Goal: Task Accomplishment & Management: Manage account settings

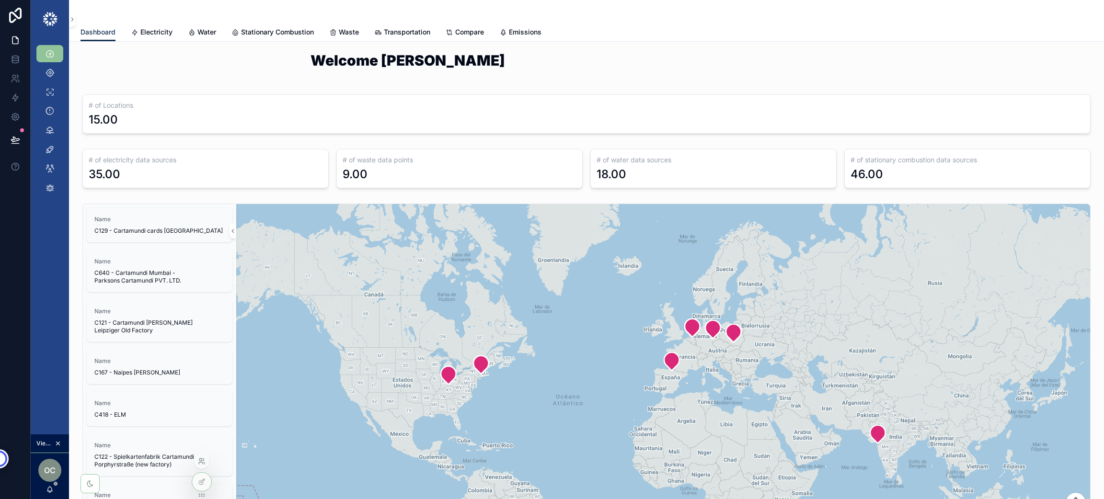
click at [204, 462] on icon at bounding box center [202, 462] width 8 height 8
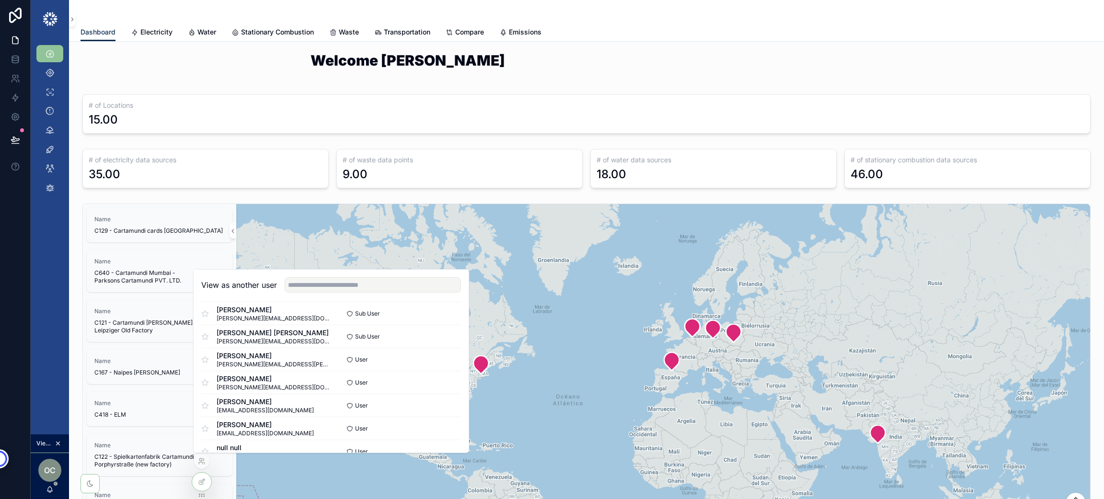
scroll to position [581, 0]
click at [330, 280] on input "text" at bounding box center [373, 284] width 176 height 15
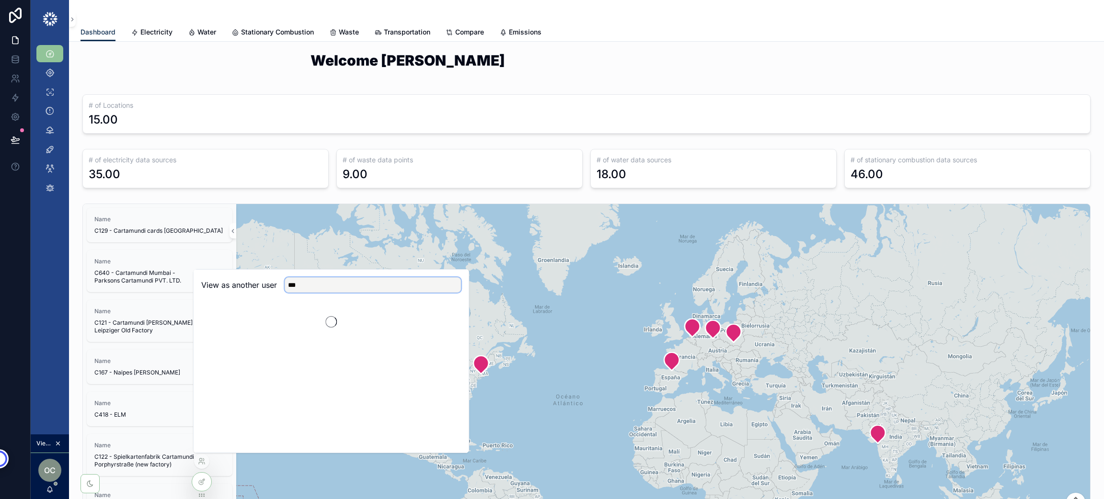
scroll to position [0, 0]
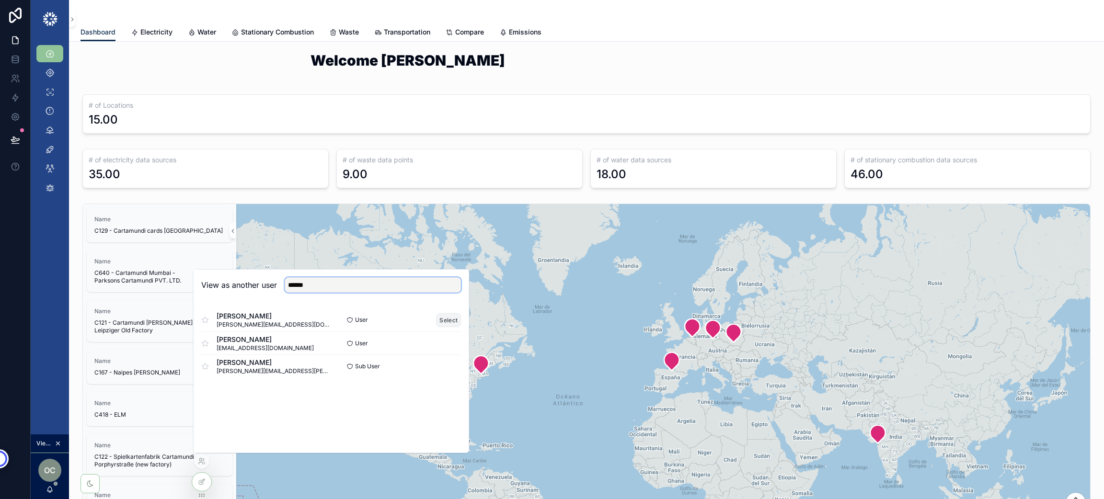
type input "******"
click at [449, 316] on button "Select" at bounding box center [448, 320] width 25 height 14
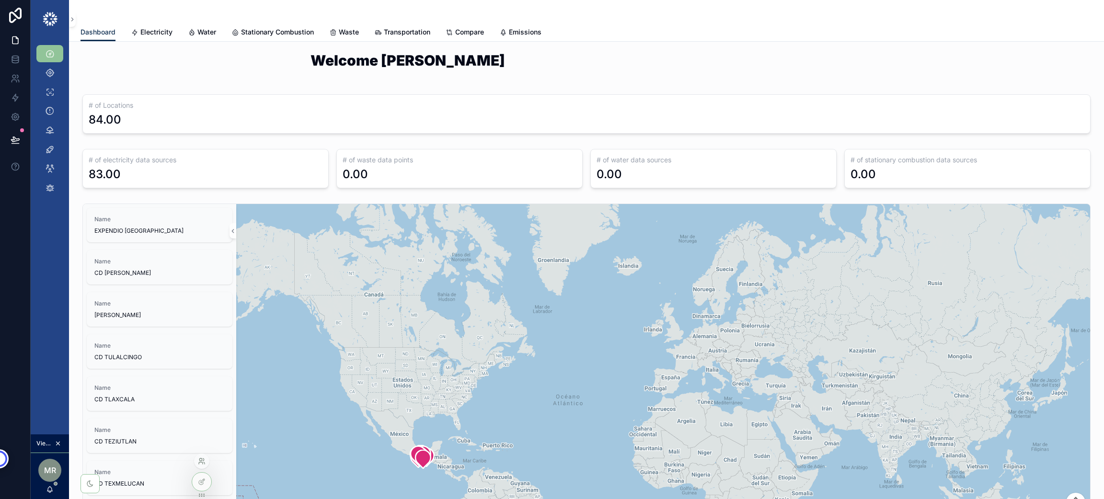
click at [202, 464] on icon at bounding box center [202, 462] width 8 height 8
click at [248, 69] on div "Welcome Manuel" at bounding box center [587, 66] width 1020 height 34
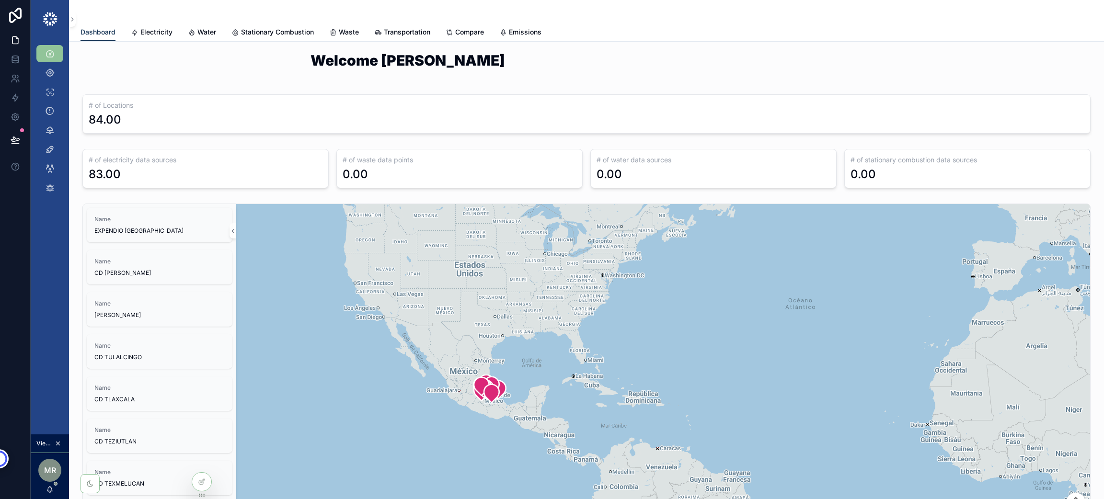
drag, startPoint x: 376, startPoint y: 378, endPoint x: 480, endPoint y: 350, distance: 107.5
click at [480, 350] on div "scrollable content" at bounding box center [663, 391] width 854 height 374
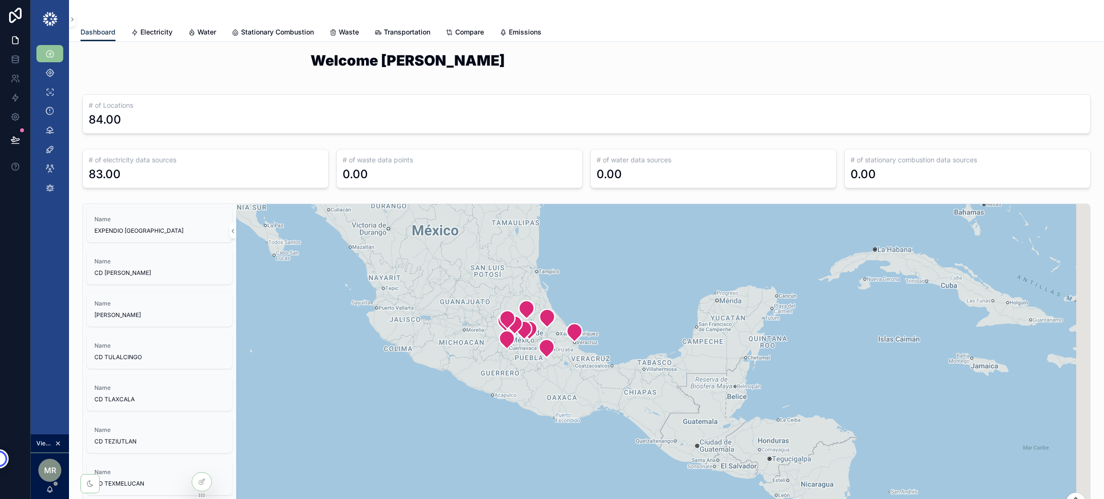
drag, startPoint x: 525, startPoint y: 411, endPoint x: 454, endPoint y: 287, distance: 143.3
click at [454, 287] on div "scrollable content" at bounding box center [663, 391] width 854 height 374
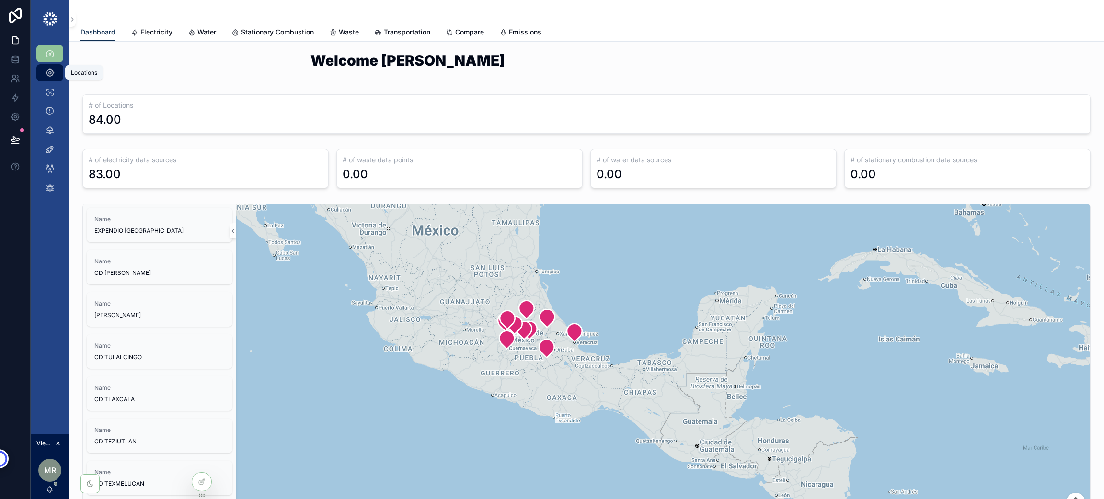
click at [47, 73] on icon "scrollable content" at bounding box center [50, 73] width 10 height 10
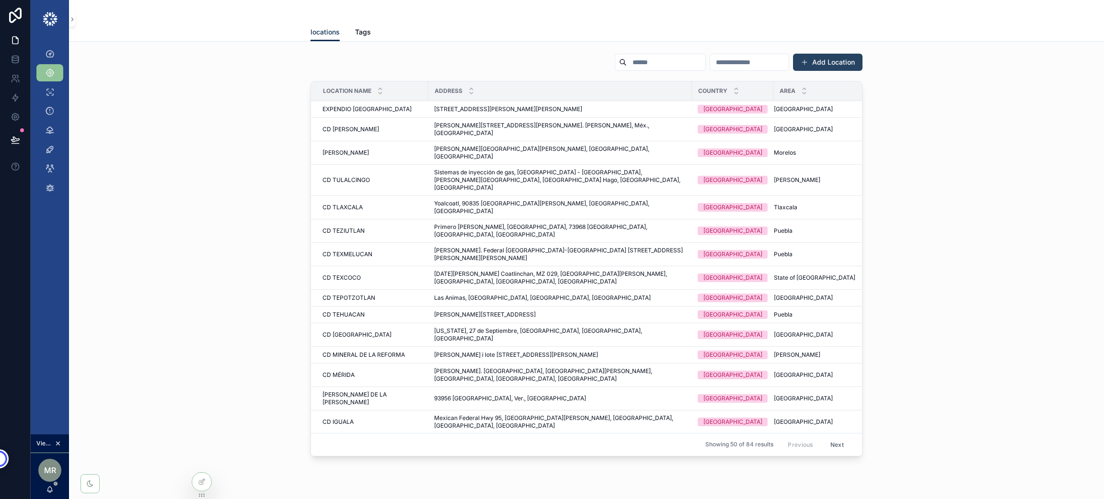
click at [813, 63] on button "Add Location" at bounding box center [827, 62] width 69 height 17
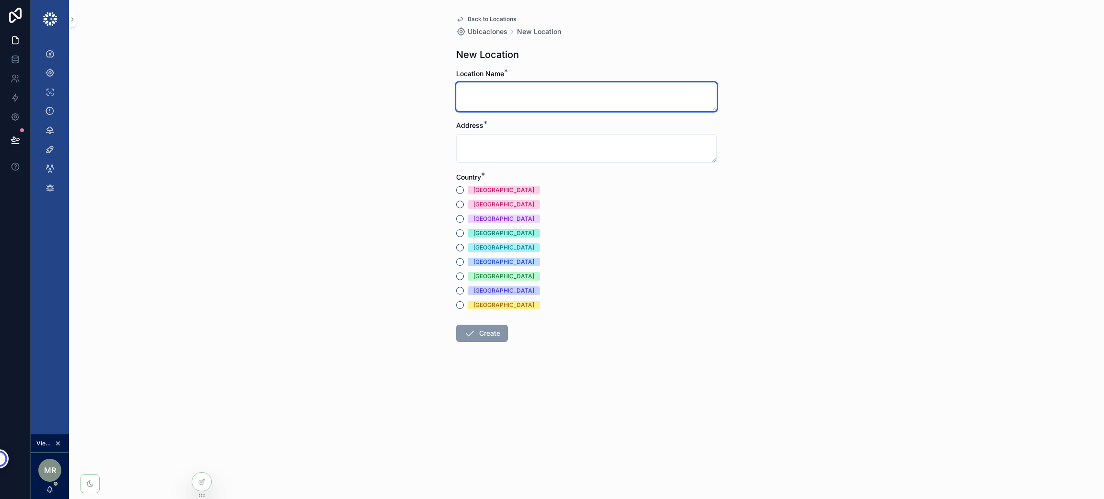
click at [511, 94] on textarea "scrollable content" at bounding box center [586, 96] width 261 height 29
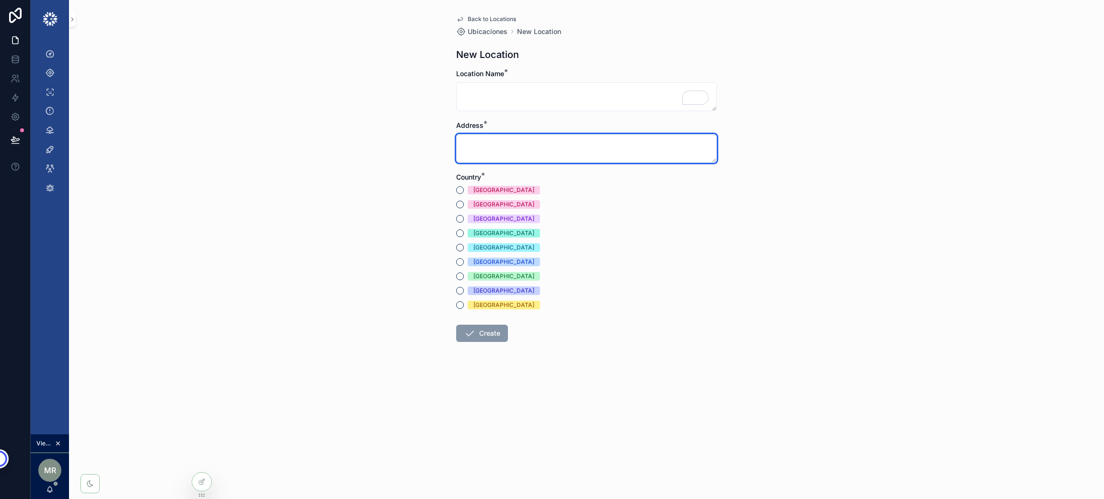
click at [529, 155] on textarea "scrollable content" at bounding box center [586, 148] width 261 height 29
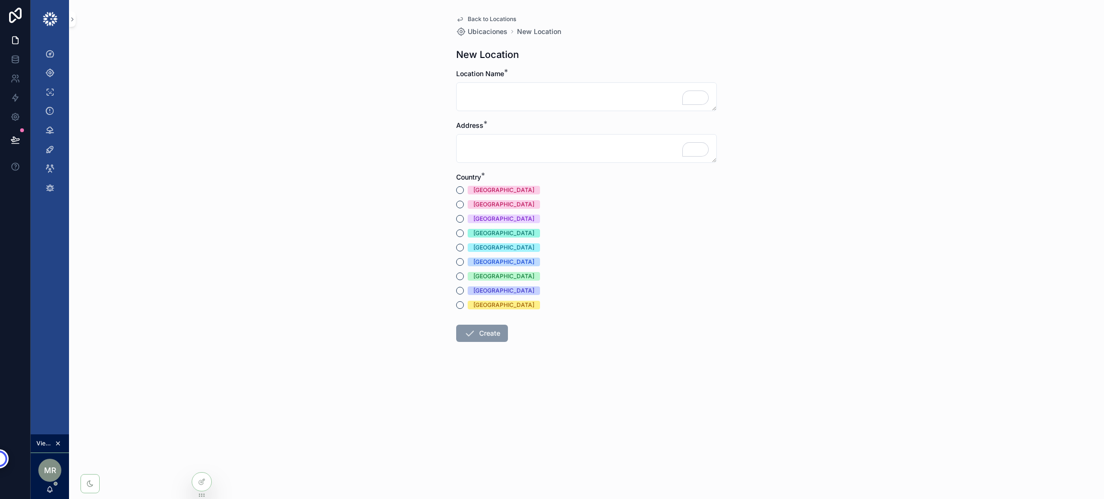
click at [459, 186] on div "Mexico" at bounding box center [586, 190] width 261 height 9
click at [458, 192] on button "Mexico" at bounding box center [460, 190] width 8 height 8
click at [475, 17] on span "Back to Locations" at bounding box center [492, 19] width 48 height 8
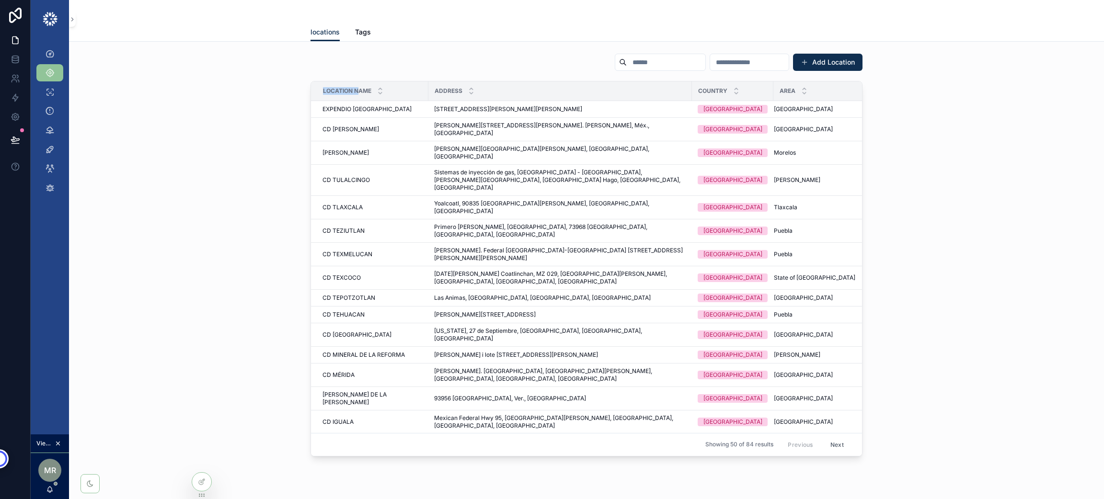
drag, startPoint x: 318, startPoint y: 89, endPoint x: 352, endPoint y: 89, distance: 34.5
click at [352, 89] on span "Location Name" at bounding box center [347, 91] width 48 height 8
drag, startPoint x: 427, startPoint y: 89, endPoint x: 456, endPoint y: 89, distance: 28.3
click at [456, 89] on div "Address" at bounding box center [560, 91] width 263 height 18
click at [241, 137] on div "Add Location Location Name Address Country Area EXPENDIO VERACRUZ EXPENDIO VERA…" at bounding box center [587, 254] width 1020 height 411
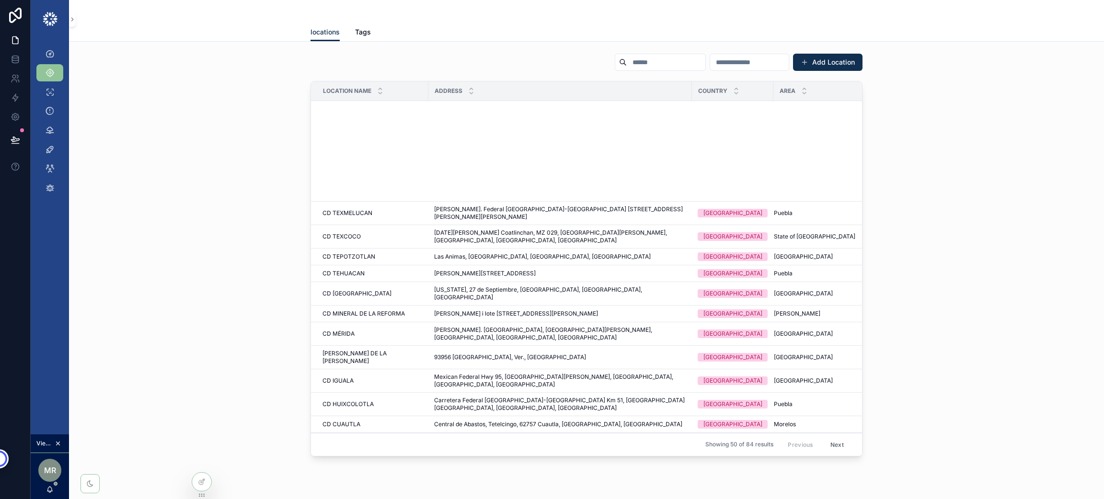
scroll to position [287, 0]
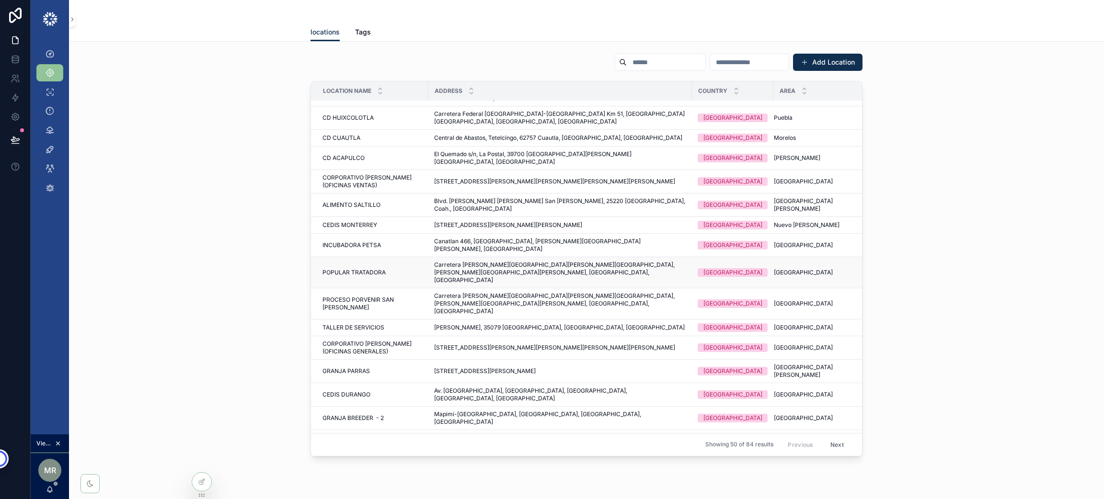
click at [363, 269] on span "POPULAR TRATADORA" at bounding box center [353, 273] width 63 height 8
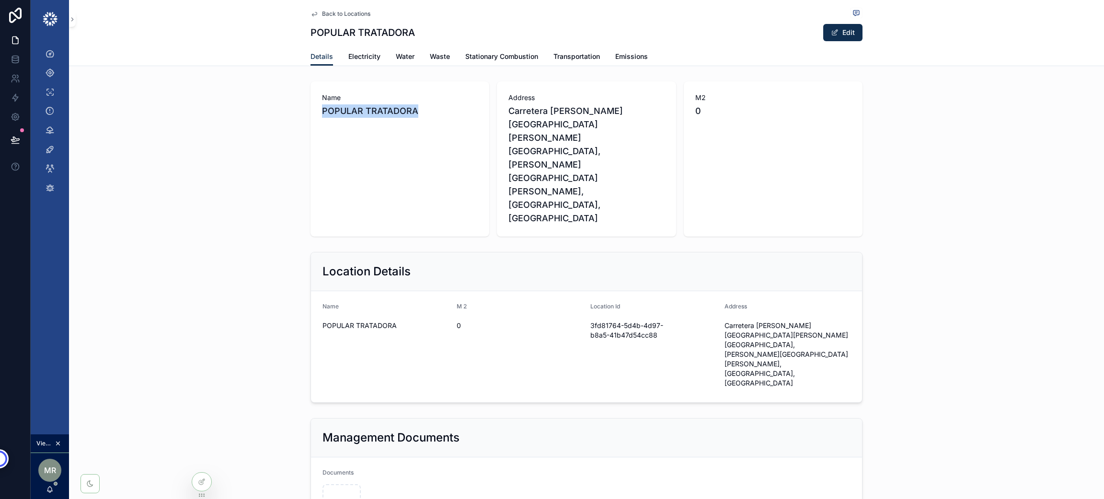
drag, startPoint x: 422, startPoint y: 114, endPoint x: 303, endPoint y: 117, distance: 119.3
click at [303, 117] on div "Name POPULAR TRATADORA Address Carretera De Gomez Palacio, Miguel de la Madrid,…" at bounding box center [586, 159] width 1035 height 163
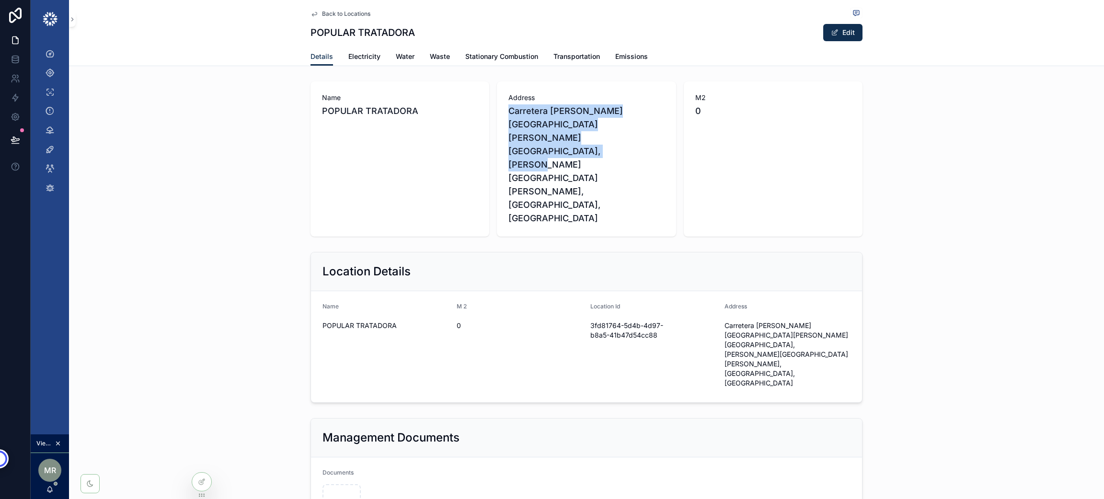
drag, startPoint x: 628, startPoint y: 139, endPoint x: 498, endPoint y: 109, distance: 133.3
click at [498, 109] on div "Address Carretera De Gomez Palacio, Miguel de la Madrid, Gomez Palacio, Durango…" at bounding box center [586, 158] width 179 height 155
drag, startPoint x: 708, startPoint y: 108, endPoint x: 680, endPoint y: 114, distance: 28.9
click at [684, 114] on div "M2 0" at bounding box center [773, 158] width 179 height 155
click at [677, 116] on div "Name POPULAR TRATADORA Address Carretera De Gomez Palacio, Miguel de la Madrid,…" at bounding box center [586, 158] width 552 height 155
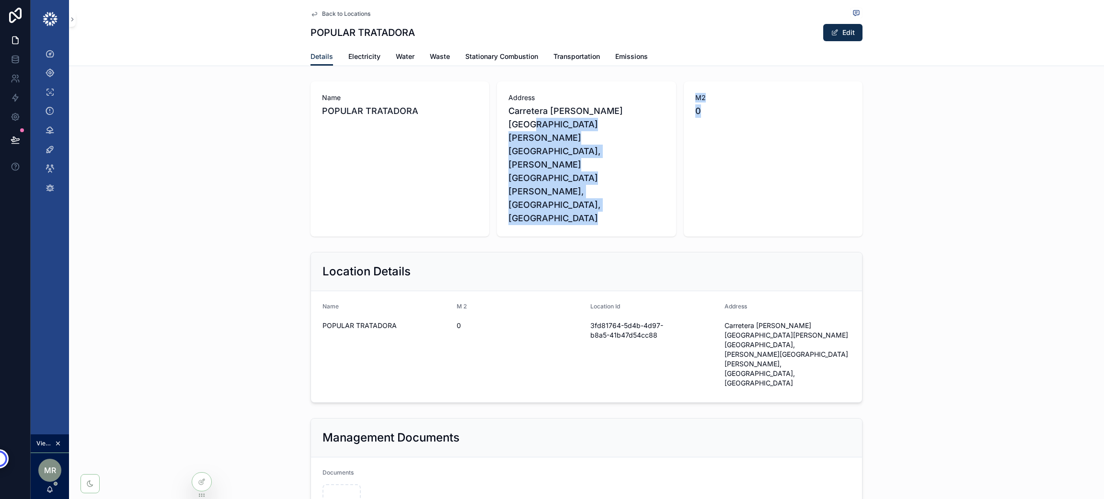
drag, startPoint x: 700, startPoint y: 115, endPoint x: 669, endPoint y: 107, distance: 32.1
click at [669, 107] on div "Name POPULAR TRATADORA Address Carretera De Gomez Palacio, Miguel de la Madrid,…" at bounding box center [586, 158] width 552 height 155
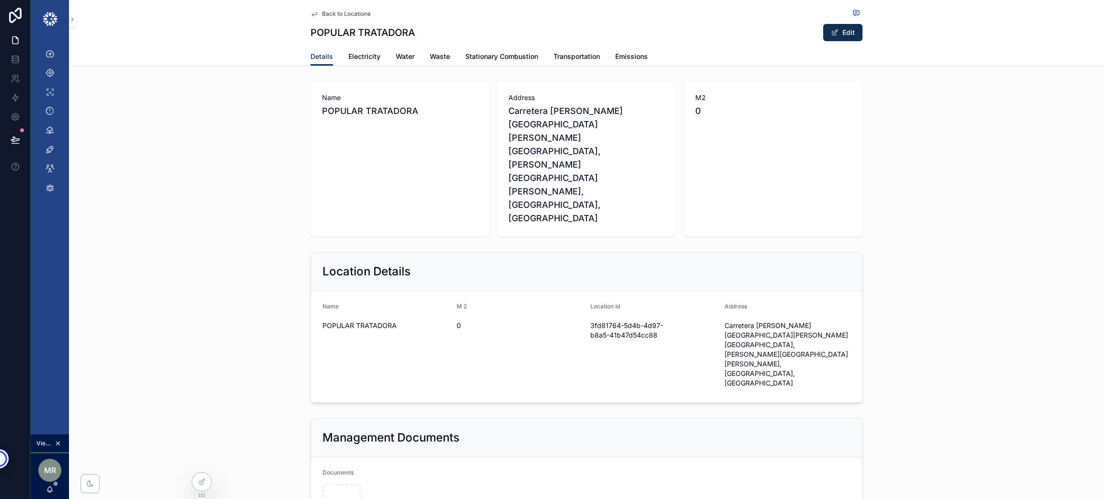
click at [469, 321] on span "0" at bounding box center [520, 326] width 126 height 10
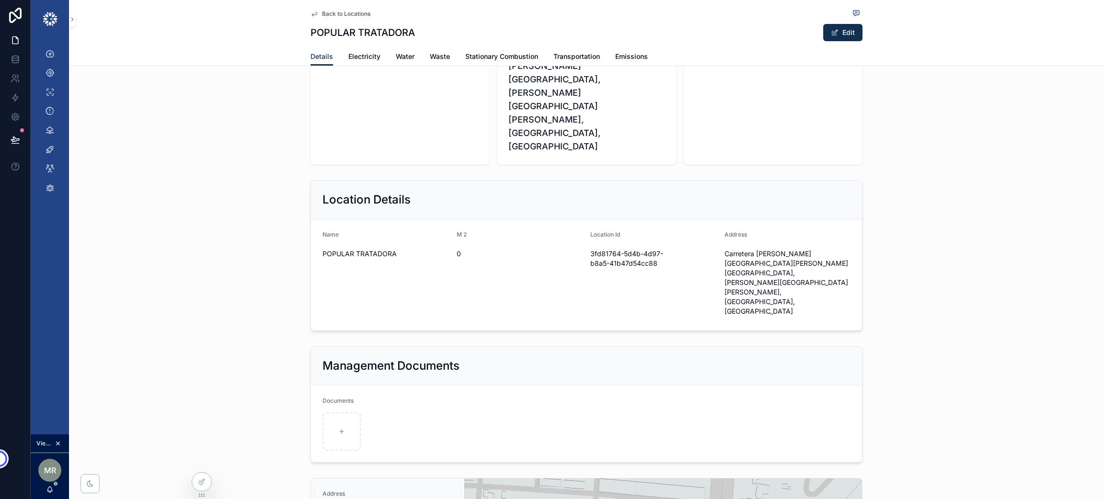
scroll to position [144, 0]
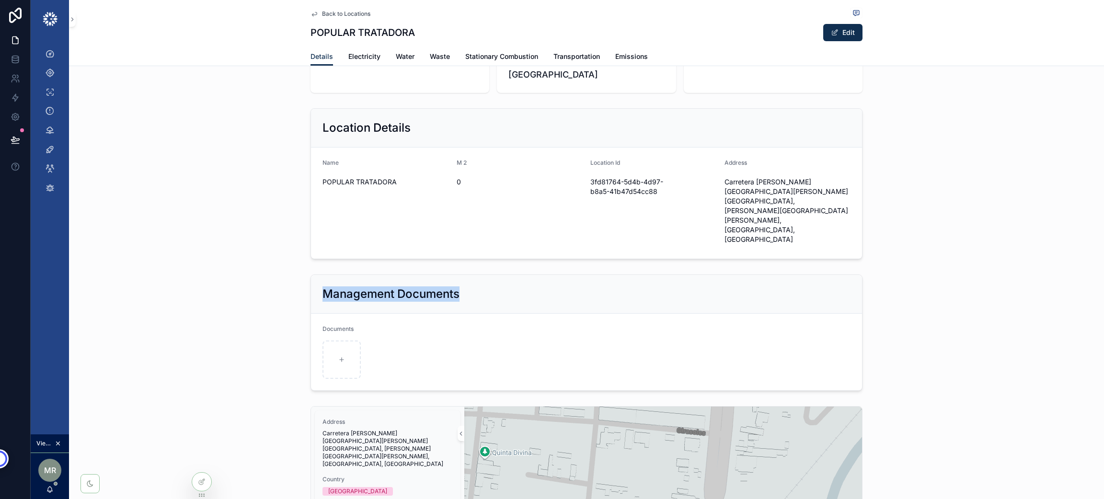
drag, startPoint x: 462, startPoint y: 178, endPoint x: 294, endPoint y: 179, distance: 168.2
click at [294, 271] on div "Management Documents Documents" at bounding box center [586, 333] width 1035 height 124
drag, startPoint x: 412, startPoint y: 34, endPoint x: 300, endPoint y: 33, distance: 111.7
click at [300, 33] on div "Back to Locations POPULAR TRATADORA Edit Details Details Electricity Water Wast…" at bounding box center [586, 33] width 1035 height 66
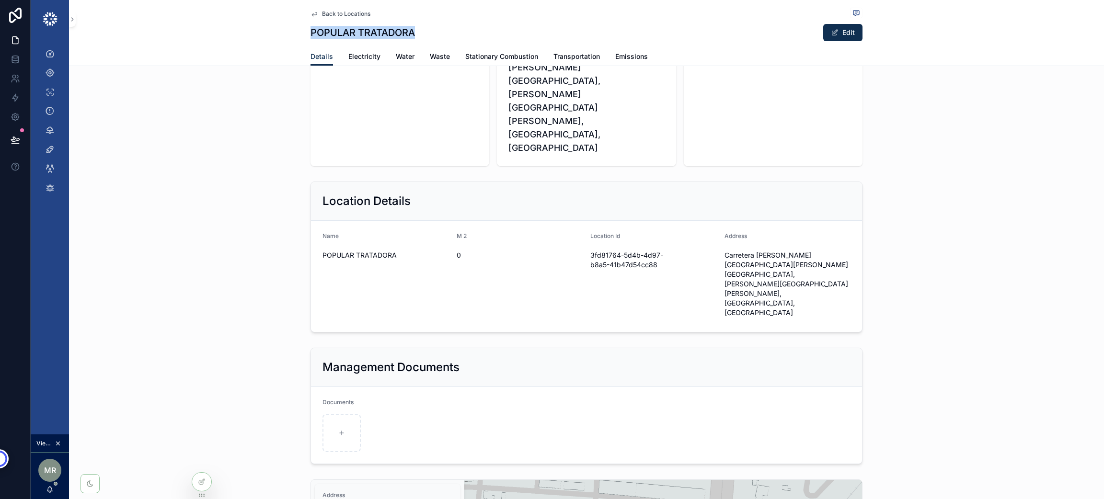
scroll to position [0, 0]
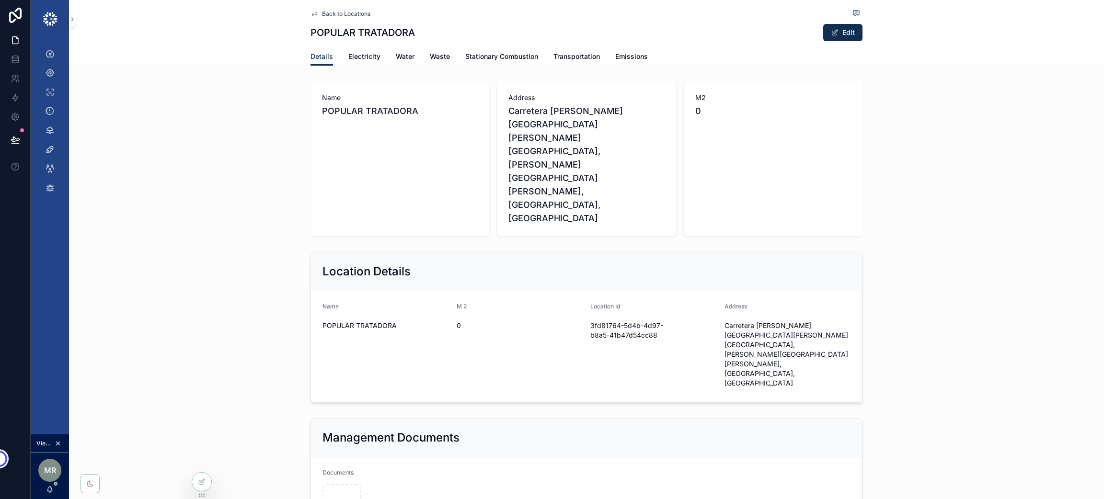
click at [363, 59] on span "Electricity" at bounding box center [364, 57] width 32 height 10
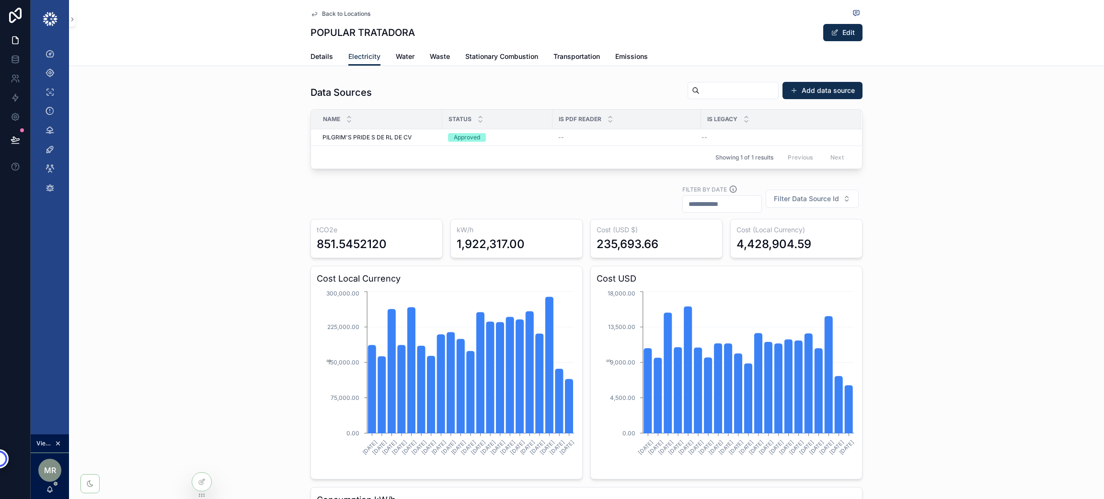
click at [123, 126] on div "Data Sources Add data source Name Status Is PDF Reader Is Legacy PILGRIM'S PRID…" at bounding box center [586, 125] width 1035 height 95
click at [818, 92] on button "Add data source" at bounding box center [822, 90] width 80 height 17
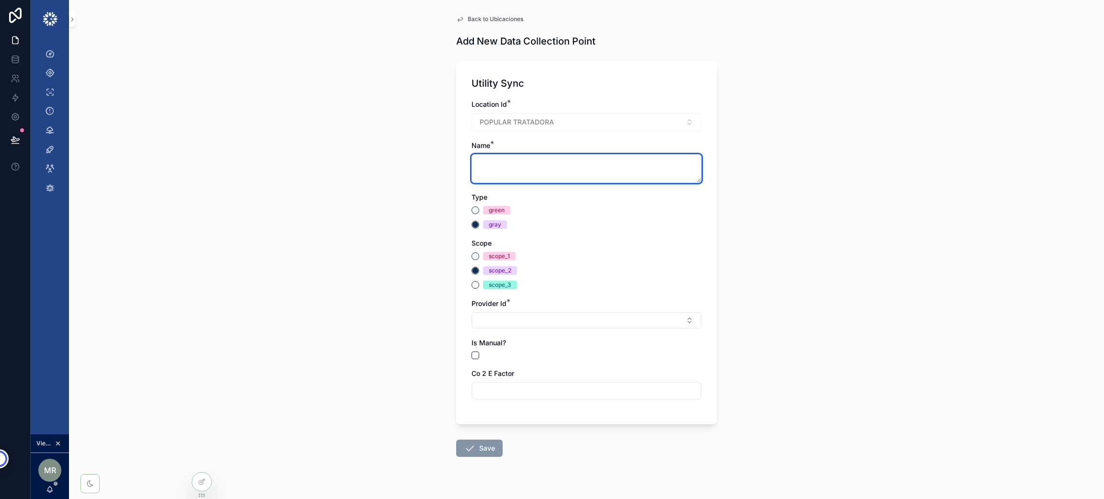
click at [533, 175] on textarea "scrollable content" at bounding box center [586, 168] width 230 height 29
type textarea "**********"
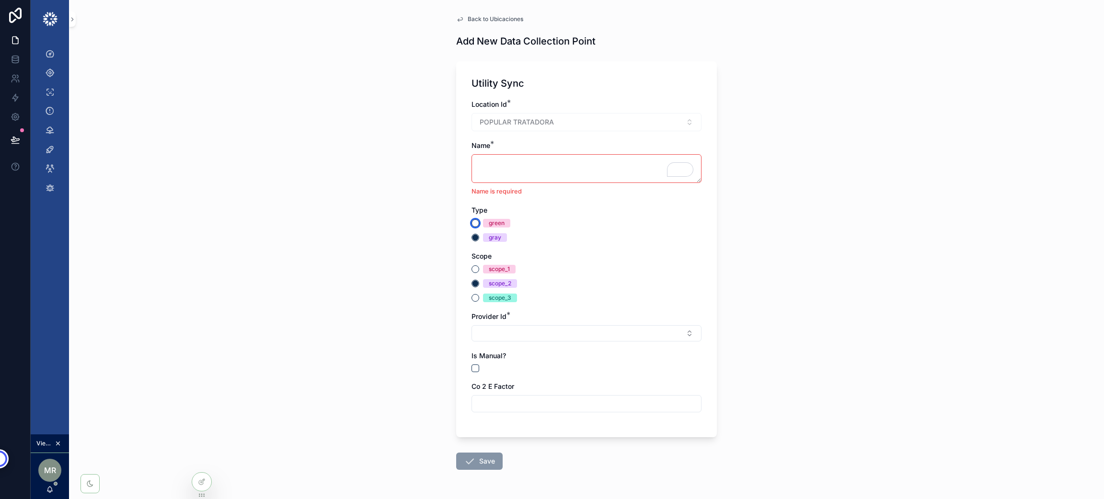
click at [471, 219] on button "green" at bounding box center [475, 223] width 8 height 8
click at [471, 240] on button "gray" at bounding box center [475, 238] width 8 height 8
click at [471, 224] on button "green" at bounding box center [475, 223] width 8 height 8
click at [471, 240] on button "gray" at bounding box center [475, 238] width 8 height 8
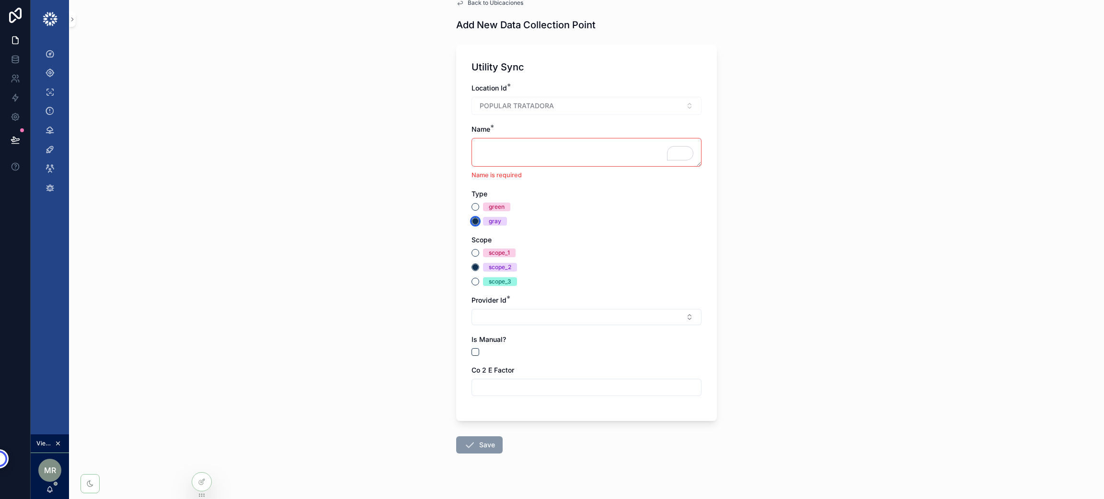
scroll to position [32, 0]
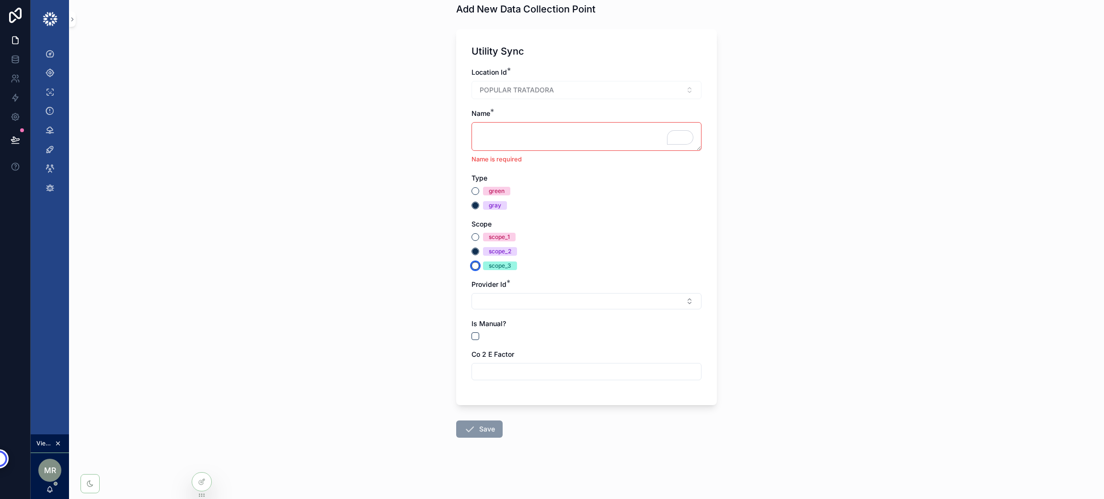
click at [471, 269] on button "scope_3" at bounding box center [475, 266] width 8 height 8
click at [471, 248] on button "scope_2" at bounding box center [475, 252] width 8 height 8
click at [591, 296] on button "Select Button" at bounding box center [586, 301] width 230 height 16
click at [602, 336] on div "CFE (RPU & User)" at bounding box center [580, 339] width 225 height 15
type input "**********"
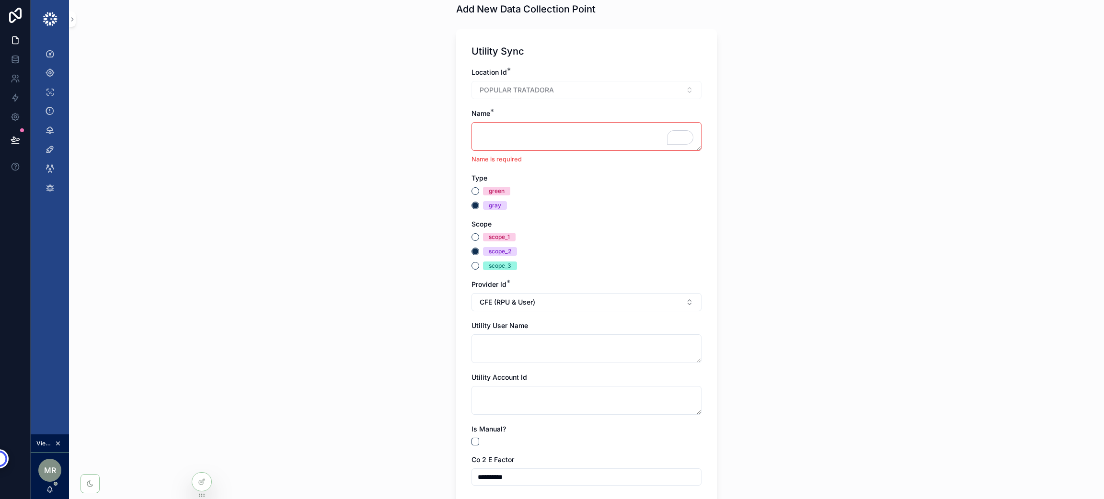
scroll to position [104, 0]
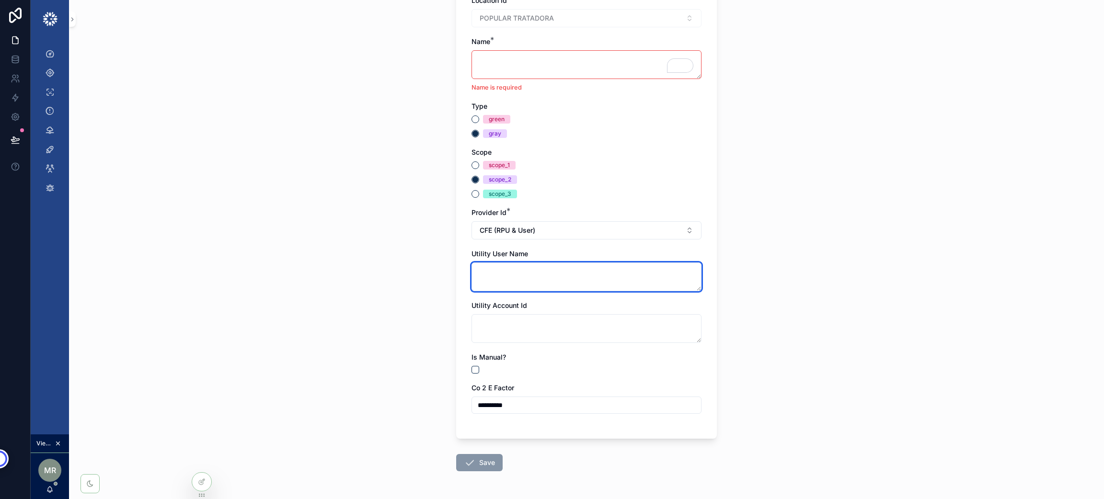
click at [563, 276] on textarea "scrollable content" at bounding box center [586, 277] width 230 height 29
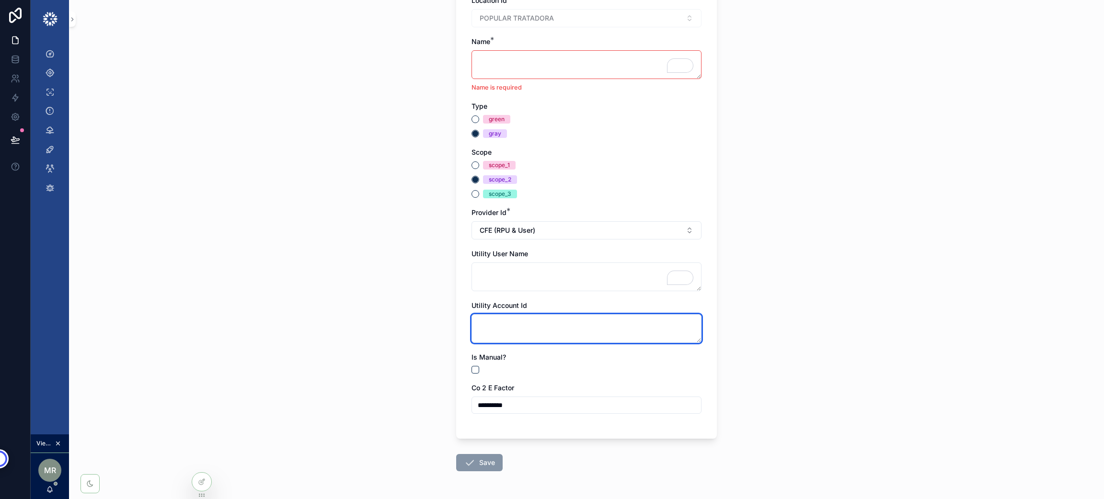
click at [554, 333] on textarea "scrollable content" at bounding box center [586, 328] width 230 height 29
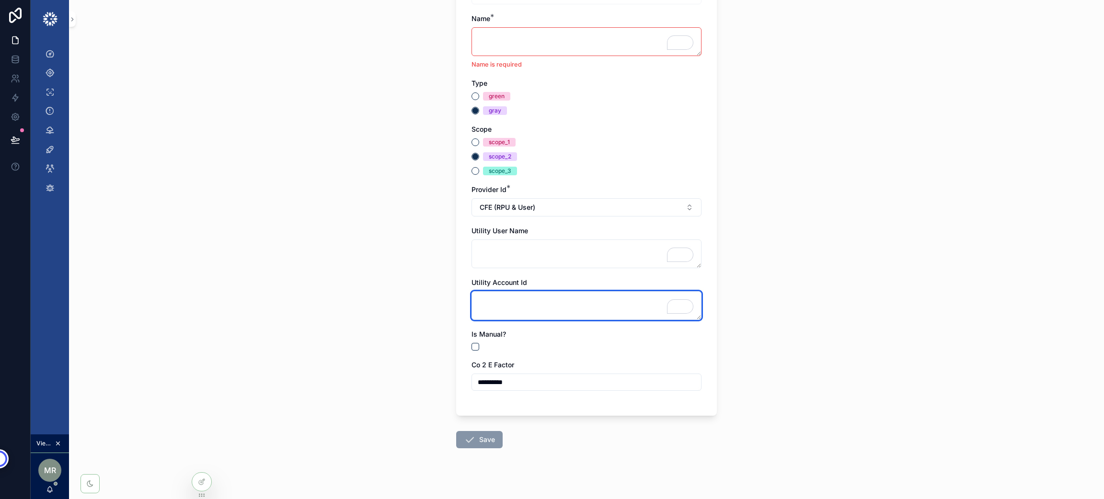
scroll to position [137, 0]
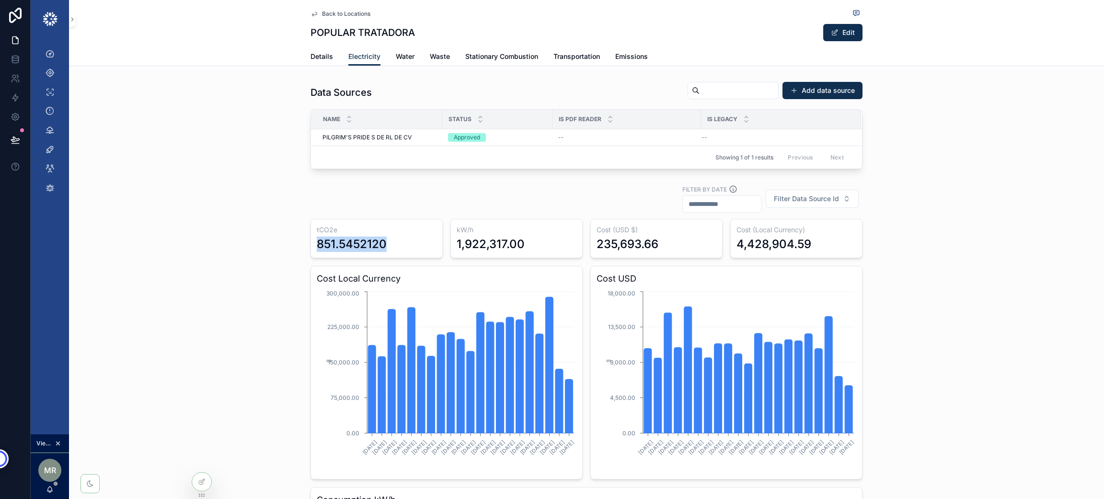
drag, startPoint x: 397, startPoint y: 243, endPoint x: 298, endPoint y: 247, distance: 99.3
drag, startPoint x: 540, startPoint y: 243, endPoint x: 451, endPoint y: 252, distance: 89.5
click at [451, 252] on div "kW/h 1,922,317.00" at bounding box center [516, 238] width 132 height 39
drag, startPoint x: 689, startPoint y: 240, endPoint x: 583, endPoint y: 248, distance: 105.7
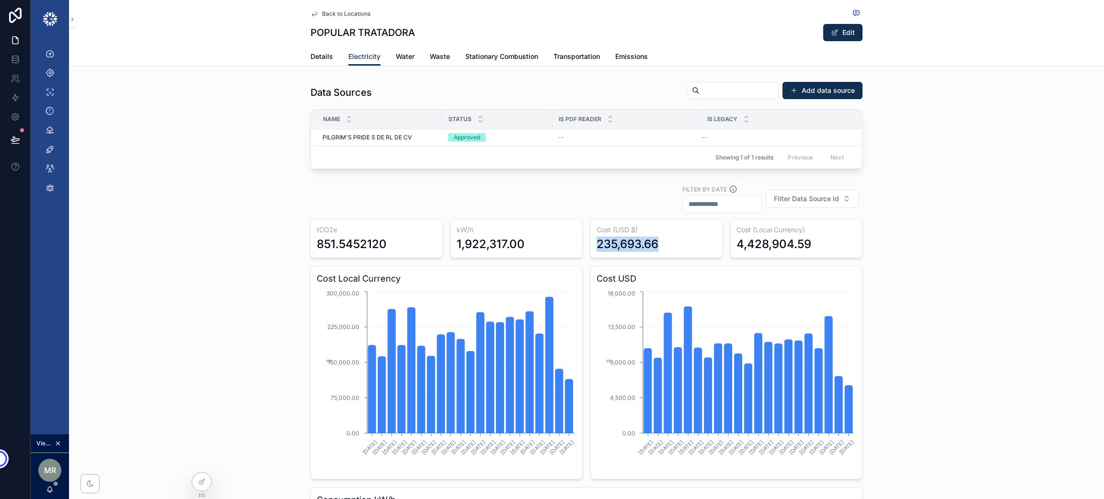
drag, startPoint x: 816, startPoint y: 244, endPoint x: 721, endPoint y: 251, distance: 95.6
click at [641, 253] on div "Cost (USD $) 235,693.66" at bounding box center [656, 238] width 132 height 39
click at [705, 204] on input "scrollable content" at bounding box center [722, 203] width 79 height 13
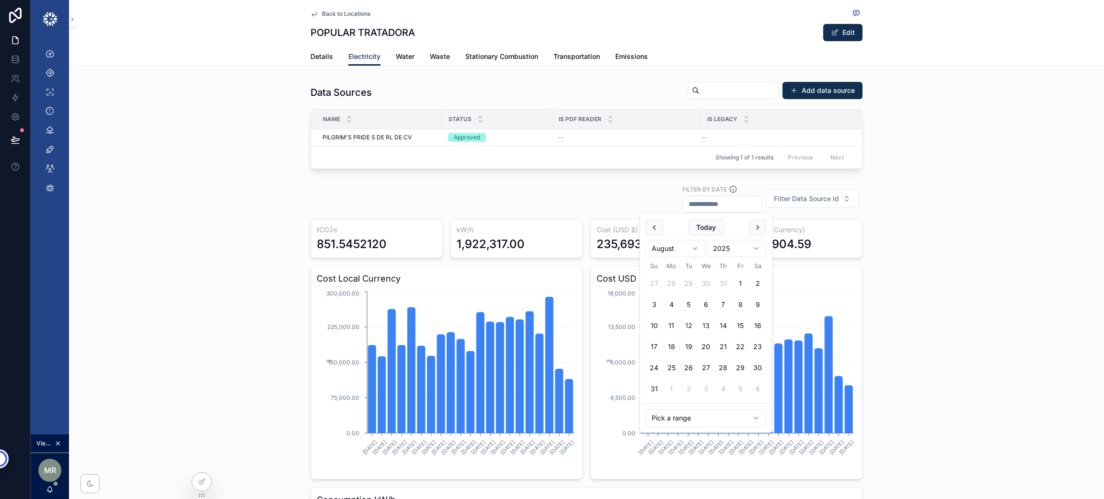
click at [696, 417] on html "Dashboard Locations Errors Alerts Data Sources Projects Sub User Data Updates V…" at bounding box center [552, 295] width 1104 height 590
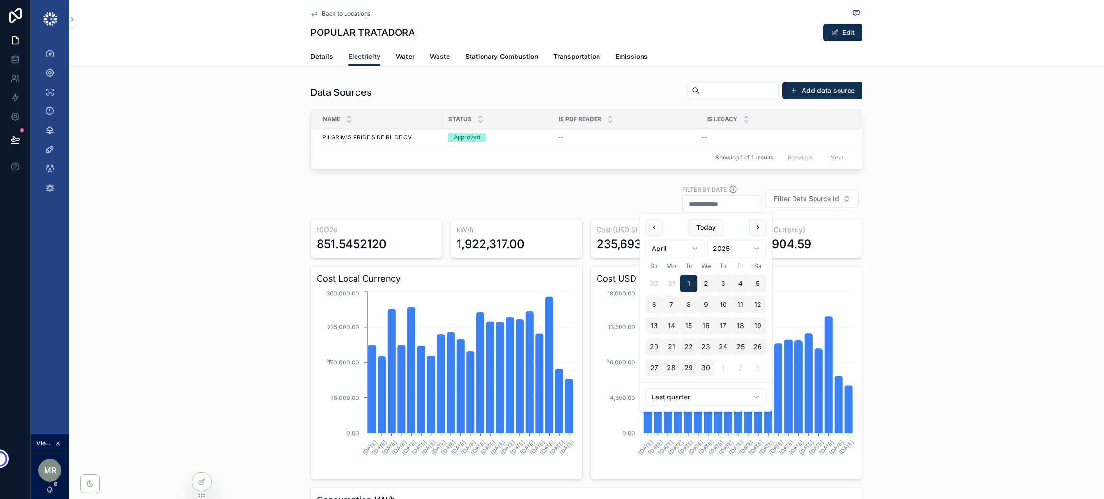
type input "**********"
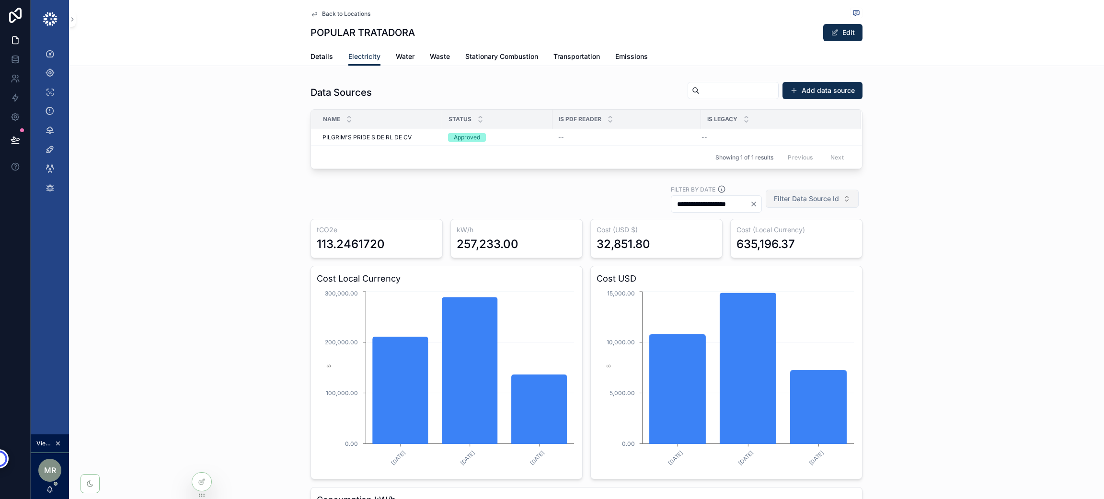
click at [823, 197] on span "Filter Data Source Id" at bounding box center [806, 199] width 65 height 10
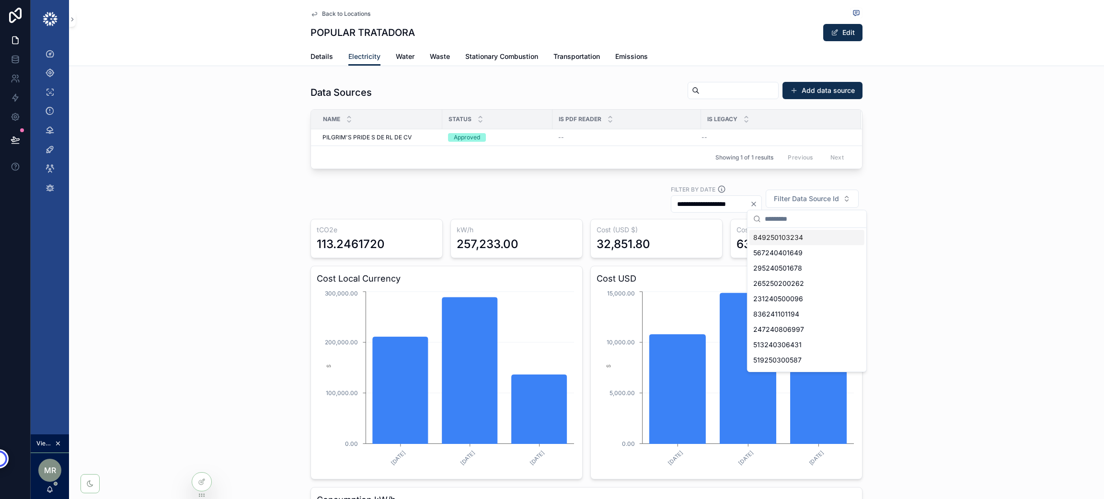
click at [478, 194] on div "**********" at bounding box center [586, 198] width 552 height 29
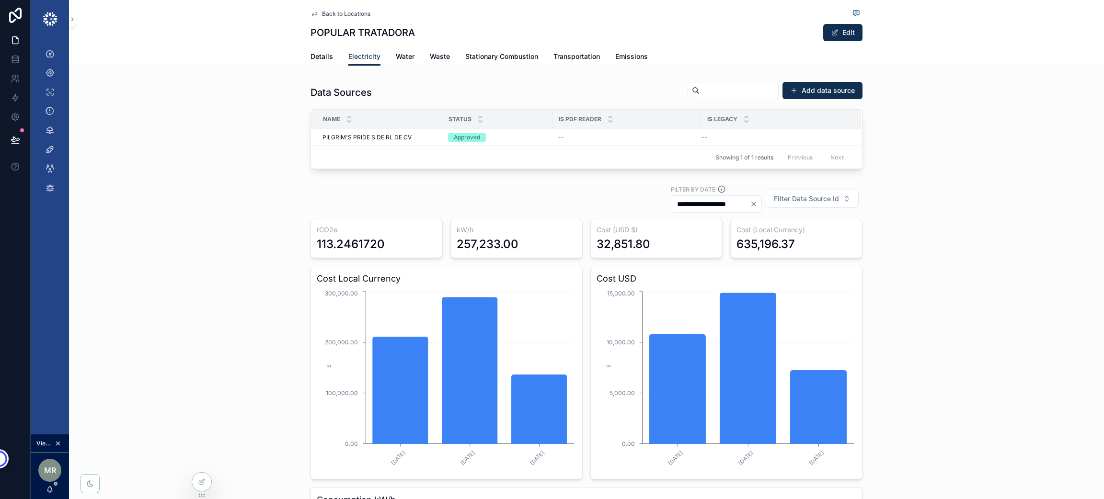
click at [750, 204] on icon "Clear" at bounding box center [754, 204] width 8 height 8
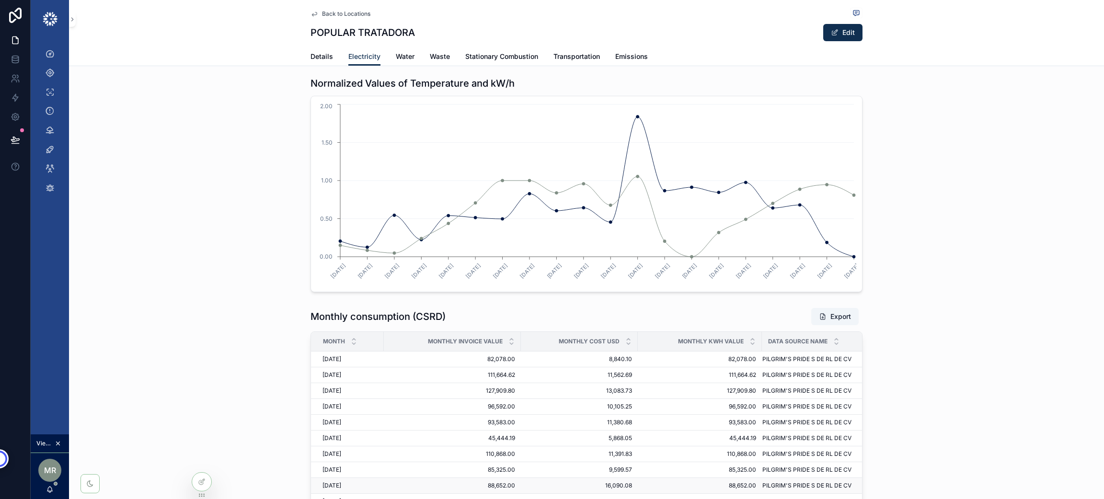
scroll to position [1150, 0]
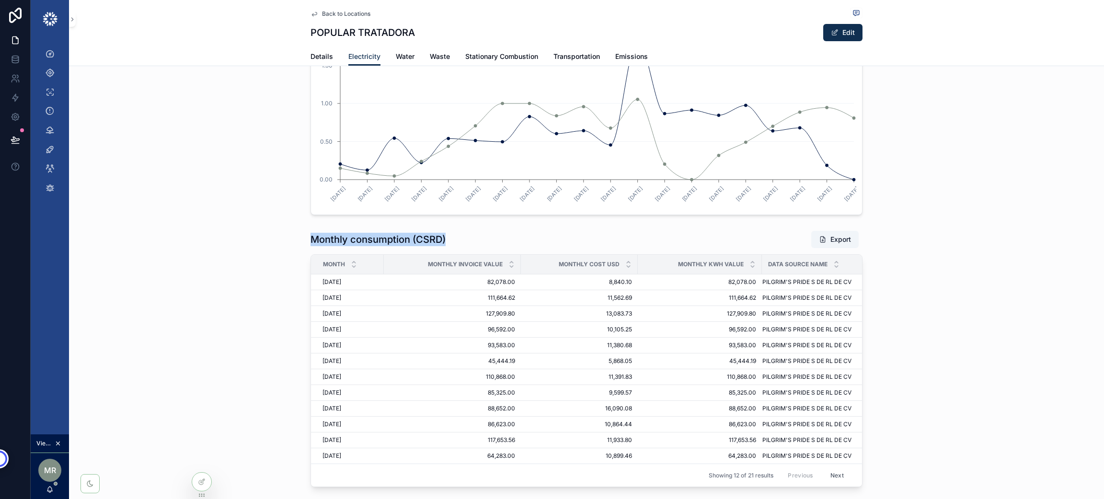
drag, startPoint x: 309, startPoint y: 235, endPoint x: 448, endPoint y: 231, distance: 139.0
click at [447, 231] on div "Monthly consumption (CSRD) Export Month Monthly Invoice Value Monthly Cost Usd …" at bounding box center [586, 359] width 1035 height 264
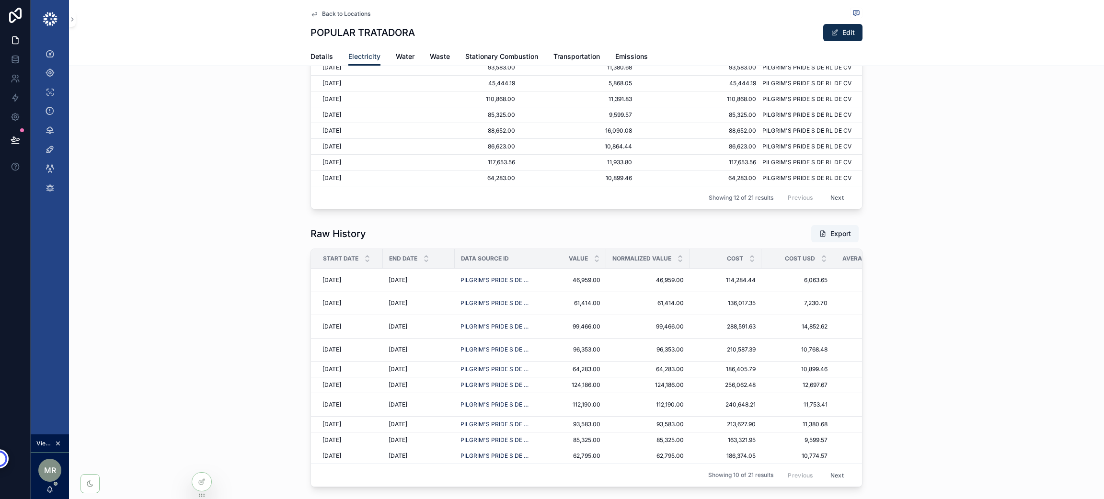
scroll to position [1505, 0]
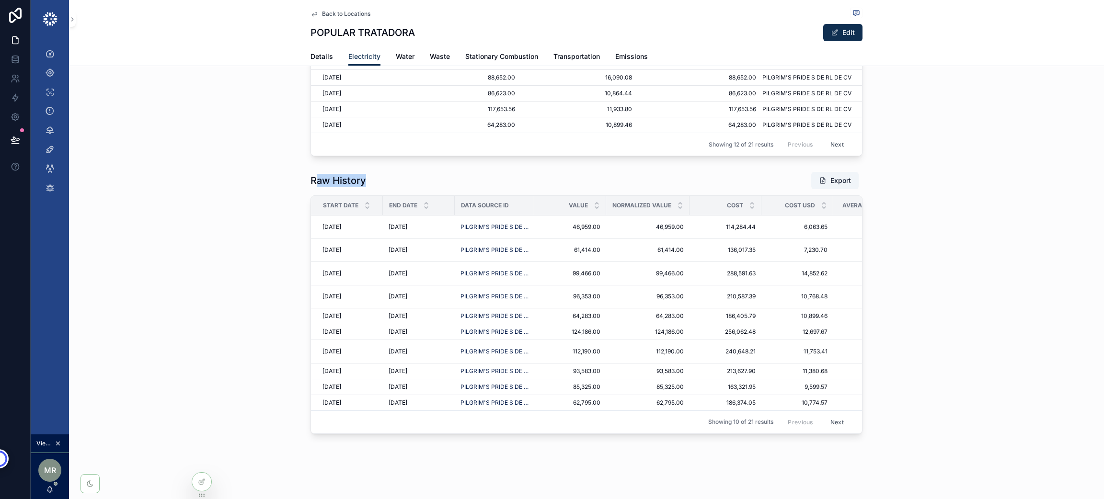
drag, startPoint x: 309, startPoint y: 166, endPoint x: 402, endPoint y: 165, distance: 93.0
click at [402, 172] on div "Raw History Export" at bounding box center [586, 181] width 552 height 18
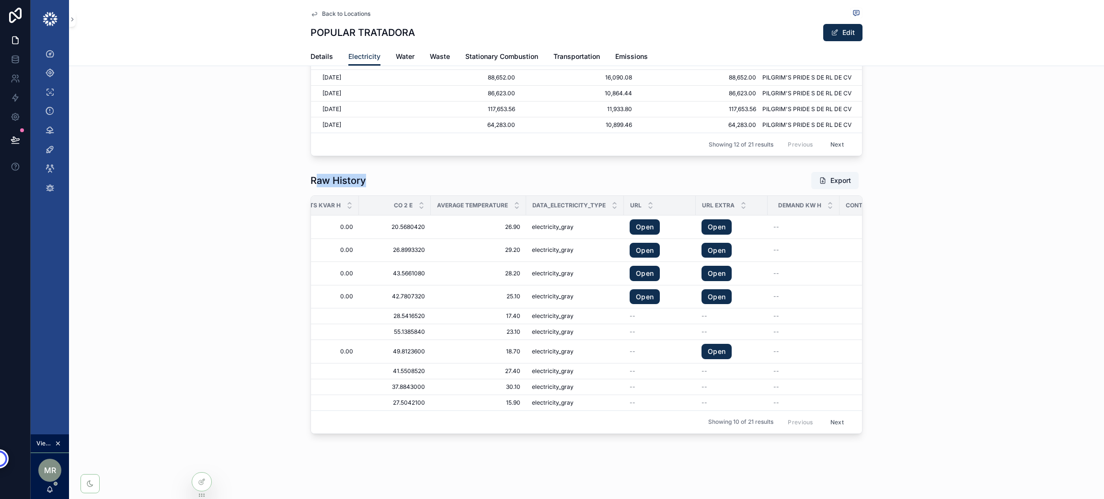
scroll to position [0, 927]
click at [635, 219] on link "Open" at bounding box center [643, 226] width 30 height 15
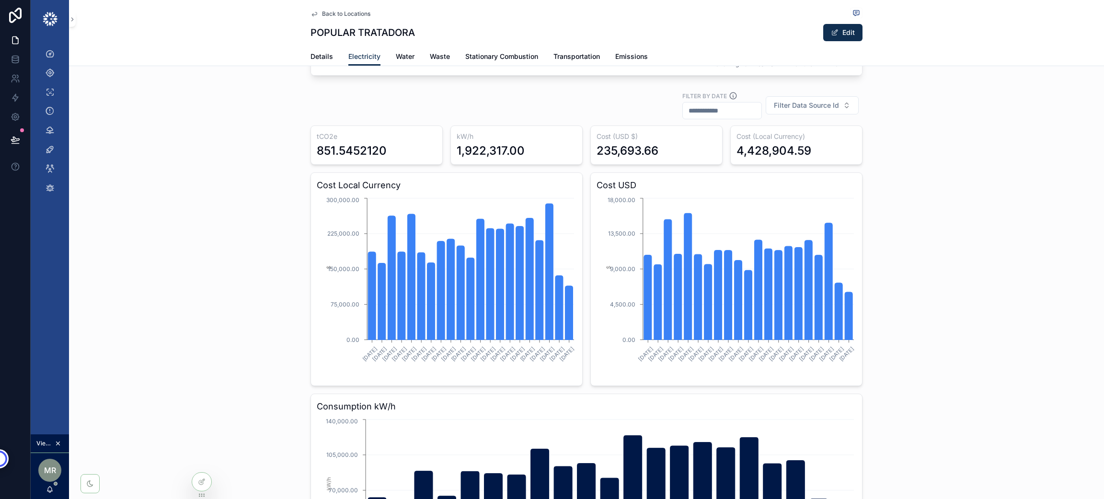
scroll to position [0, 0]
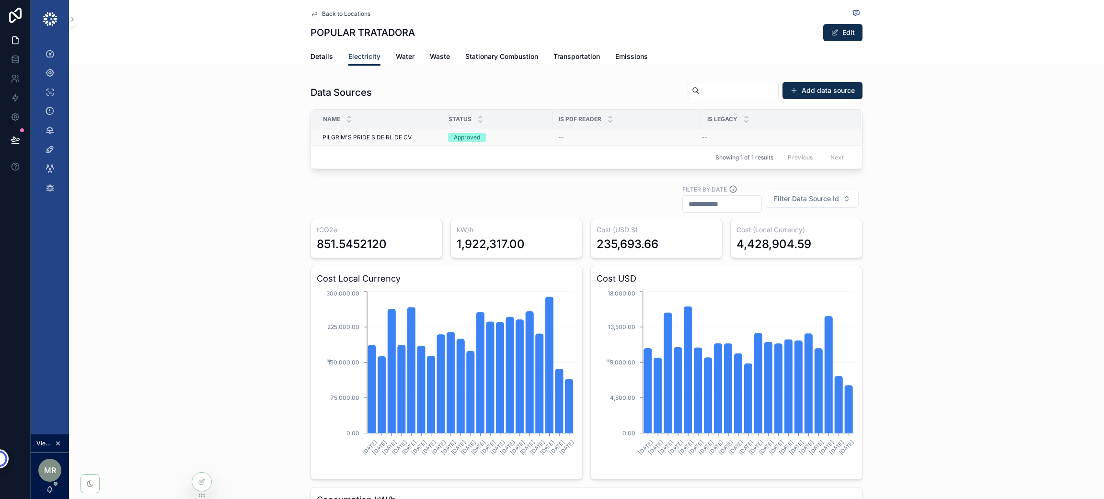
click at [358, 140] on span "PILGRIM'S PRIDE S DE RL DE CV" at bounding box center [366, 138] width 89 height 8
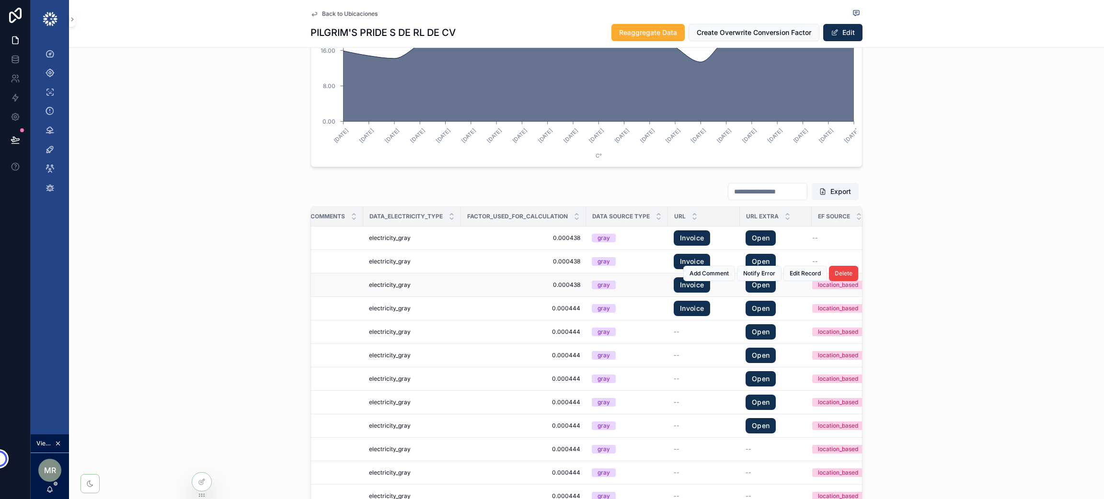
scroll to position [1078, 0]
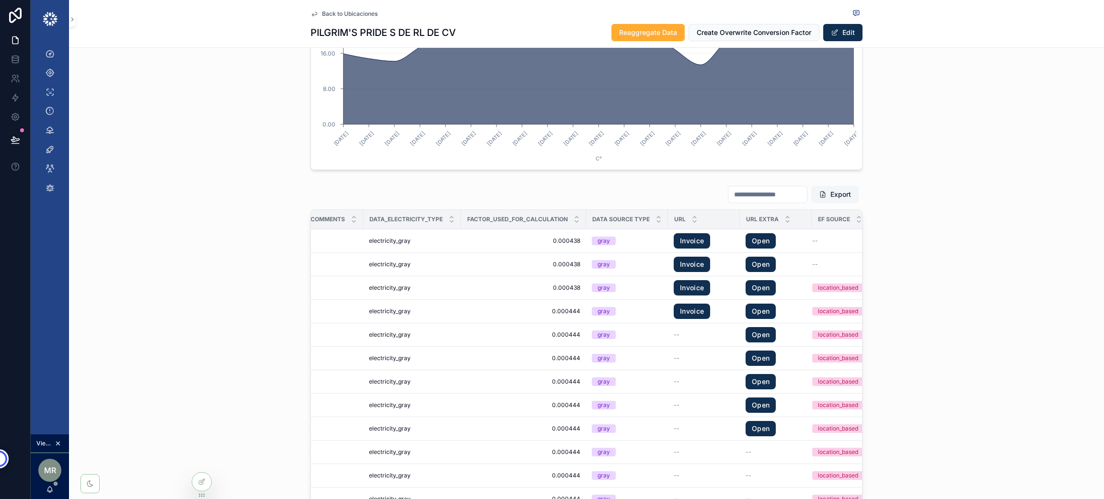
click at [836, 197] on button "Export" at bounding box center [834, 194] width 47 height 17
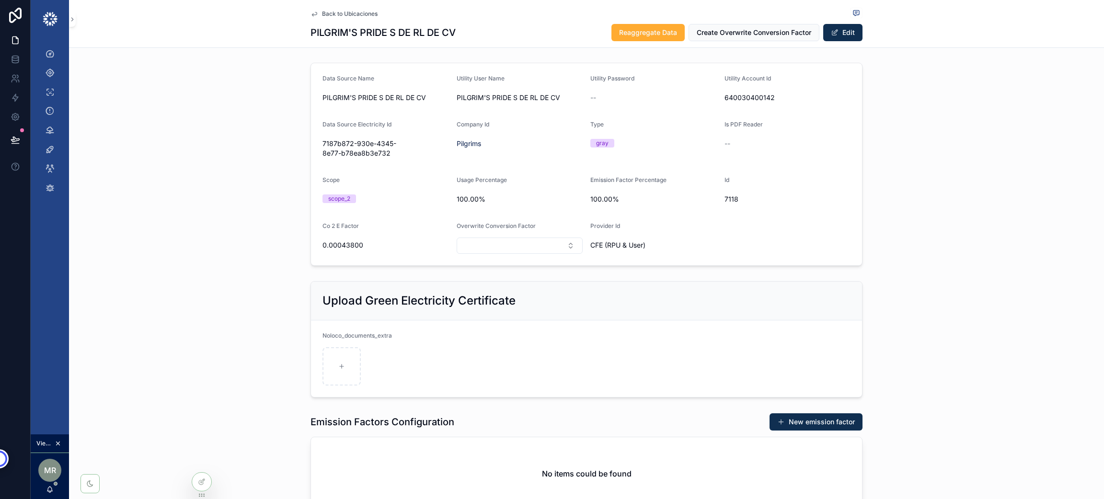
scroll to position [0, 0]
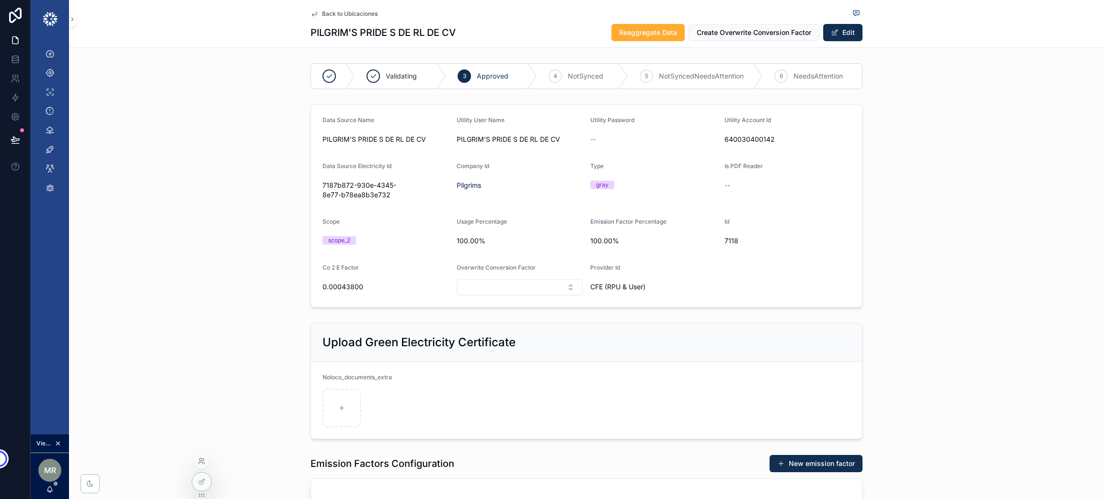
click at [202, 464] on icon at bounding box center [202, 462] width 8 height 8
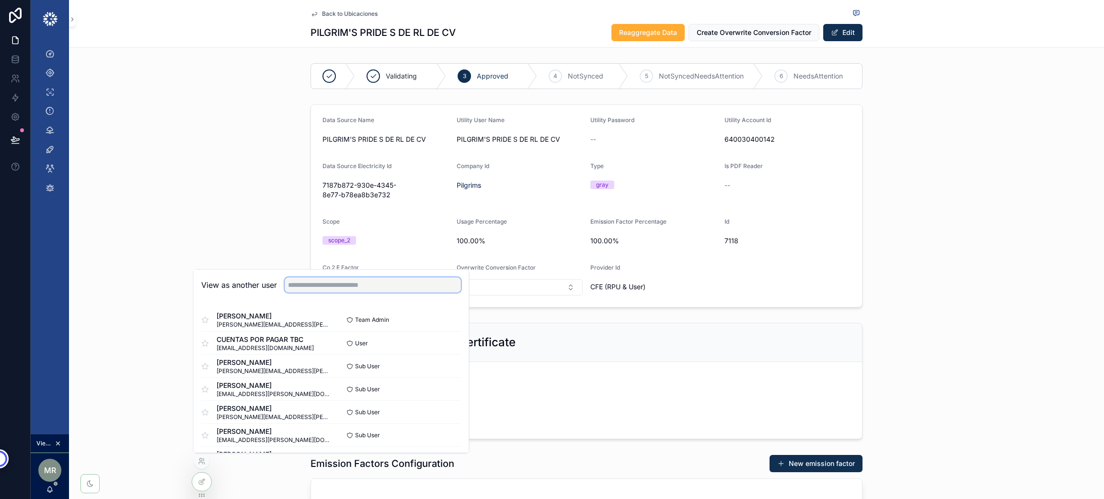
click at [341, 286] on input "text" at bounding box center [373, 284] width 176 height 15
type input "****"
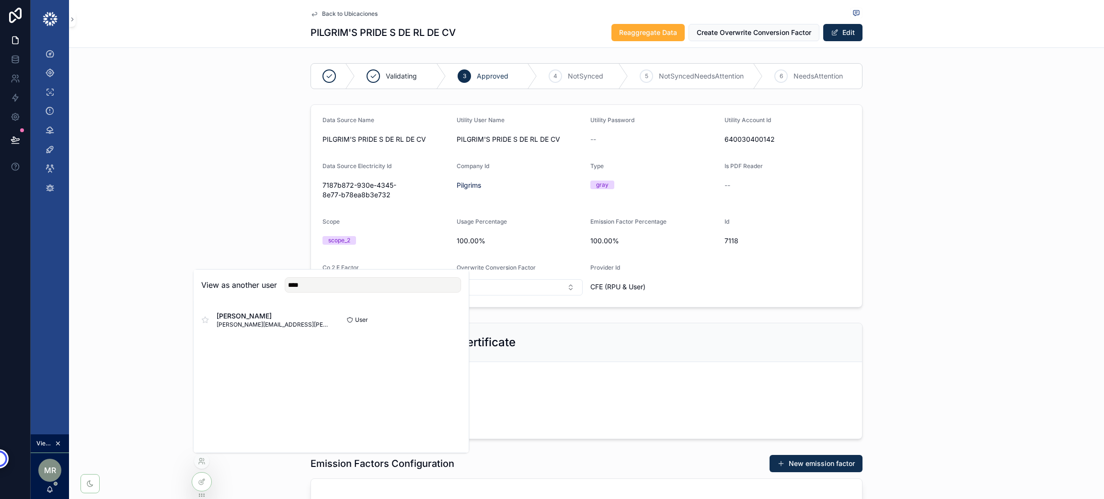
click at [0, 0] on button "Select" at bounding box center [0, 0] width 0 height 0
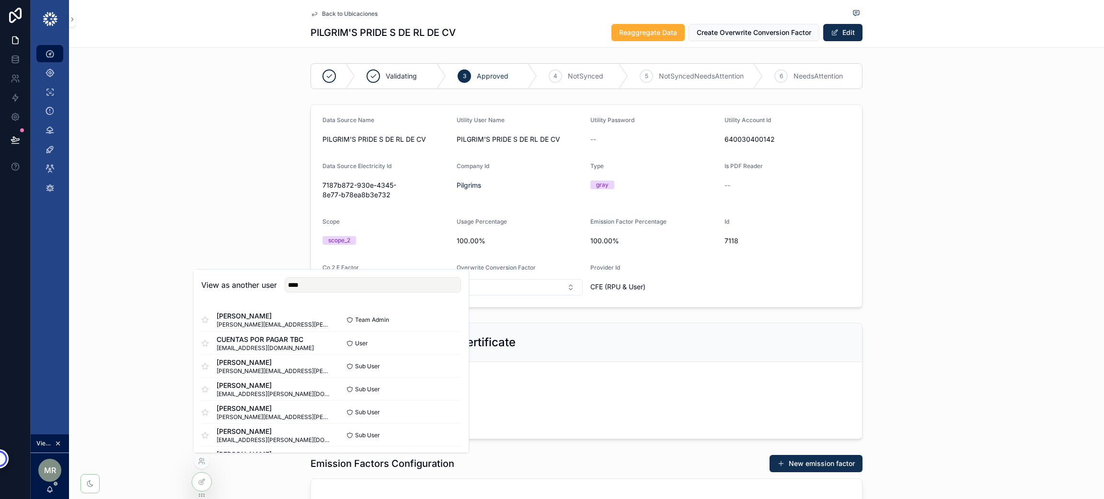
click at [45, 51] on icon "scrollable content" at bounding box center [50, 54] width 10 height 10
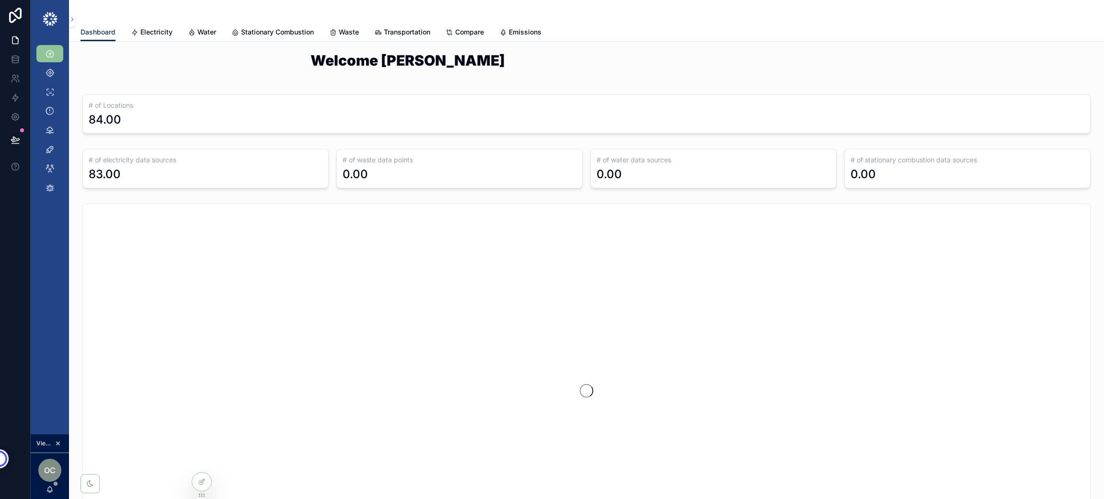
click at [55, 53] on div "Dashboard" at bounding box center [49, 53] width 15 height 15
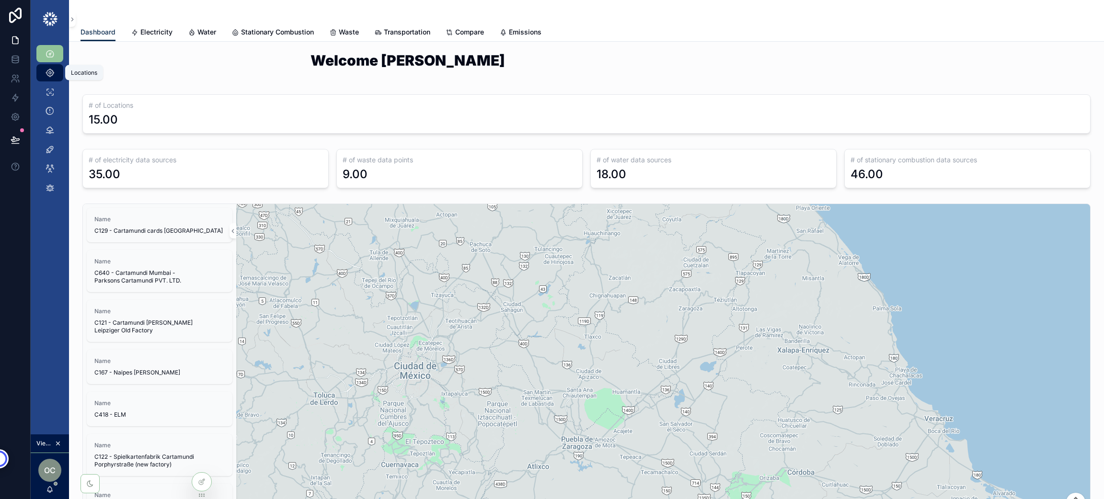
click at [46, 75] on icon "scrollable content" at bounding box center [50, 73] width 10 height 10
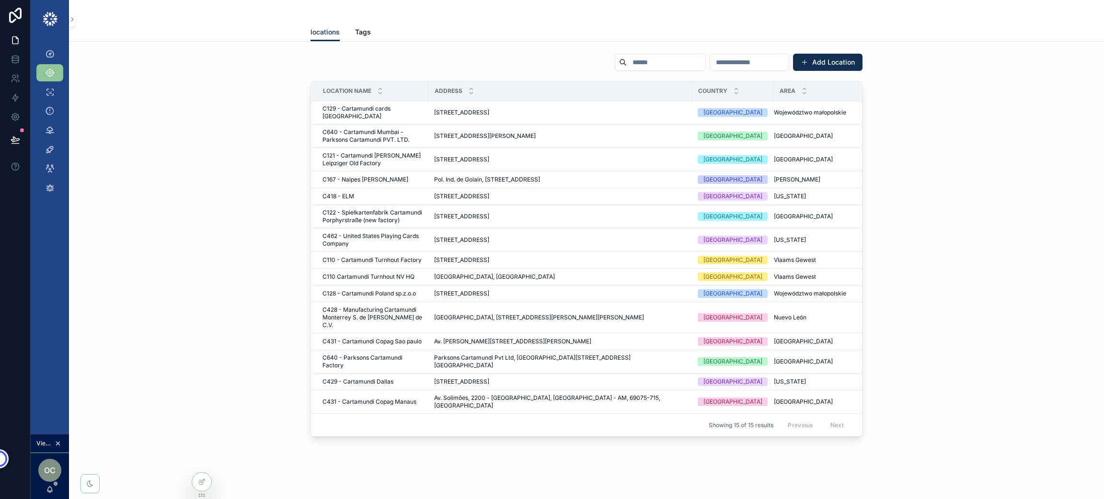
click at [627, 65] on input "scrollable content" at bounding box center [666, 62] width 79 height 13
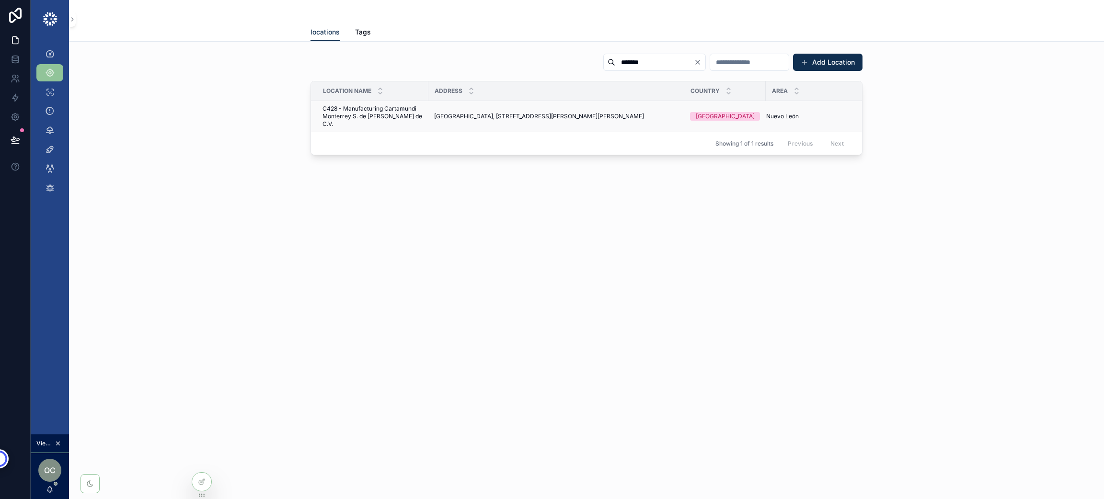
type input "*******"
click at [337, 115] on span "C428 - Manufacturing Cartamundi Monterrey S. de [PERSON_NAME] de C.V." at bounding box center [372, 116] width 100 height 23
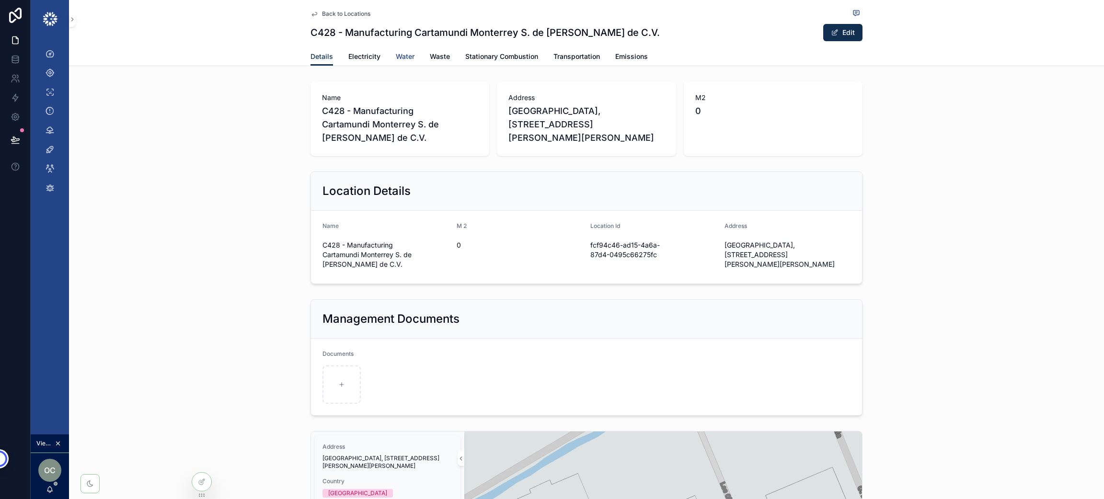
click at [399, 57] on span "Water" at bounding box center [405, 57] width 19 height 10
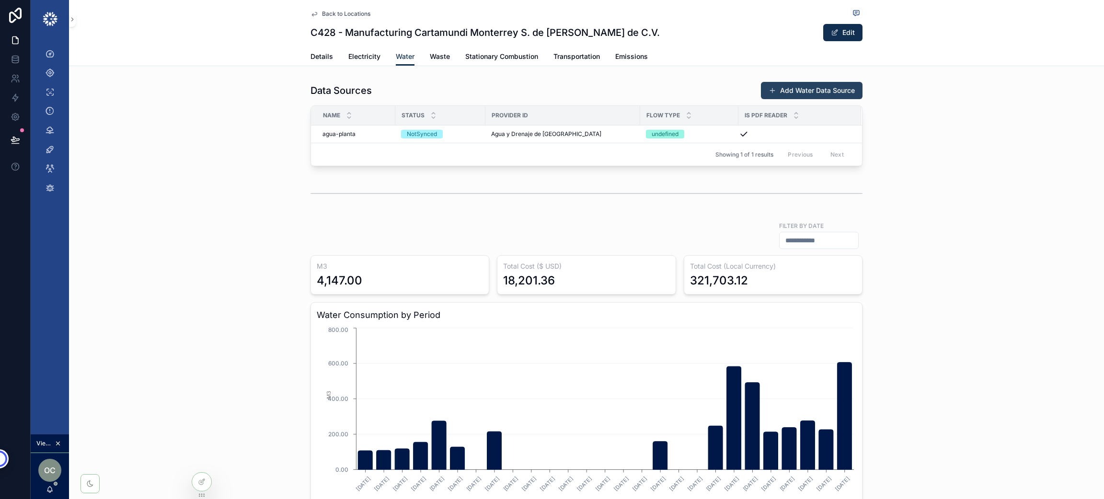
click at [798, 89] on button "Add Water Data Source" at bounding box center [812, 90] width 102 height 17
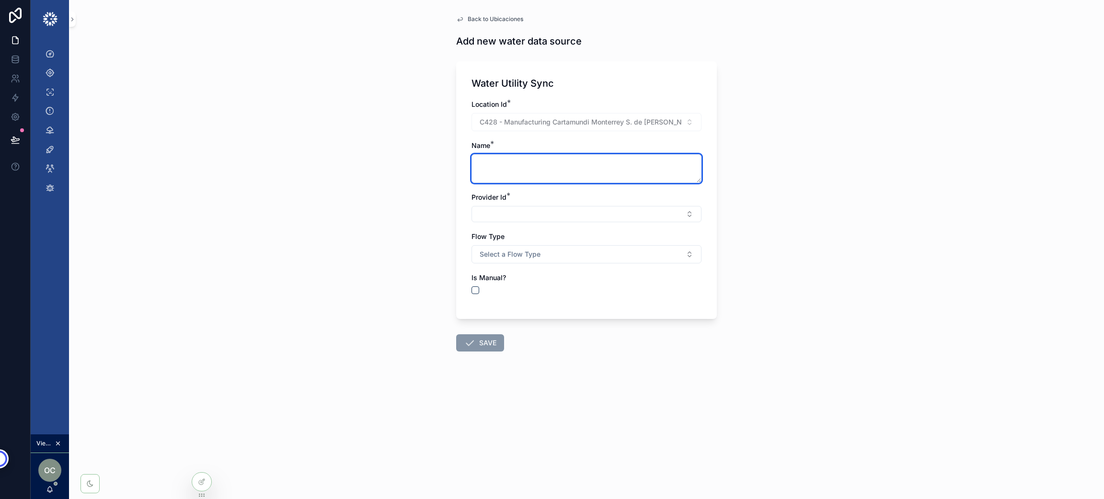
click at [537, 167] on textarea "scrollable content" at bounding box center [586, 168] width 230 height 29
type textarea "**********"
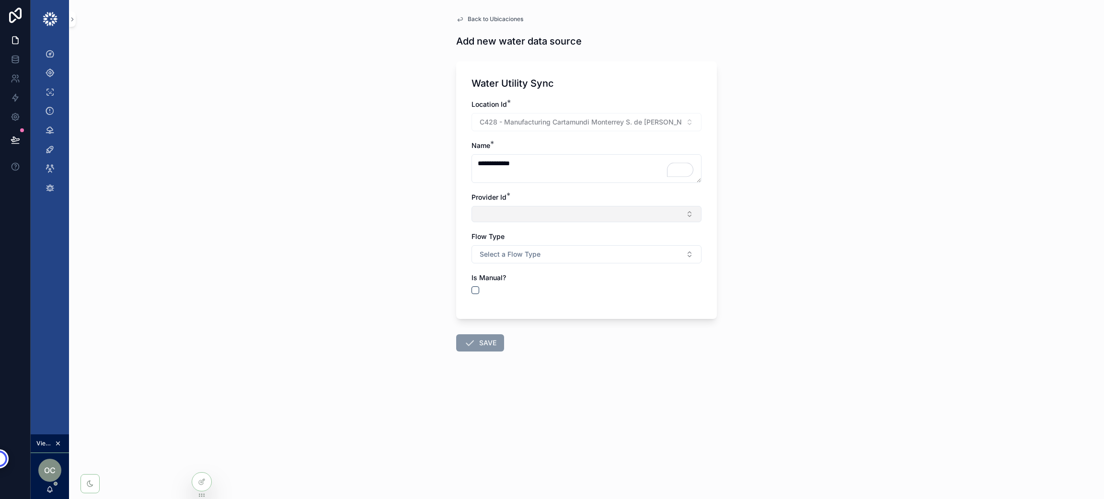
click at [587, 212] on button "Select Button" at bounding box center [586, 214] width 230 height 16
type input "**"
click at [529, 261] on div "AYST" at bounding box center [586, 252] width 229 height 19
click at [530, 250] on div "AYST" at bounding box center [586, 252] width 225 height 15
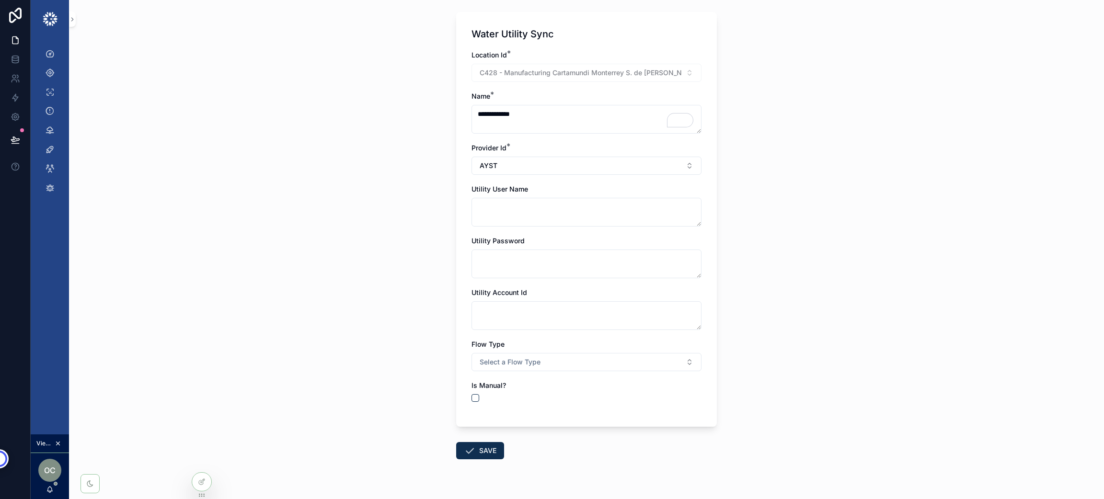
scroll to position [70, 0]
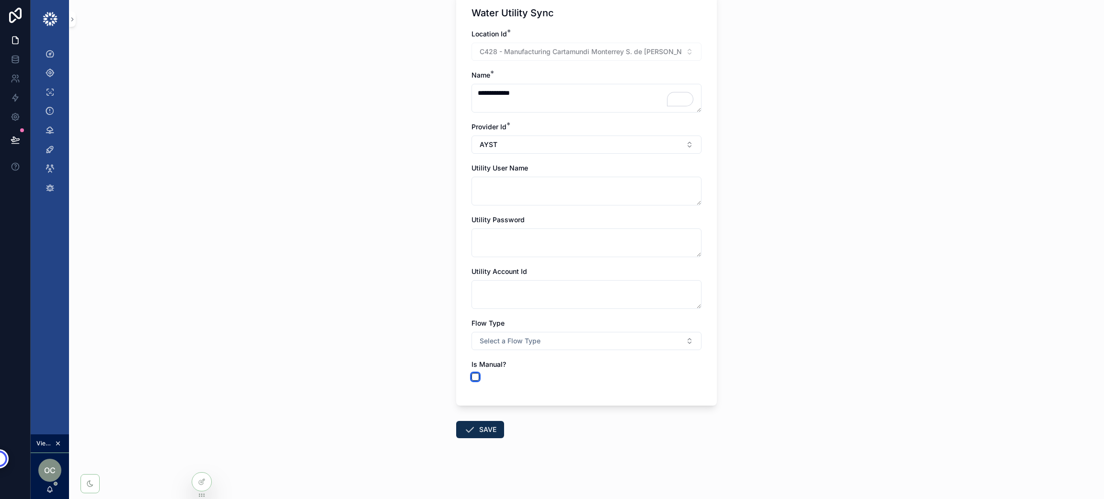
click at [471, 379] on button "scrollable content" at bounding box center [475, 377] width 8 height 8
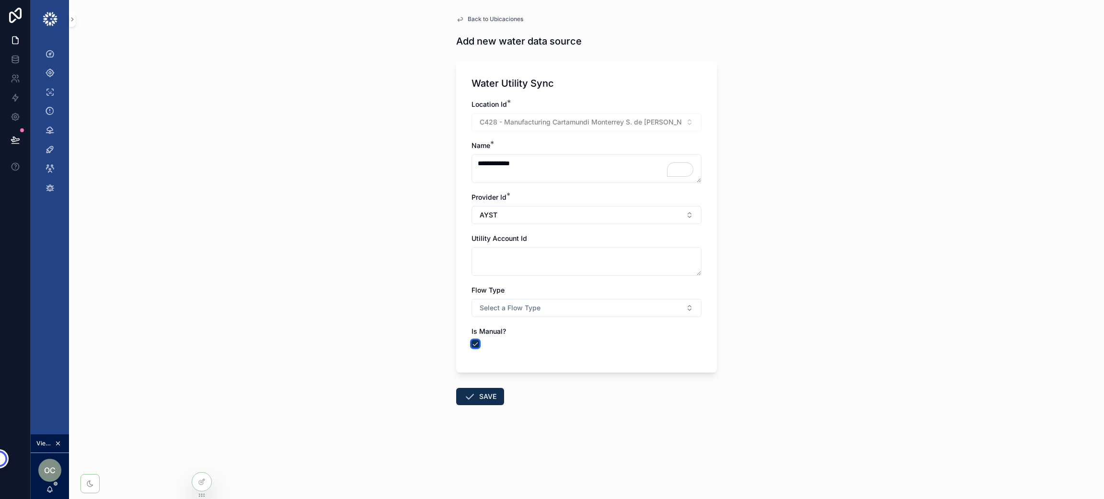
scroll to position [0, 0]
click at [467, 349] on div "**********" at bounding box center [586, 216] width 261 height 311
click at [476, 342] on button "scrollable content" at bounding box center [475, 344] width 8 height 8
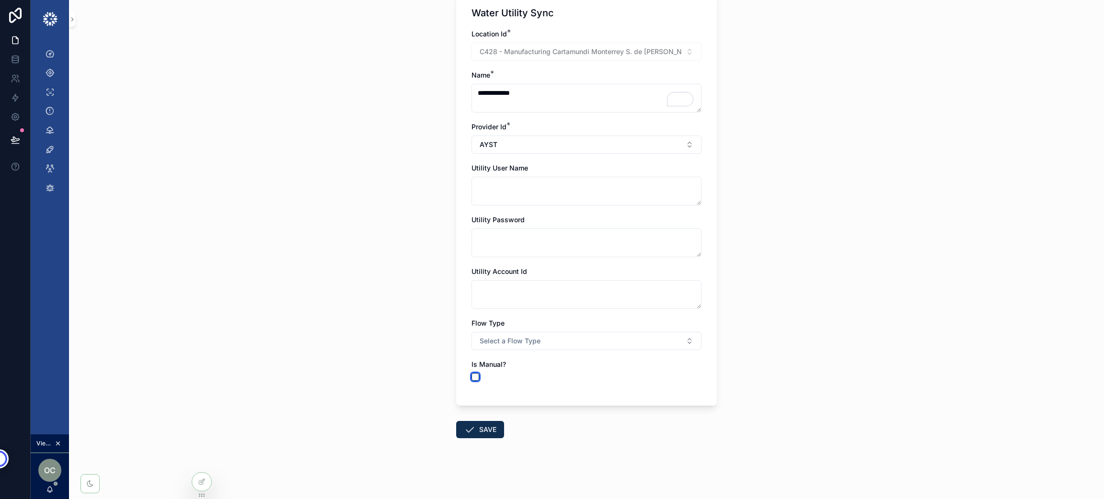
click at [471, 375] on button "scrollable content" at bounding box center [475, 377] width 8 height 8
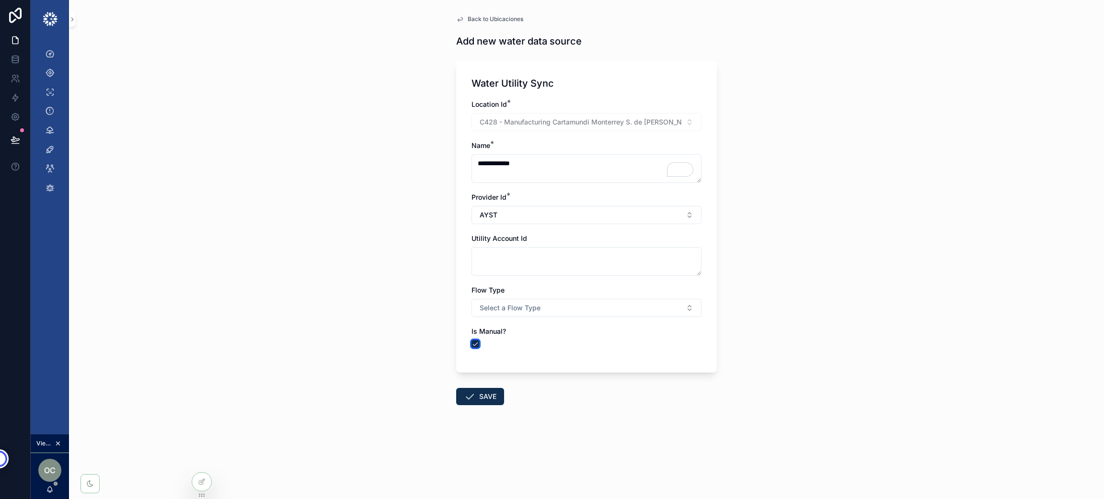
scroll to position [0, 0]
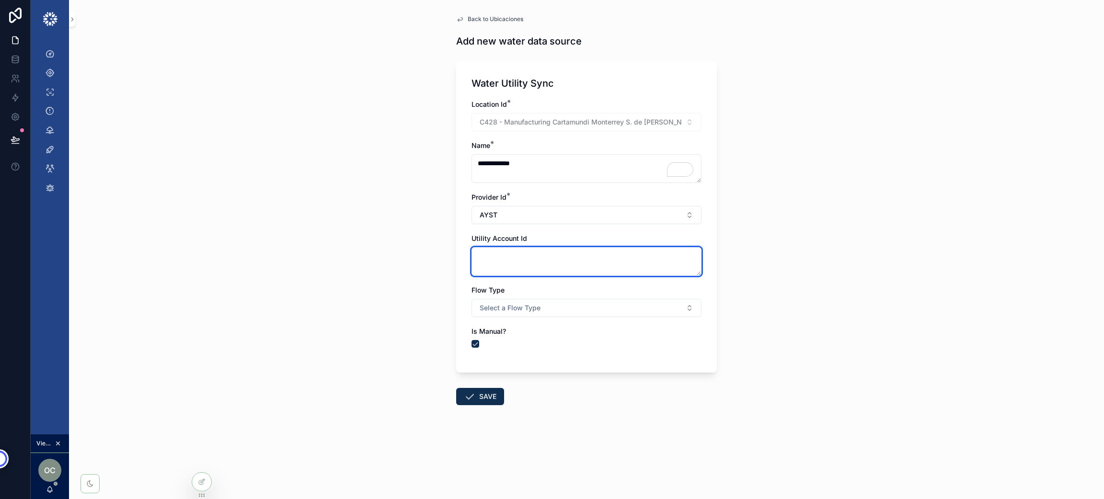
click at [492, 256] on textarea "scrollable content" at bounding box center [586, 261] width 230 height 29
type textarea "******"
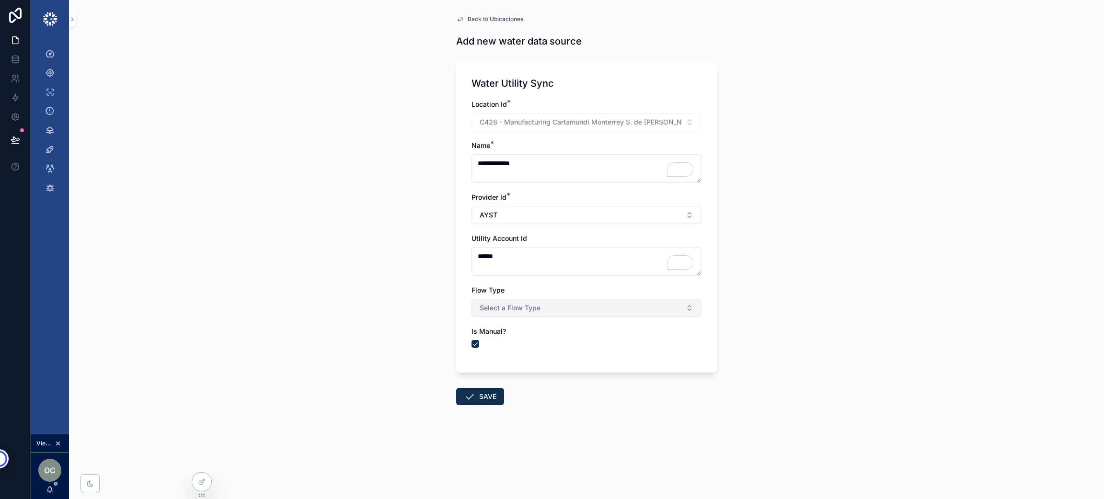
click at [556, 312] on button "Select a Flow Type" at bounding box center [586, 308] width 230 height 18
click at [753, 151] on div "**********" at bounding box center [586, 249] width 1035 height 499
click at [478, 6] on div "**********" at bounding box center [586, 233] width 276 height 467
click at [482, 20] on span "Back to Ubicaciones" at bounding box center [496, 19] width 56 height 8
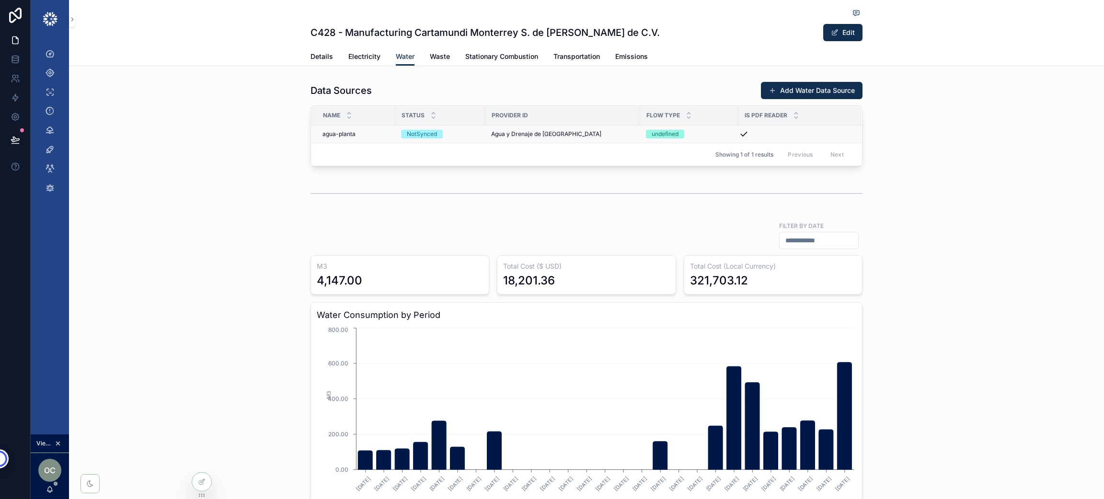
click at [344, 131] on span "agua-planta" at bounding box center [338, 134] width 33 height 8
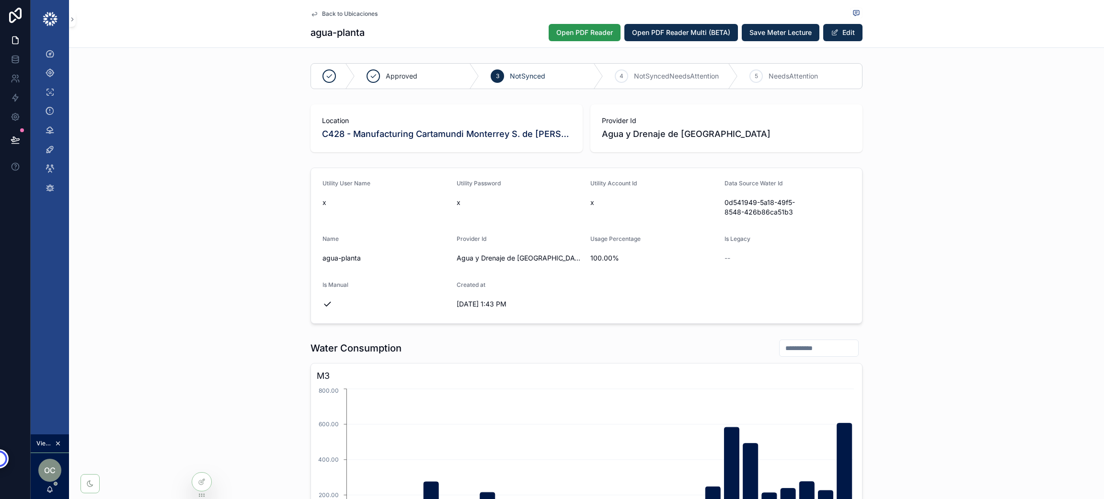
click at [586, 30] on span "Open PDF Reader" at bounding box center [584, 33] width 57 height 10
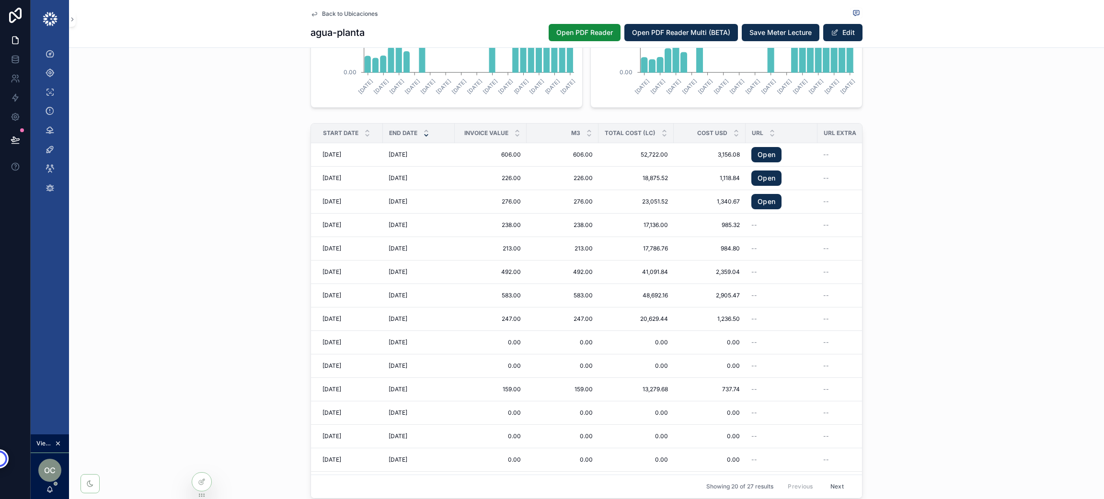
scroll to position [616, 0]
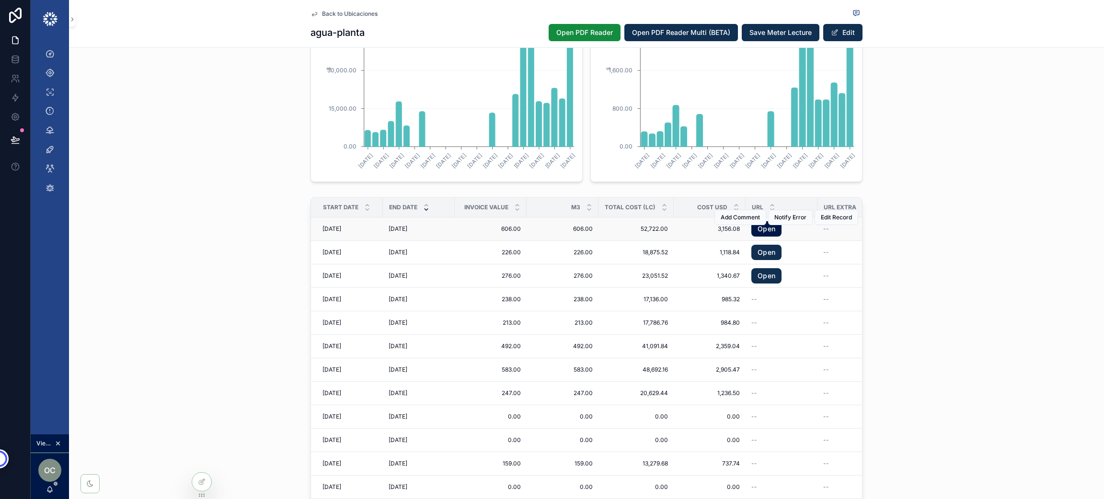
click at [758, 232] on link "Open" at bounding box center [766, 228] width 30 height 15
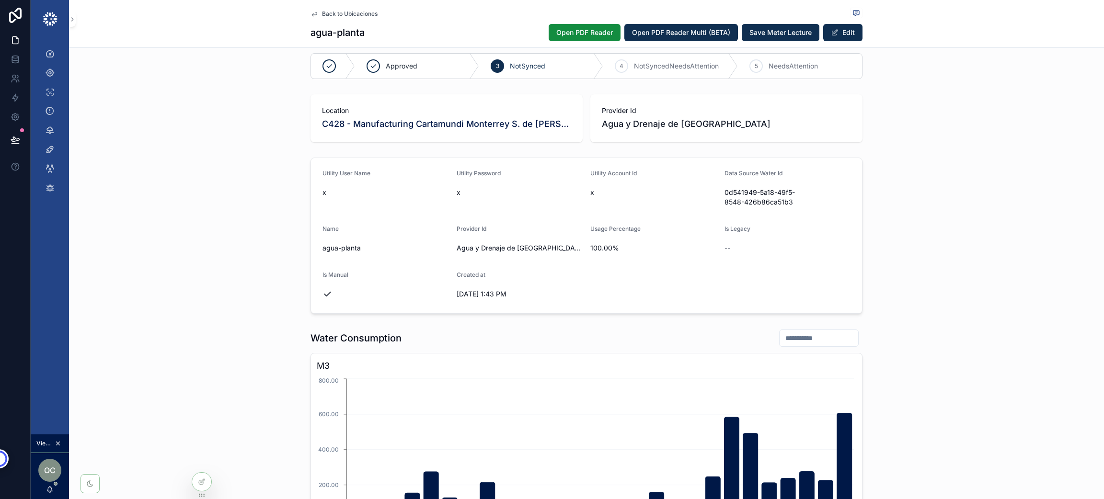
scroll to position [0, 0]
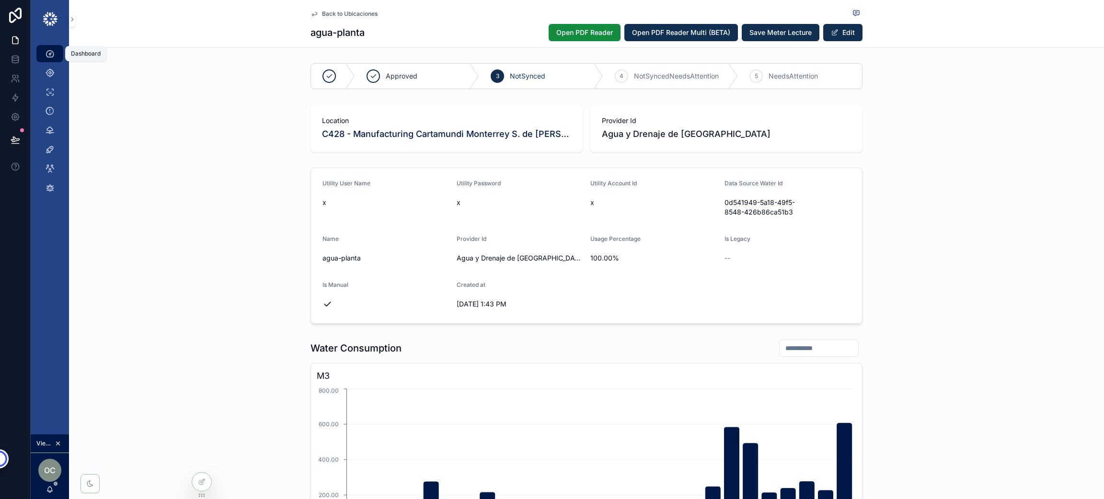
click at [50, 57] on icon "scrollable content" at bounding box center [50, 54] width 10 height 10
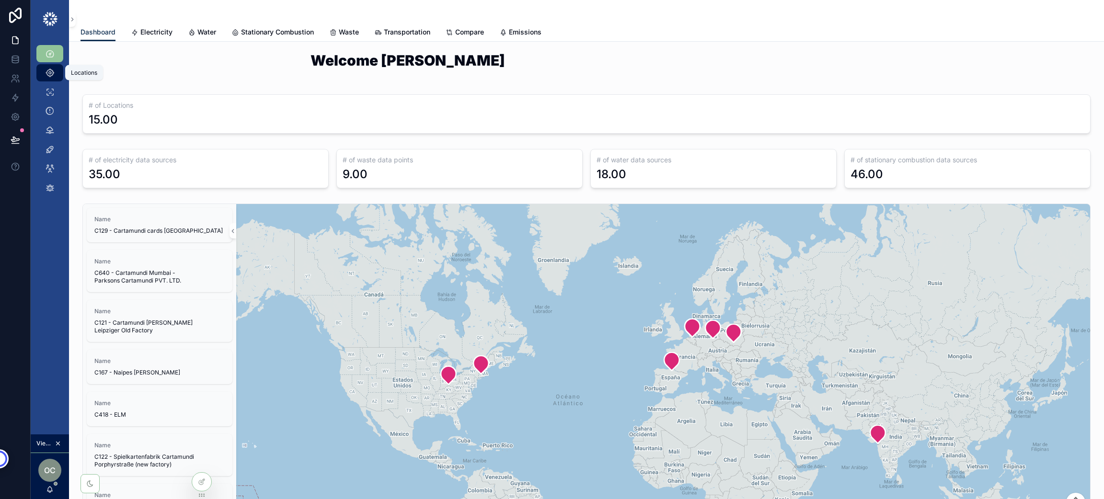
click at [49, 73] on icon "scrollable content" at bounding box center [50, 73] width 10 height 10
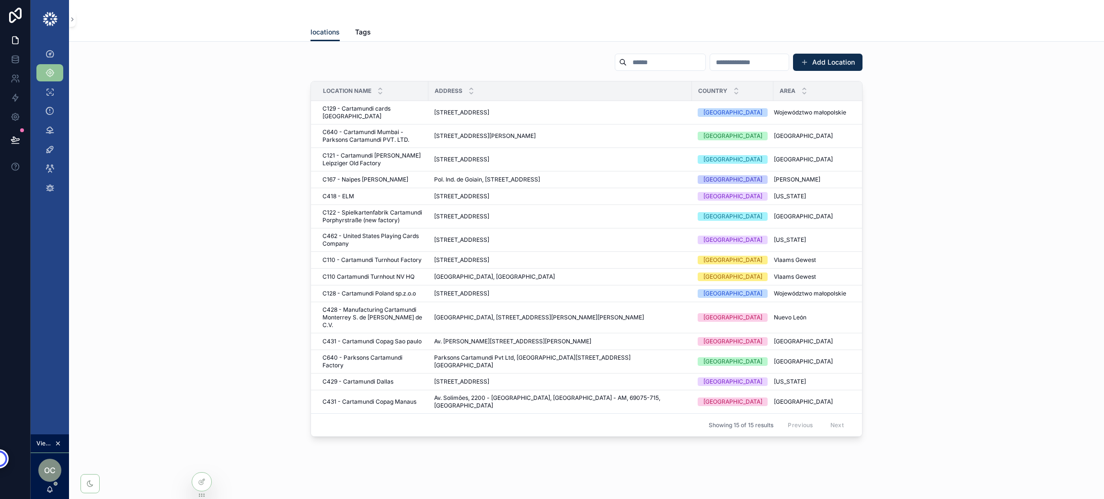
click at [627, 61] on input "scrollable content" at bounding box center [666, 62] width 79 height 13
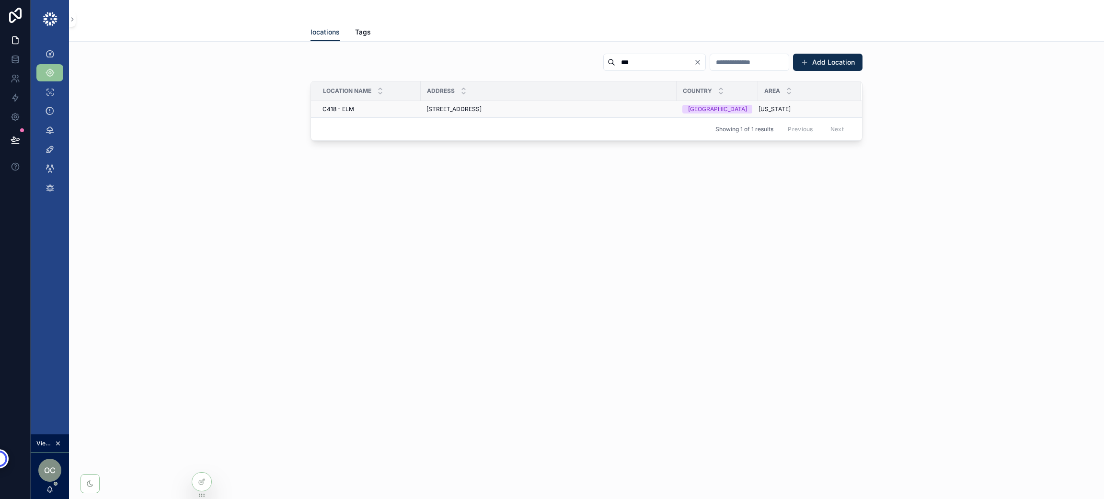
type input "***"
click at [333, 111] on span "C418 - ELM" at bounding box center [338, 109] width 32 height 8
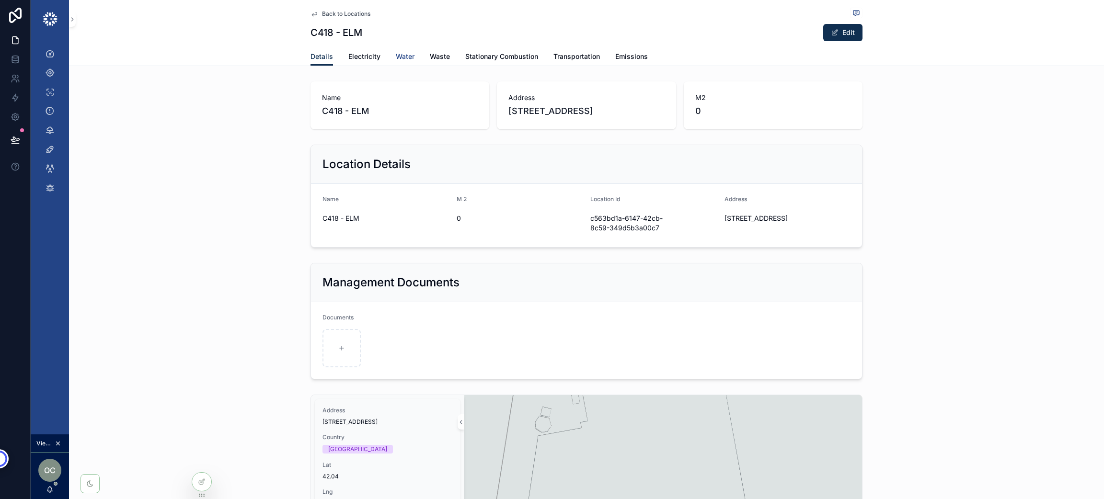
click at [403, 54] on span "Water" at bounding box center [405, 57] width 19 height 10
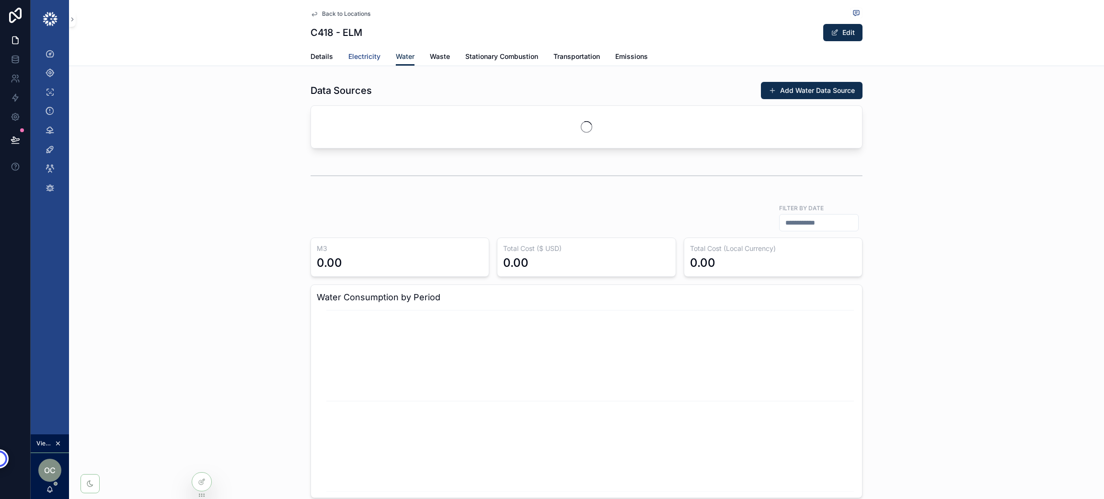
click at [348, 57] on span "Electricity" at bounding box center [364, 57] width 32 height 10
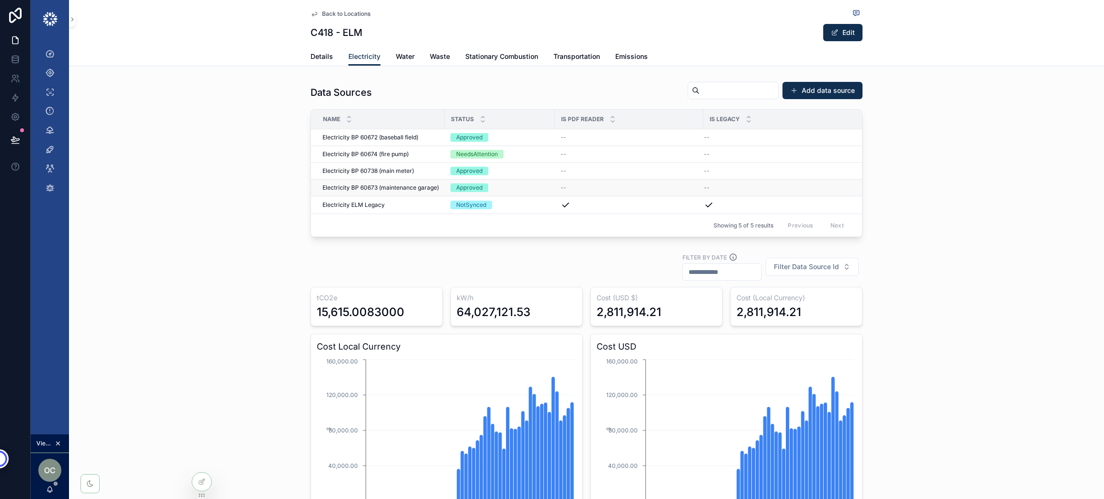
click at [373, 189] on span "Electricity BP 60673 (maintenance garage)" at bounding box center [380, 188] width 116 height 8
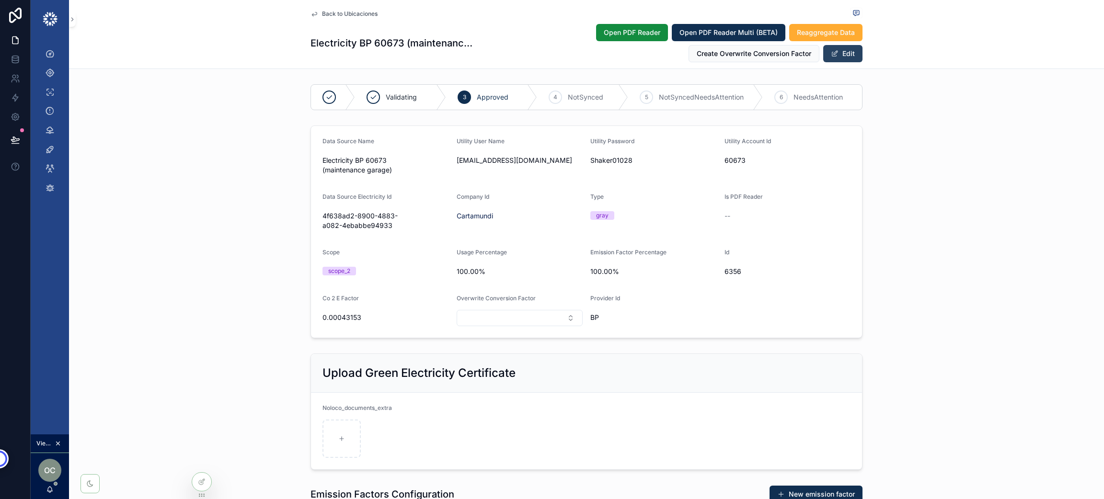
click at [838, 55] on button "Edit" at bounding box center [842, 53] width 39 height 17
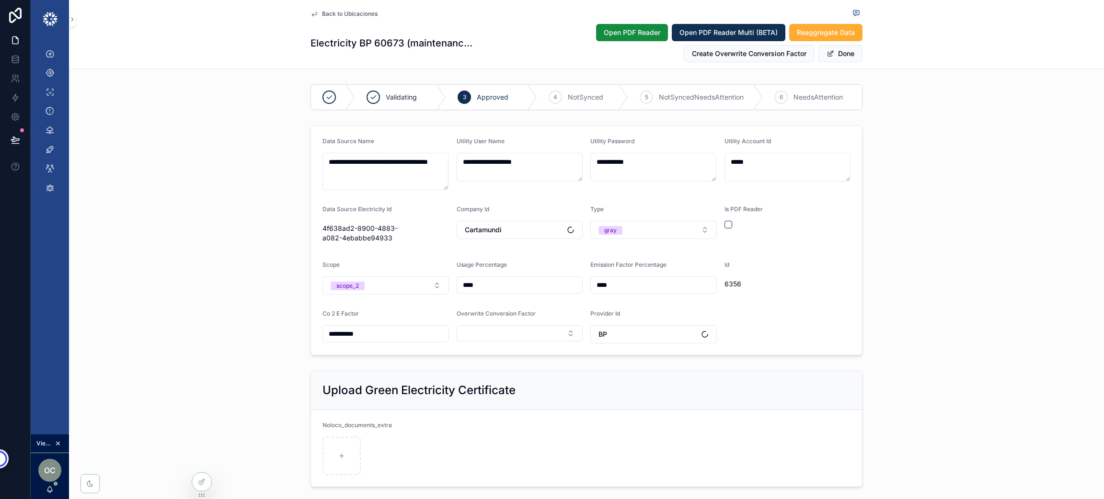
click at [482, 281] on input "****" at bounding box center [520, 284] width 126 height 13
click at [838, 56] on button "Done" at bounding box center [840, 53] width 44 height 17
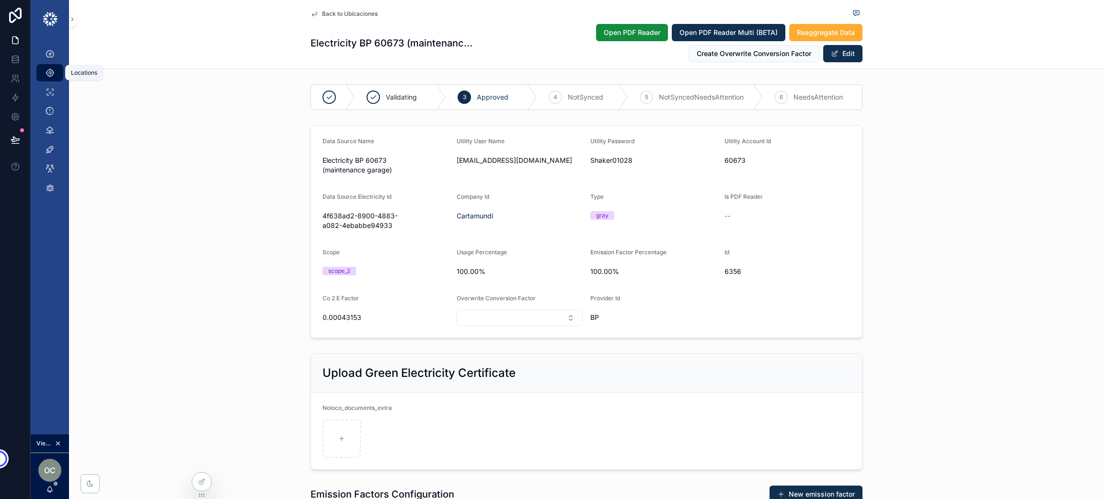
click at [44, 69] on div "Locations" at bounding box center [49, 72] width 15 height 15
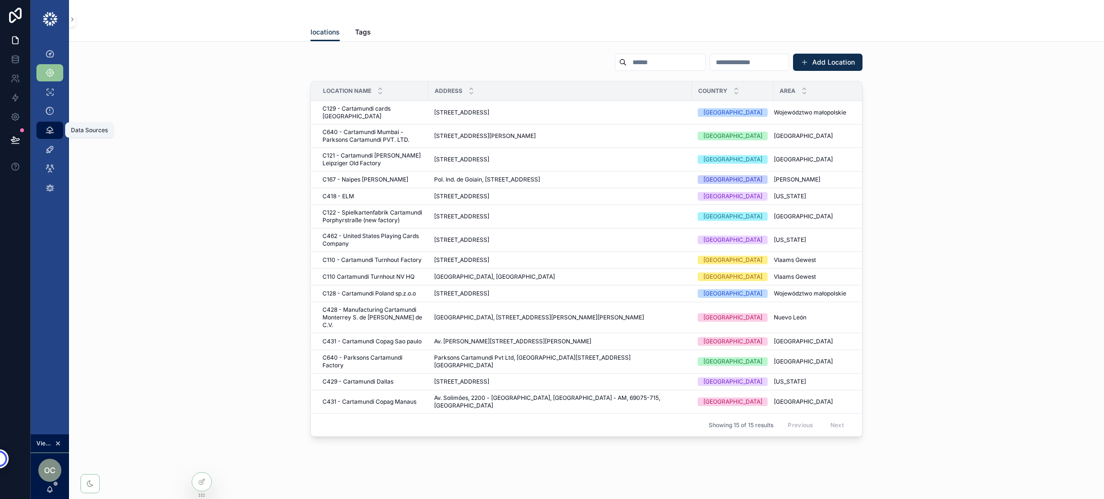
click at [56, 130] on div "Data Sources" at bounding box center [49, 130] width 15 height 15
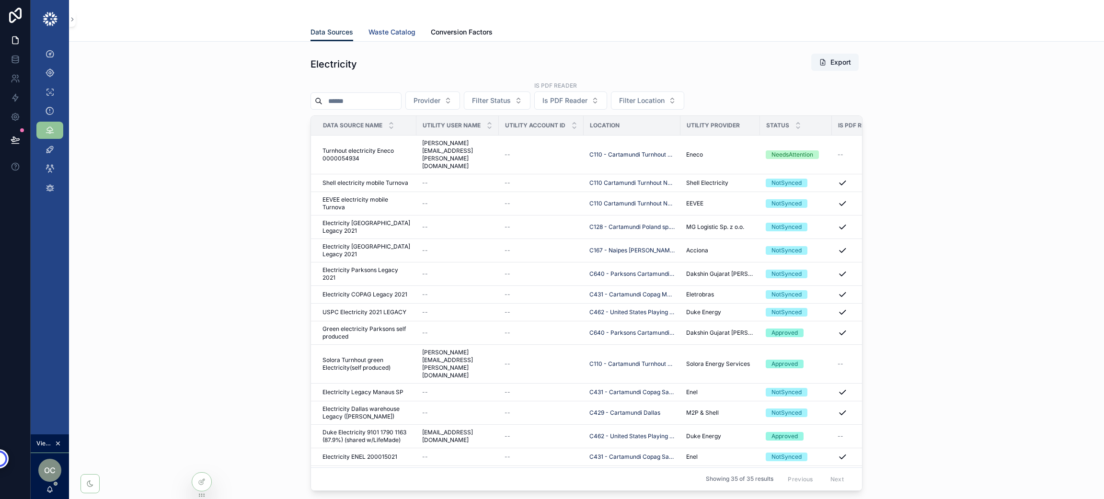
click at [398, 30] on span "Waste Catalog" at bounding box center [391, 32] width 47 height 10
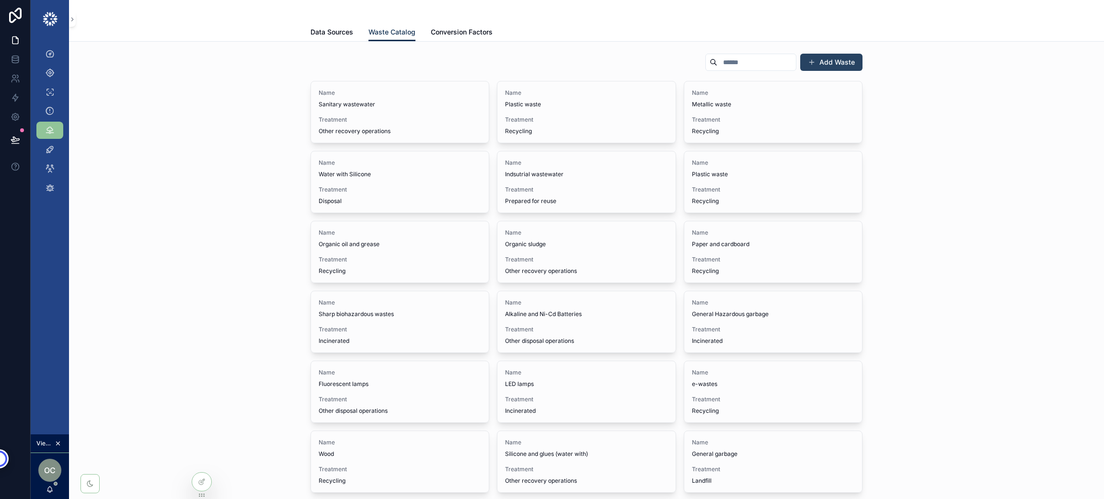
click at [813, 55] on button "Add Waste" at bounding box center [831, 62] width 62 height 17
click at [830, 59] on button "Add Waste" at bounding box center [831, 62] width 62 height 17
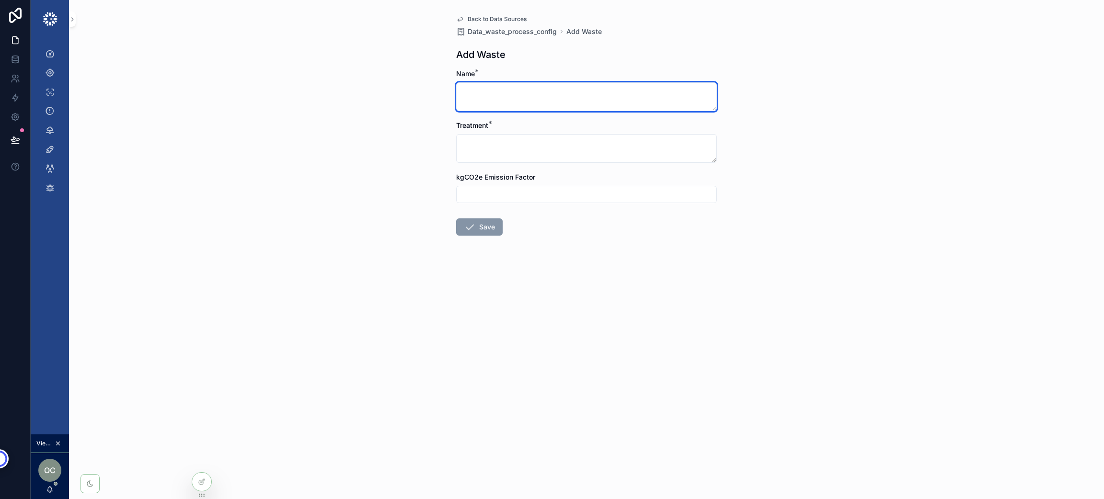
click at [558, 97] on textarea "scrollable content" at bounding box center [586, 96] width 261 height 29
type textarea "**********"
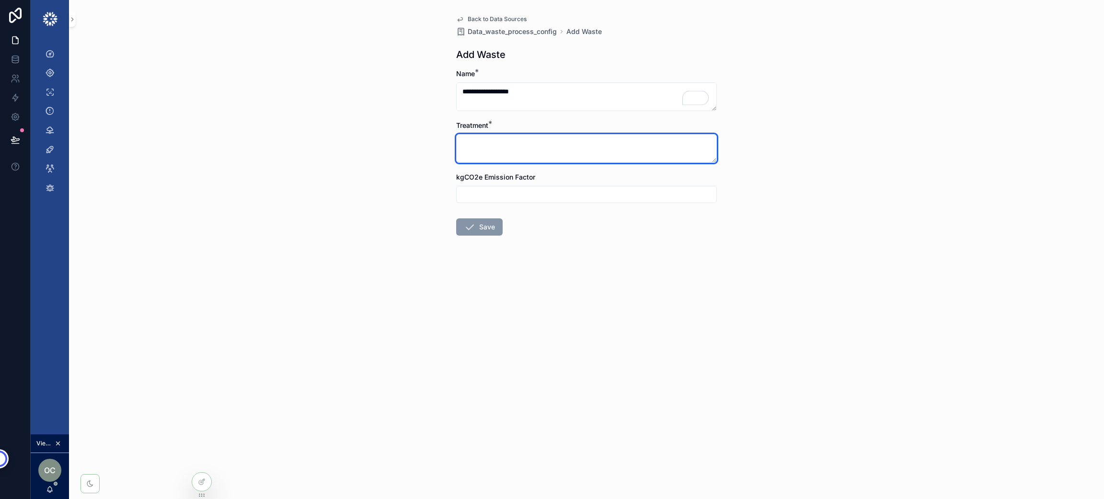
click at [537, 145] on textarea "scrollable content" at bounding box center [586, 148] width 261 height 29
click at [537, 145] on textarea "To enrich screen reader interactions, please activate Accessibility in Grammarl…" at bounding box center [586, 148] width 261 height 29
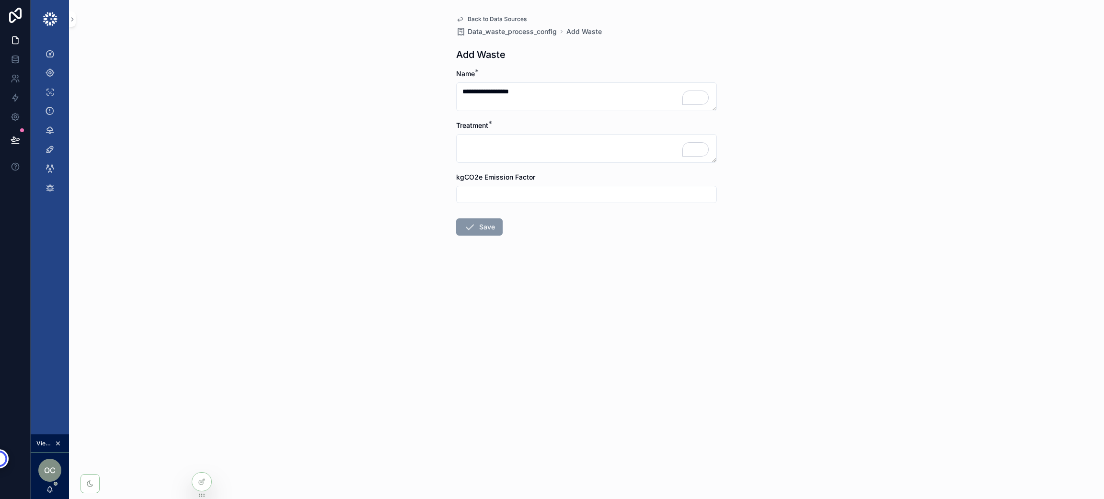
click at [542, 200] on input "scrollable content" at bounding box center [587, 194] width 260 height 13
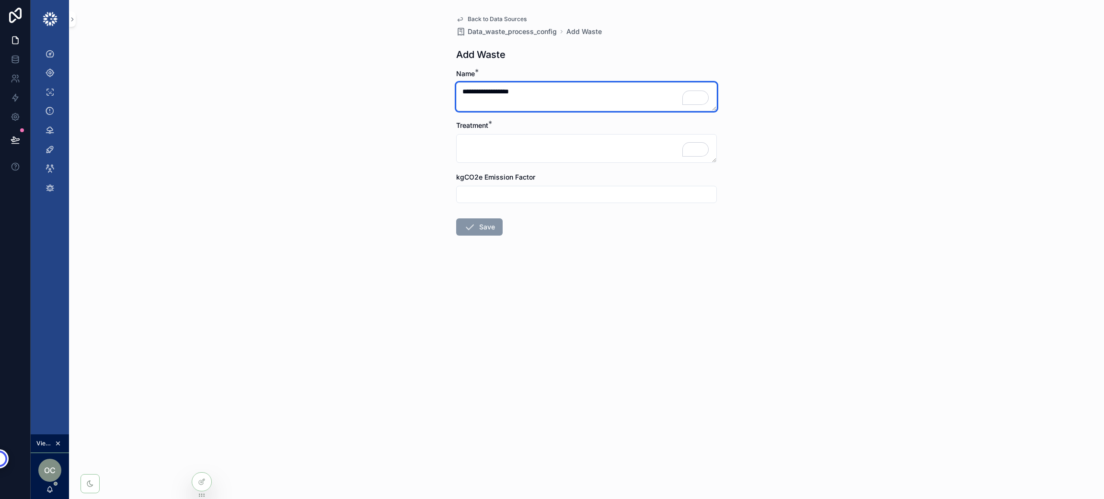
click at [610, 97] on textarea "**********" at bounding box center [586, 96] width 261 height 29
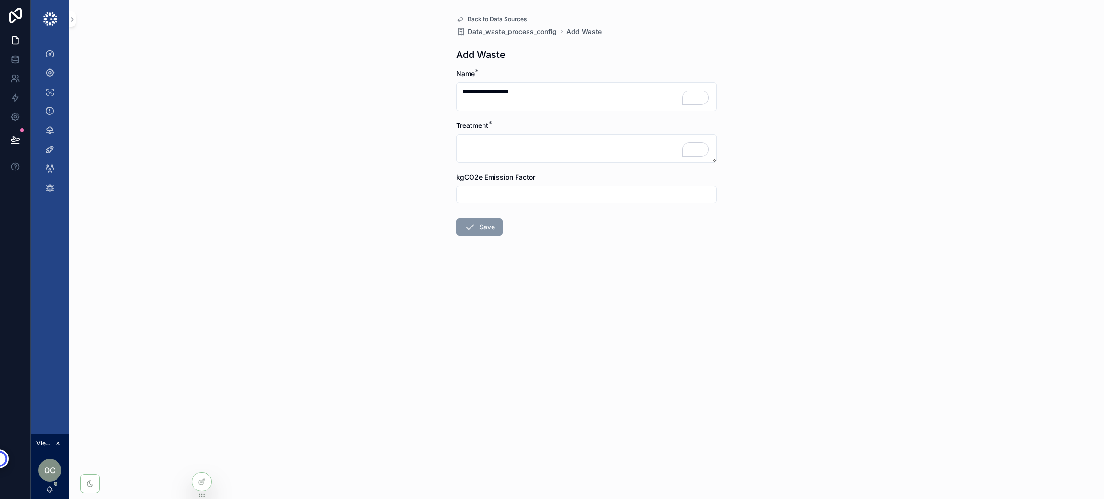
click at [506, 18] on span "Back to Data Sources" at bounding box center [497, 19] width 59 height 8
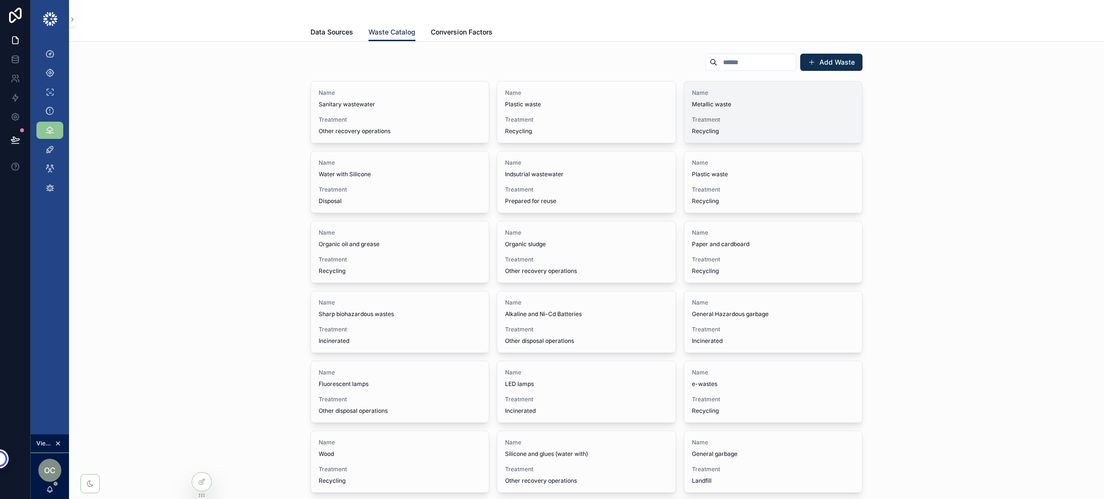
click at [747, 105] on span "Metallic waste" at bounding box center [773, 105] width 162 height 8
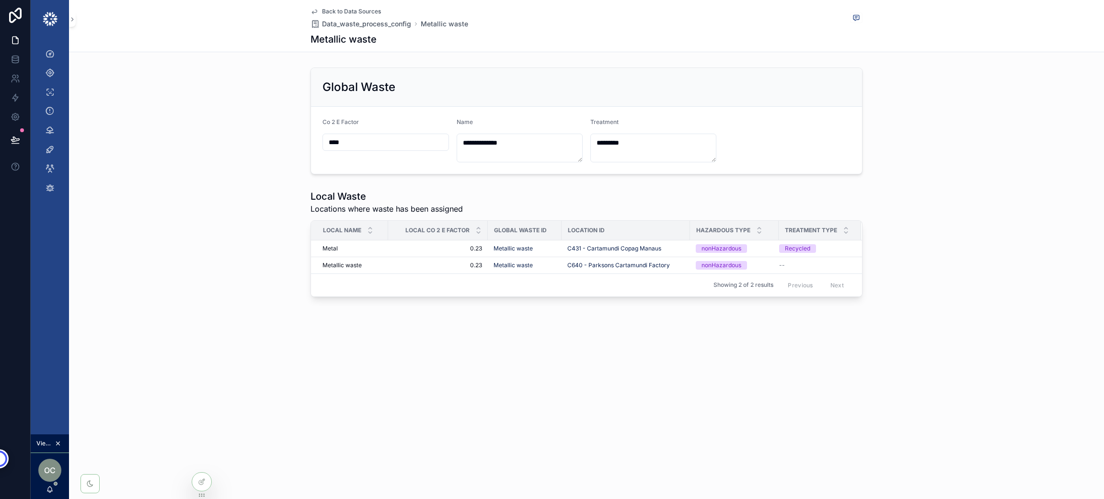
click at [372, 8] on span "Back to Data Sources" at bounding box center [351, 12] width 59 height 8
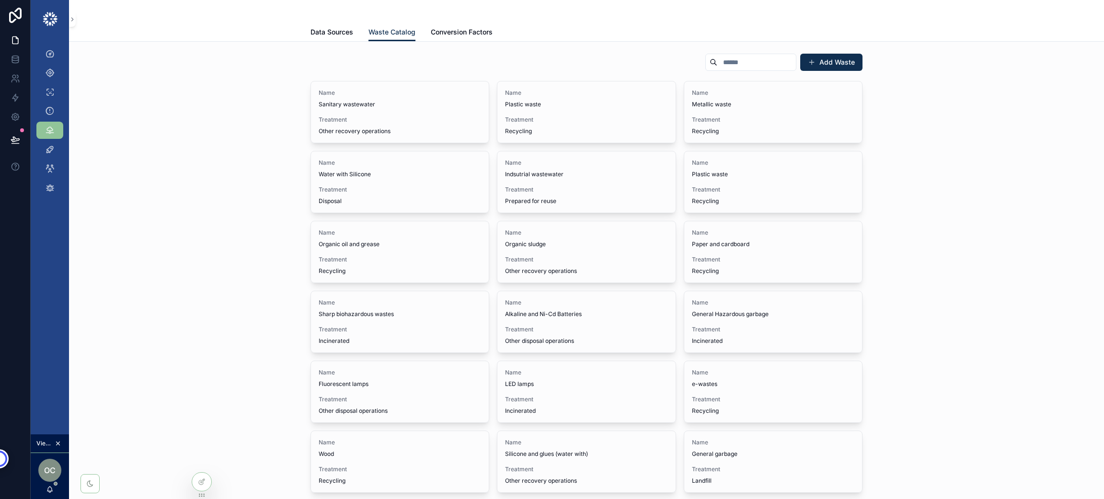
click at [767, 114] on div "Name Metallic waste Treatment Recycling" at bounding box center [773, 111] width 178 height 61
click at [48, 54] on icon "scrollable content" at bounding box center [50, 54] width 10 height 10
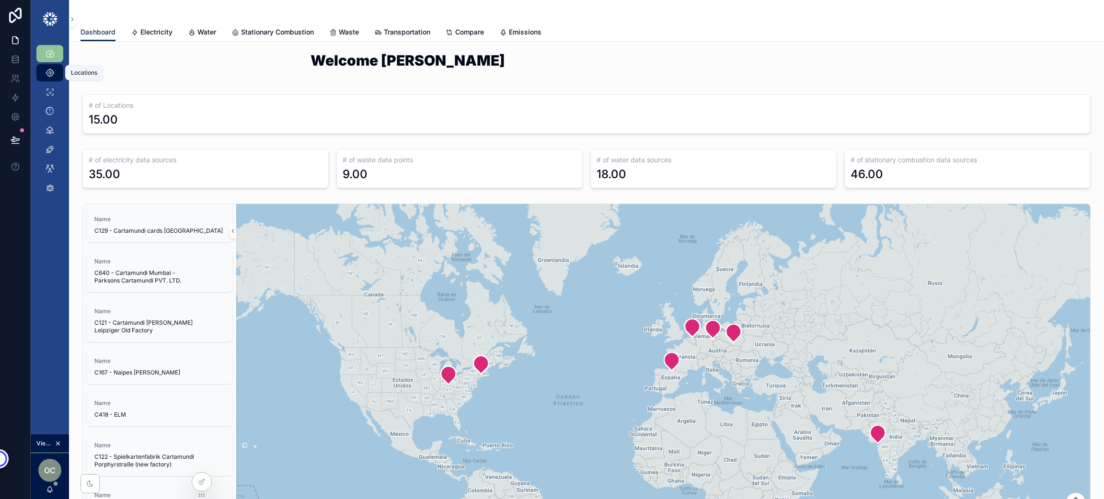
click at [51, 76] on icon "scrollable content" at bounding box center [50, 73] width 10 height 10
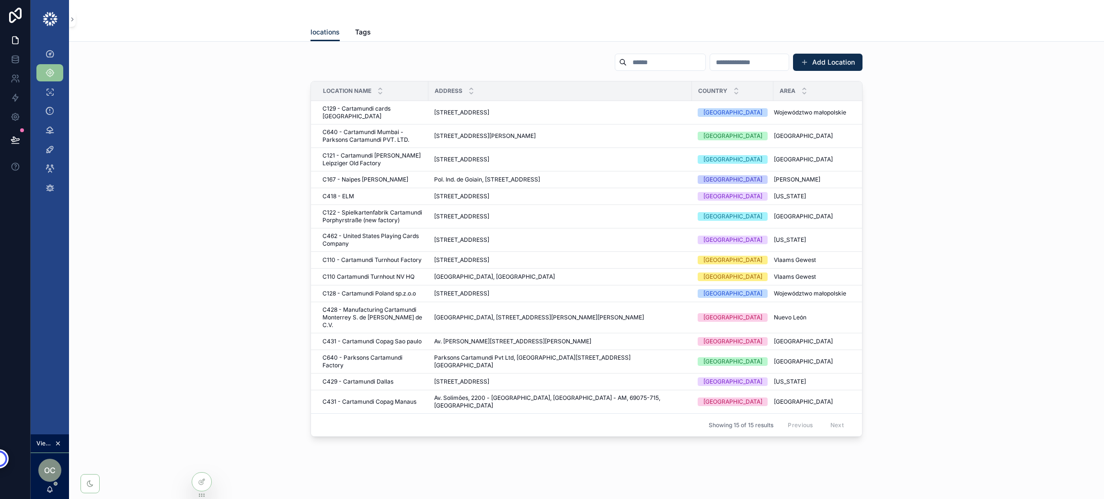
click at [642, 65] on input "scrollable content" at bounding box center [666, 62] width 79 height 13
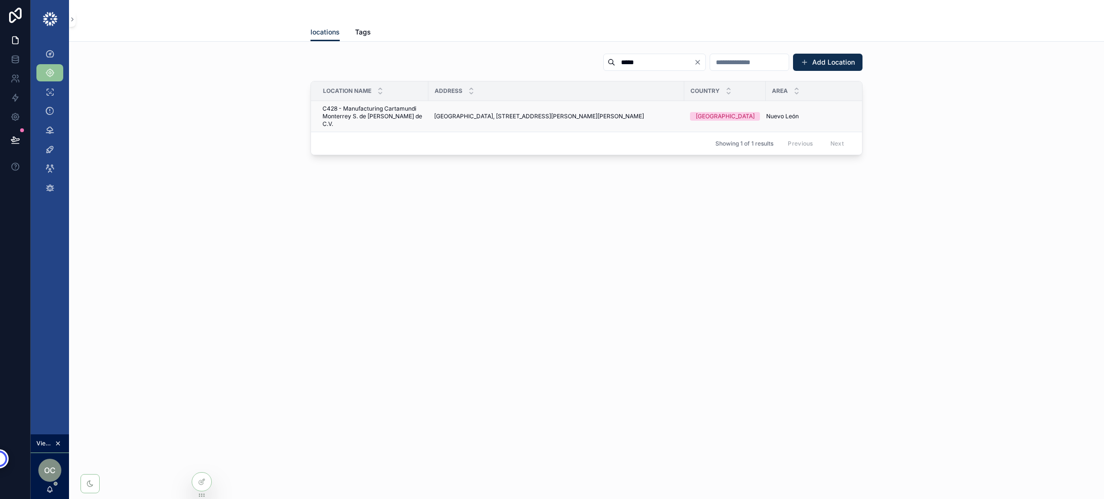
type input "*****"
click at [349, 108] on span "C428 - Manufacturing Cartamundi Monterrey S. de [PERSON_NAME] de C.V." at bounding box center [372, 116] width 100 height 23
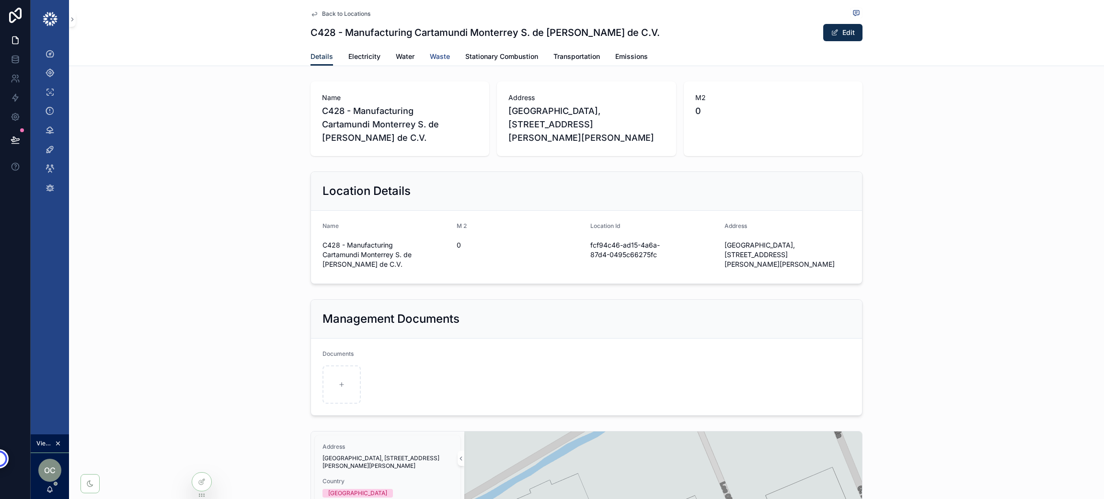
click at [436, 57] on span "Waste" at bounding box center [440, 57] width 20 height 10
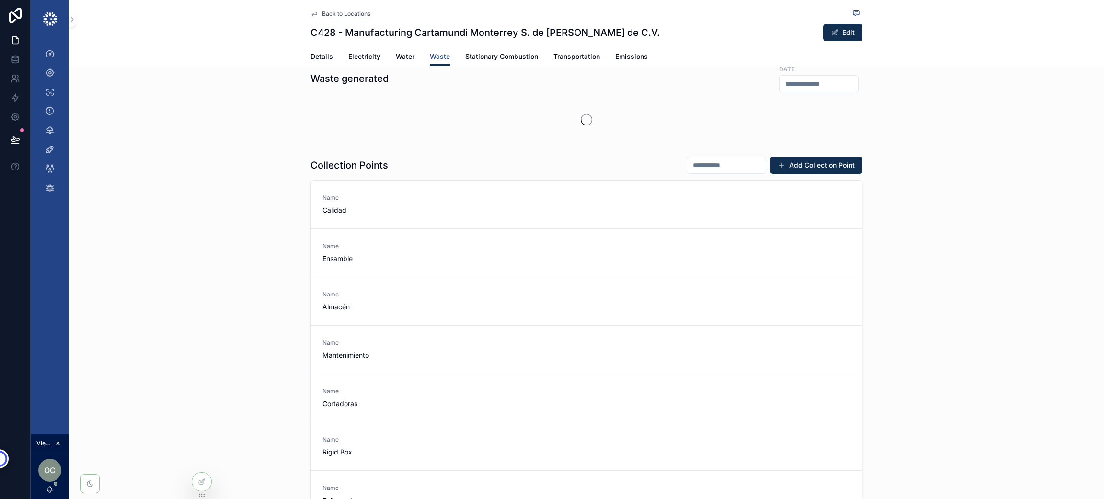
scroll to position [72, 0]
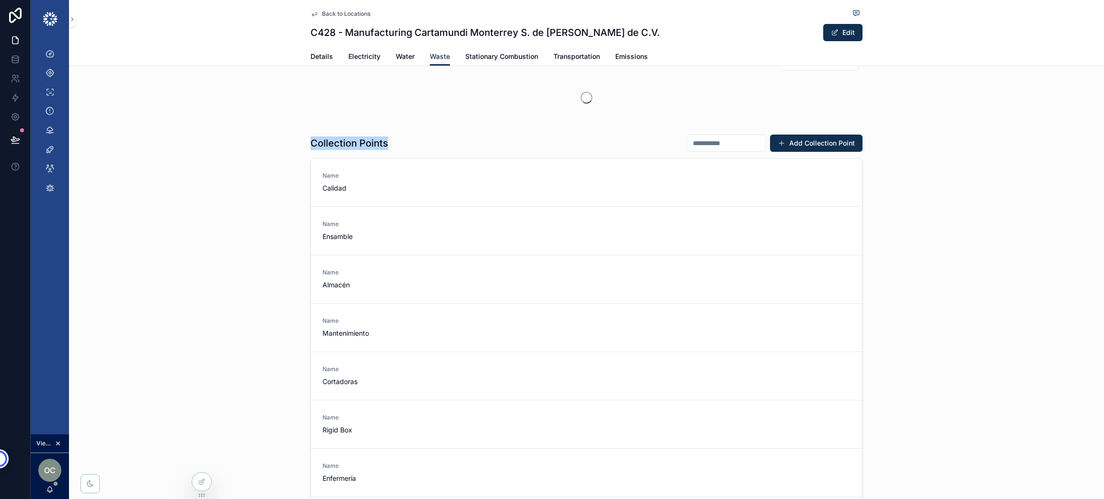
drag, startPoint x: 301, startPoint y: 146, endPoint x: 386, endPoint y: 144, distance: 84.8
click at [386, 144] on div "Collection Points Add Collection Point Name Calidad Name Ensamble Name Almacén …" at bounding box center [586, 333] width 1035 height 406
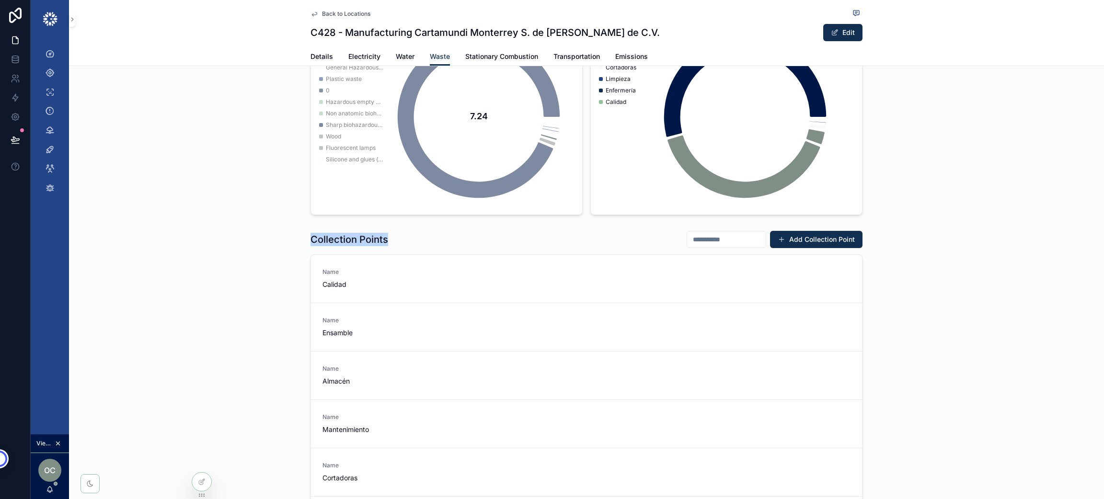
scroll to position [359, 0]
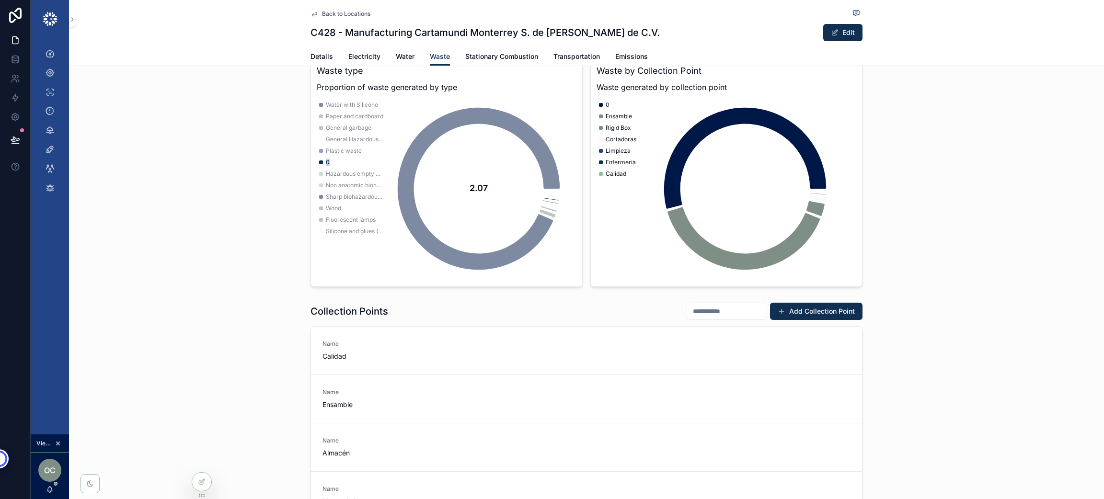
click at [326, 163] on span "0" at bounding box center [328, 163] width 4 height 8
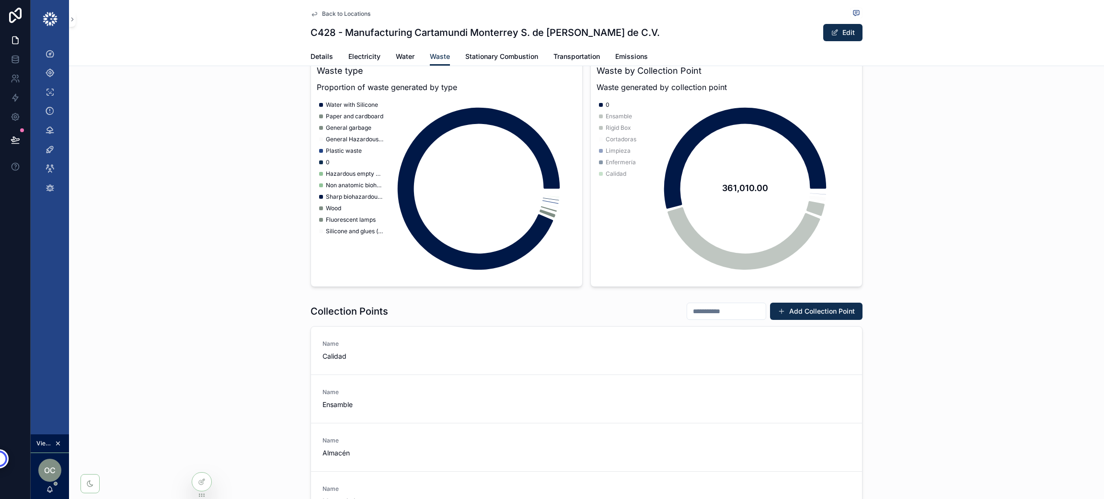
drag, startPoint x: 631, startPoint y: 103, endPoint x: 594, endPoint y: 103, distance: 37.4
click at [597, 103] on div "361,010.00 0 Ensamble Rigid Box Cortadoras Limpieza Enfermería Calidad" at bounding box center [727, 189] width 260 height 184
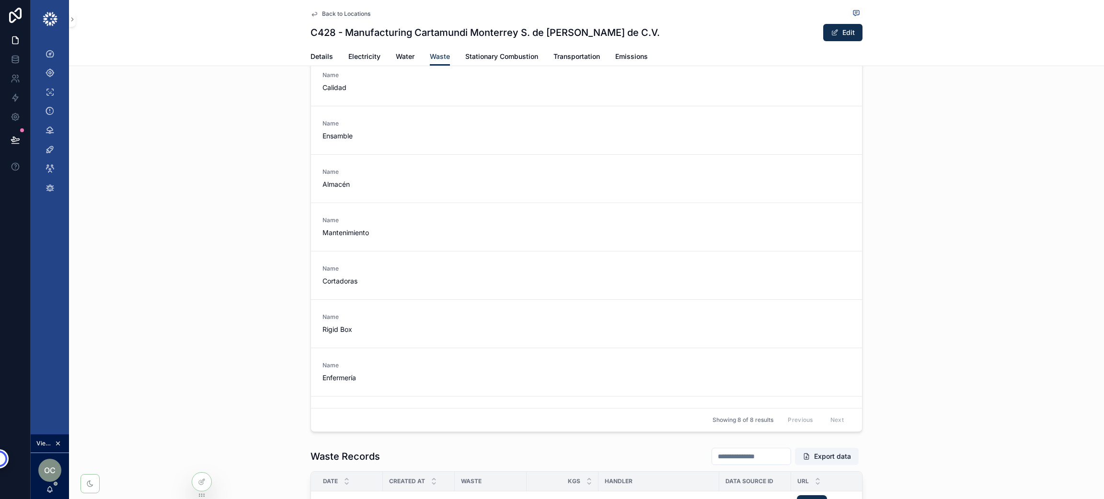
scroll to position [431, 0]
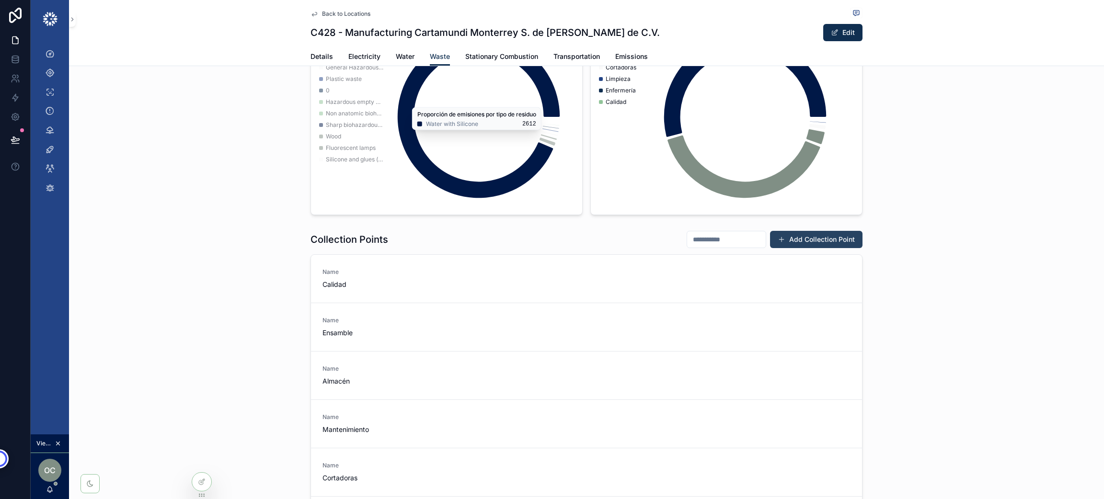
click at [815, 240] on button "Add Collection Point" at bounding box center [816, 239] width 92 height 17
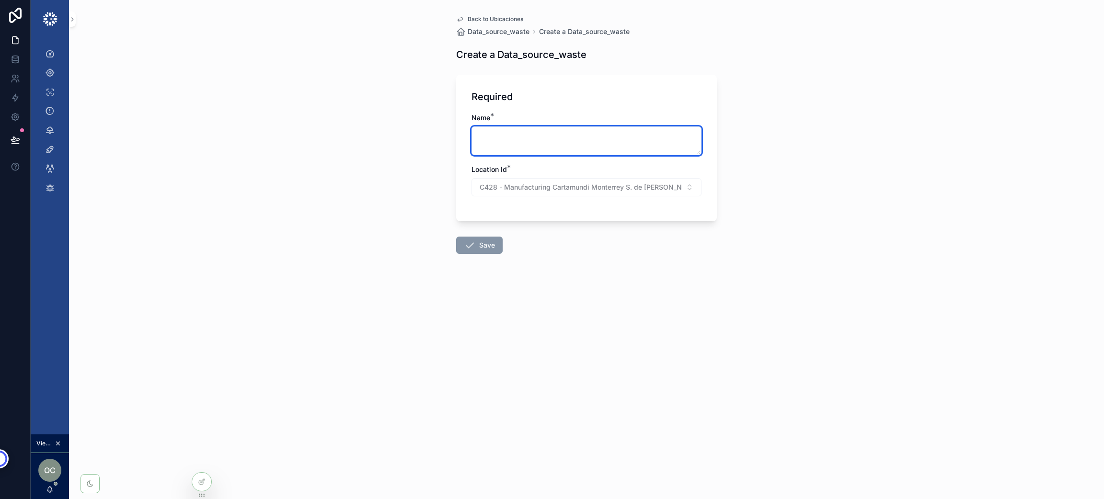
click at [579, 149] on textarea "scrollable content" at bounding box center [586, 140] width 230 height 29
type textarea "********"
click at [464, 17] on link "Back to Ubicaciones" at bounding box center [489, 19] width 67 height 8
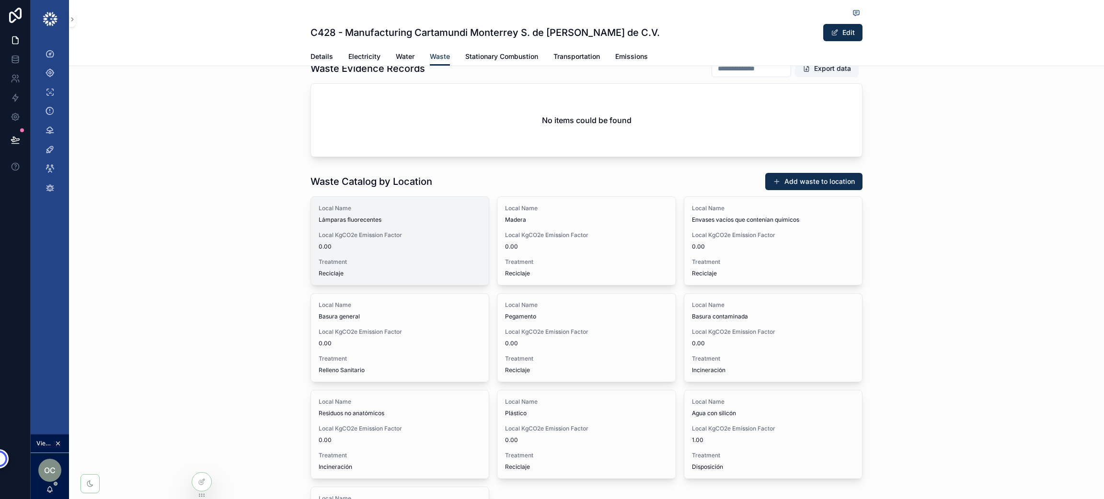
scroll to position [1437, 0]
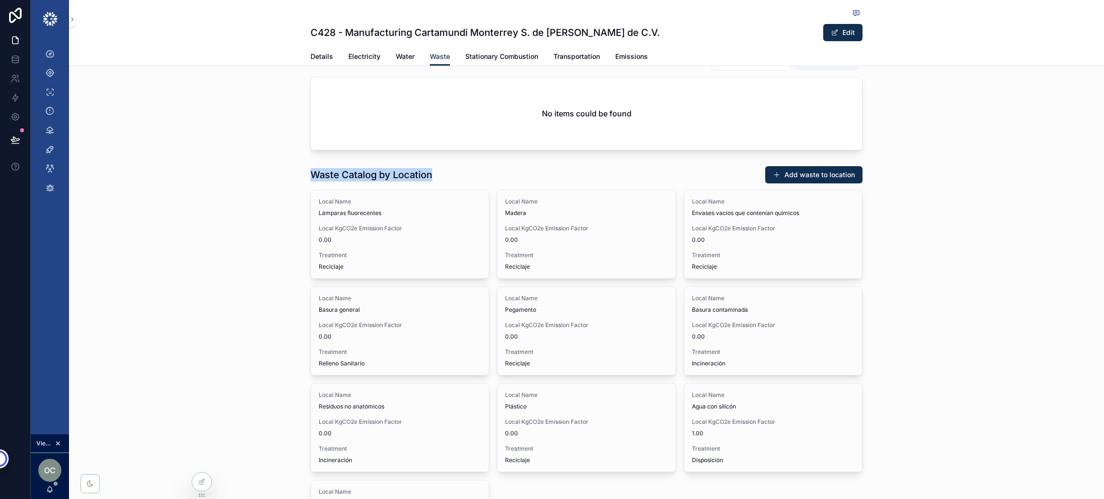
drag, startPoint x: 309, startPoint y: 171, endPoint x: 425, endPoint y: 161, distance: 116.4
click at [425, 161] on div "Open Link to Waste APP Open Link to Waste APP (Evidence) Waste generated Date W…" at bounding box center [586, 36] width 1035 height 2790
click at [797, 179] on button "Add waste to location" at bounding box center [813, 174] width 97 height 17
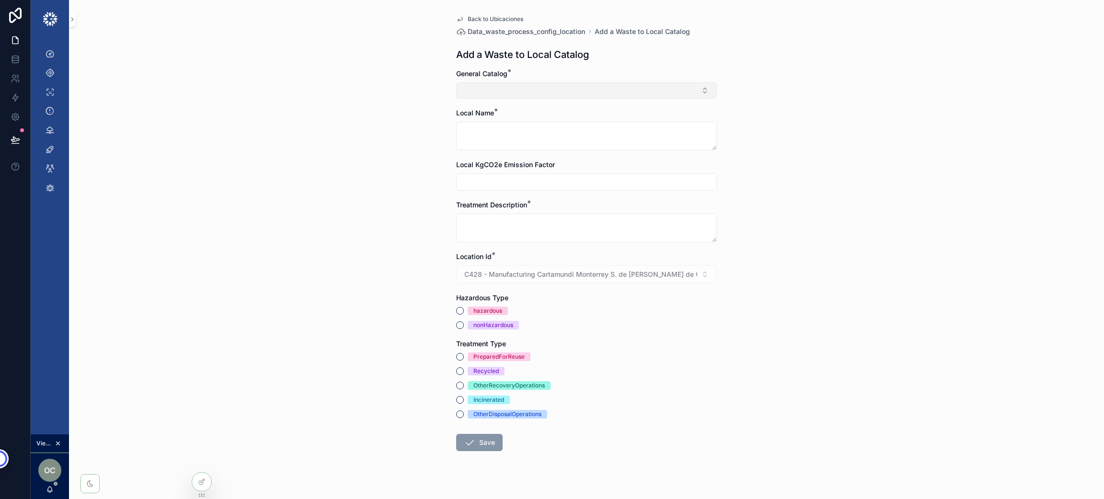
click at [667, 96] on button "Select Button" at bounding box center [586, 90] width 261 height 16
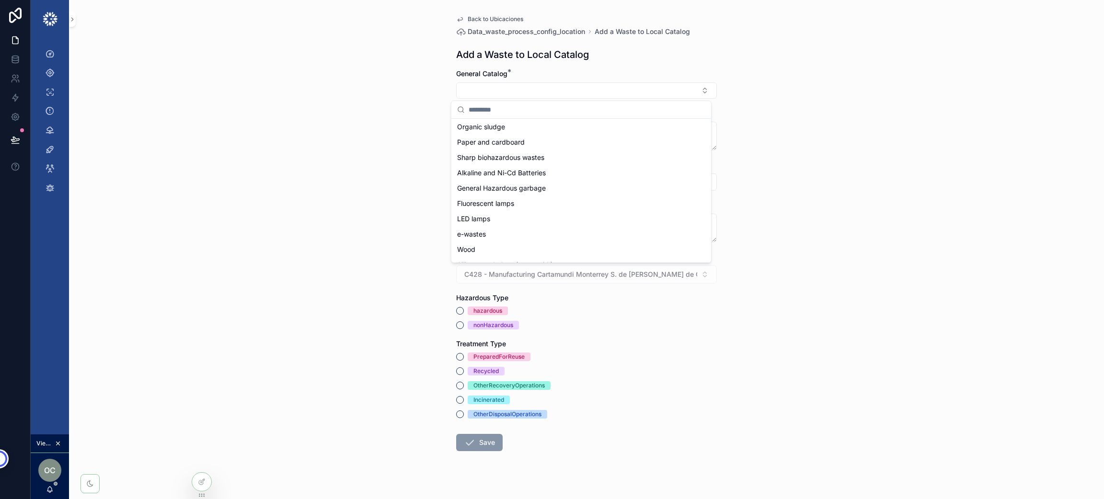
scroll to position [197, 0]
click at [501, 155] on div "Wood" at bounding box center [581, 161] width 256 height 15
type textarea "****"
type input "*"
type textarea "*********"
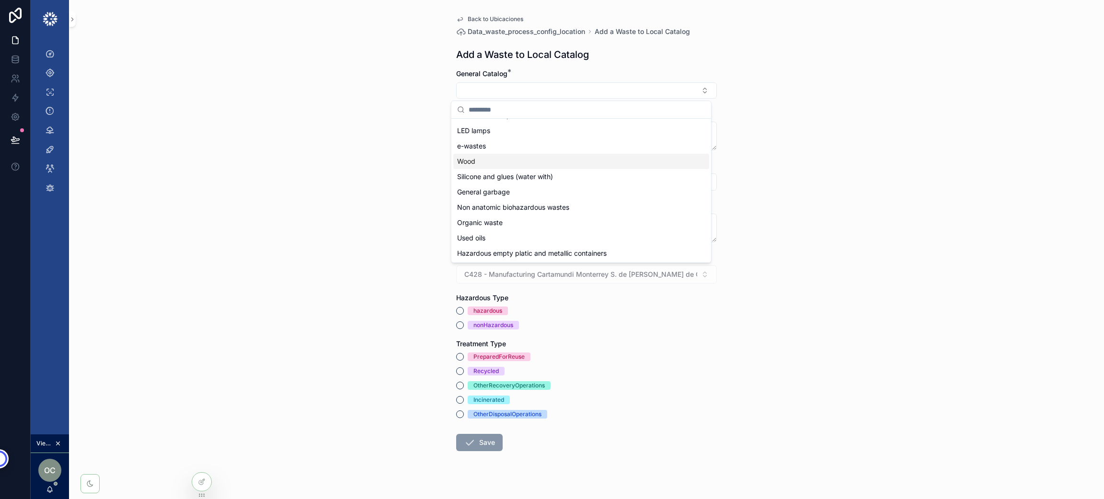
scroll to position [0, 0]
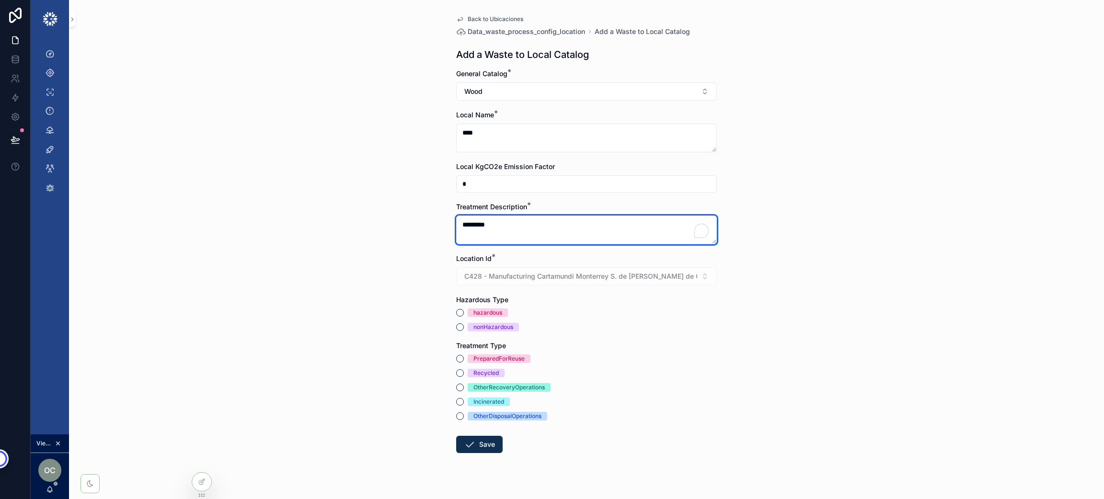
drag, startPoint x: 518, startPoint y: 231, endPoint x: 415, endPoint y: 224, distance: 103.3
click at [415, 224] on div "Back to Ubicaciones Data_waste_process_config_location Add a Waste to Local Cat…" at bounding box center [586, 249] width 1035 height 499
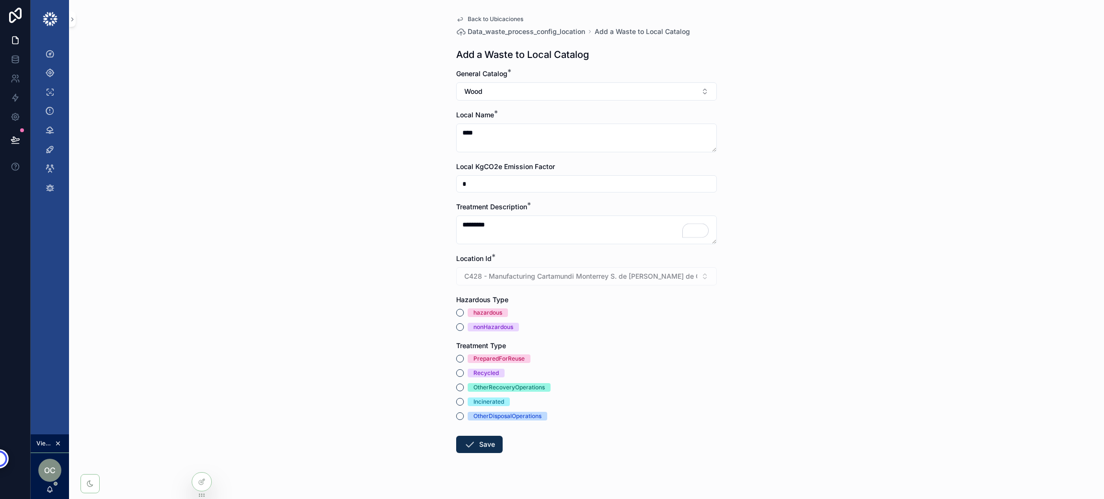
click at [505, 176] on div "*" at bounding box center [586, 183] width 261 height 17
click at [823, 172] on div "Back to Ubicaciones Data_waste_process_config_location Add a Waste to Local Cat…" at bounding box center [586, 249] width 1035 height 499
click at [456, 313] on button "hazardous" at bounding box center [460, 313] width 8 height 8
click at [506, 86] on button "Wood" at bounding box center [586, 91] width 261 height 18
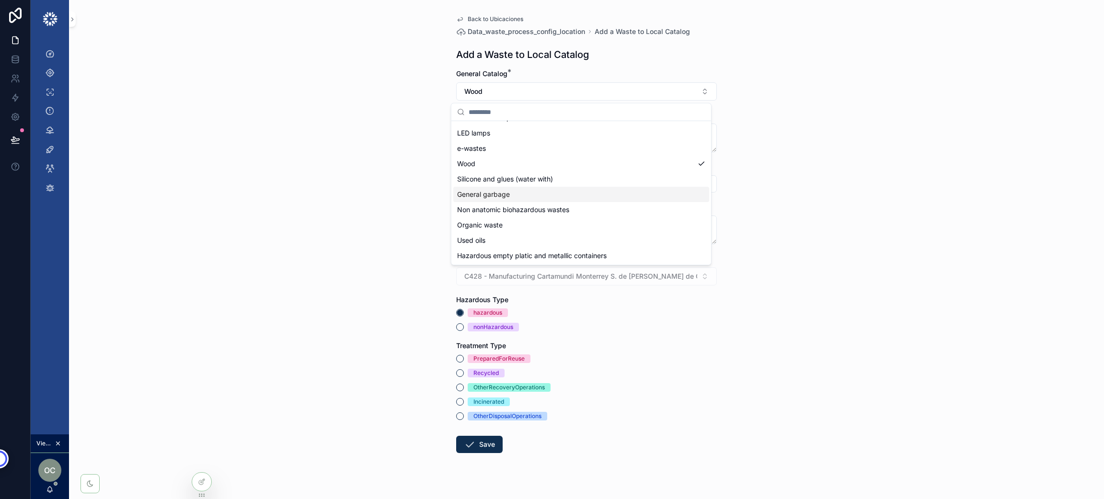
click at [506, 195] on span "General garbage" at bounding box center [483, 195] width 53 height 10
type textarea "**********"
type input "********"
type textarea "********"
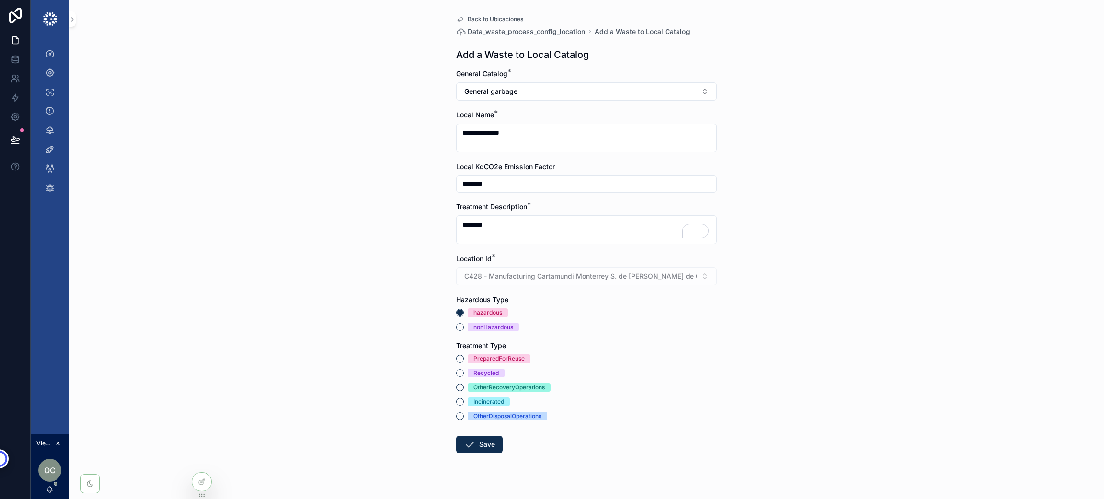
click at [456, 360] on div "PreparedForReuse" at bounding box center [586, 359] width 261 height 9
click at [456, 362] on button "PreparedForReuse" at bounding box center [460, 359] width 8 height 8
drag, startPoint x: 446, startPoint y: 293, endPoint x: 514, endPoint y: 297, distance: 67.7
click at [514, 297] on div "**********" at bounding box center [586, 257] width 276 height 515
drag, startPoint x: 517, startPoint y: 340, endPoint x: 429, endPoint y: 340, distance: 87.2
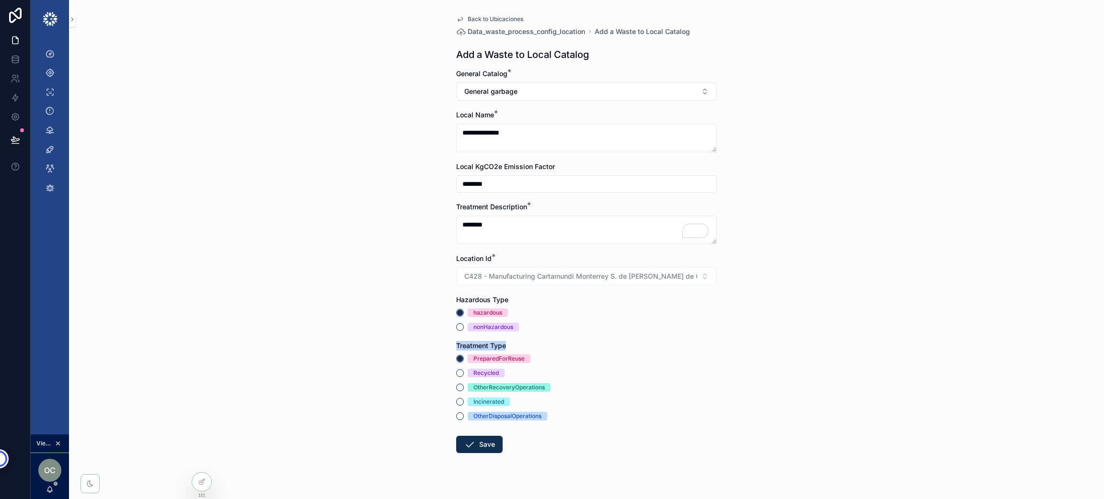
click at [429, 340] on div "**********" at bounding box center [586, 249] width 1035 height 499
click at [473, 12] on div "**********" at bounding box center [586, 257] width 276 height 515
click at [473, 20] on span "Back to Ubicaciones" at bounding box center [496, 19] width 56 height 8
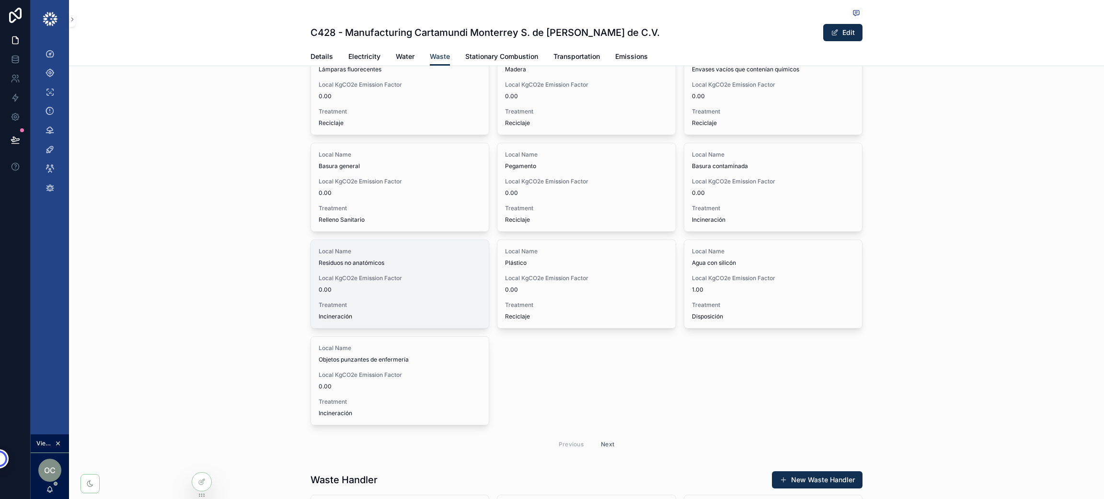
scroll to position [1868, 0]
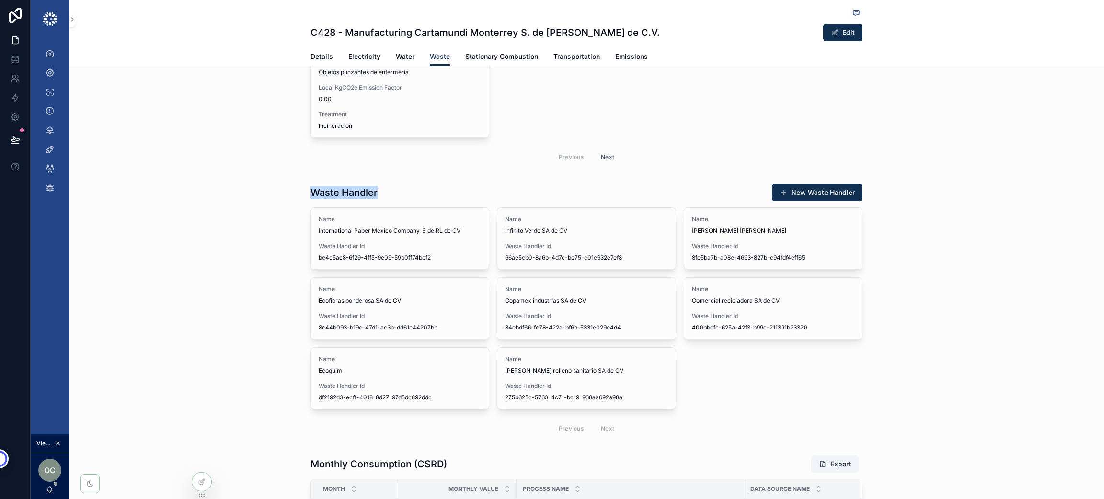
drag, startPoint x: 378, startPoint y: 193, endPoint x: 295, endPoint y: 191, distance: 82.9
click at [295, 191] on div "Waste Handler New Waste Handler Name International Paper México Company, S de R…" at bounding box center [586, 312] width 1035 height 264
click at [504, 204] on div "Waste Handler New Waste Handler Name International Paper México Company, S de R…" at bounding box center [586, 312] width 552 height 256
click at [799, 243] on div "Name Marco René Quiroz Martínez Waste Handler Id 8fe5ba7b-a08e-4693-827b-c94fdf…" at bounding box center [773, 238] width 178 height 61
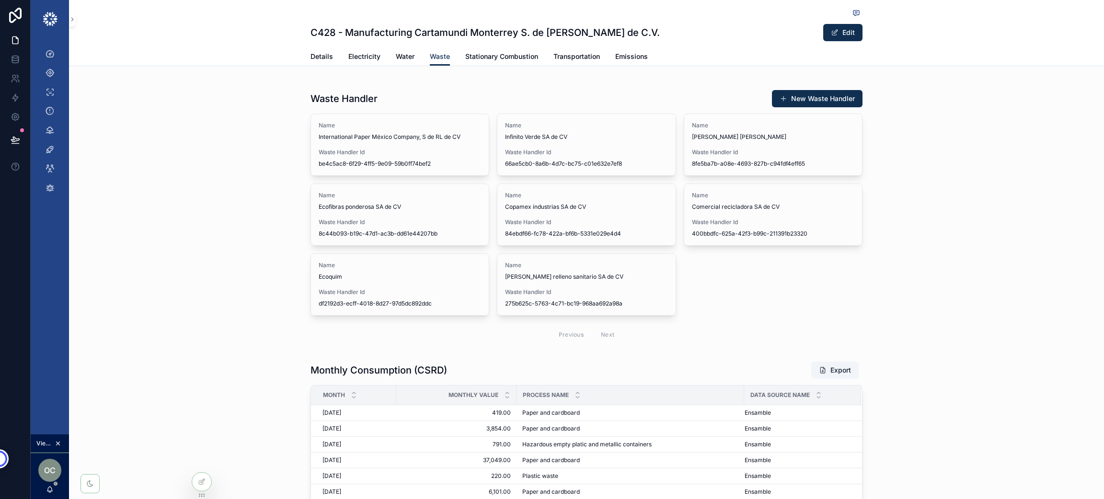
scroll to position [1940, 0]
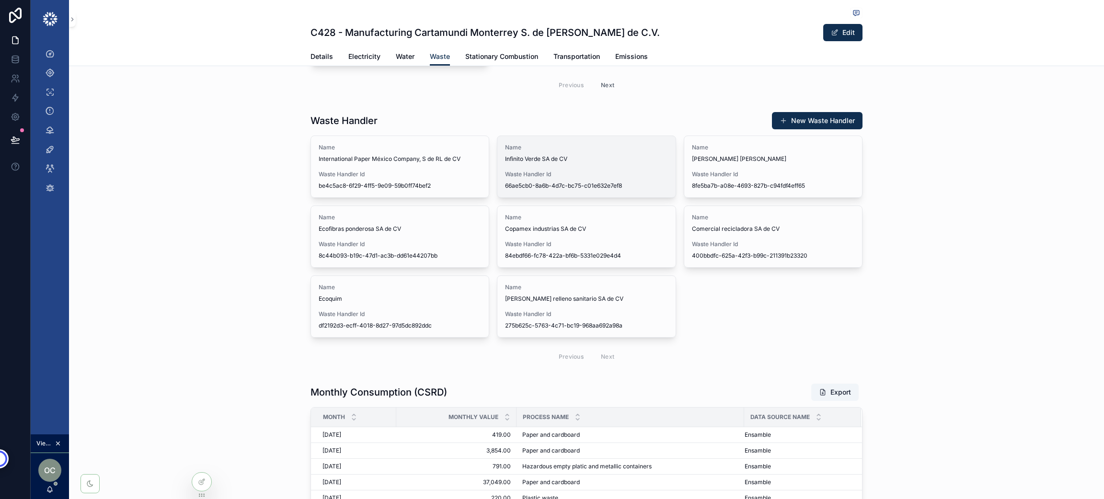
click at [556, 160] on span "Infinito Verde SA de CV" at bounding box center [586, 159] width 162 height 8
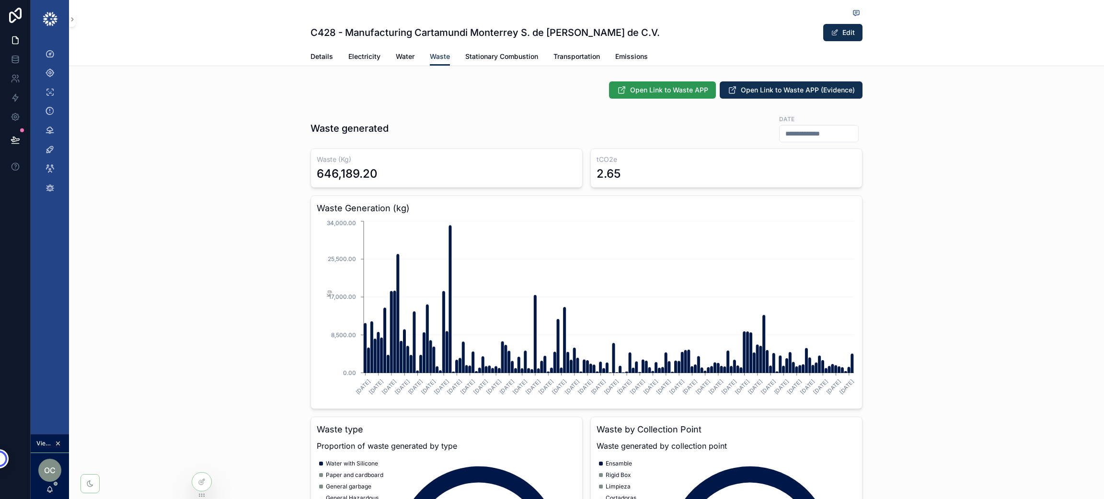
click at [672, 92] on span "Open Link to Waste APP" at bounding box center [669, 90] width 78 height 10
drag, startPoint x: 373, startPoint y: 178, endPoint x: 304, endPoint y: 165, distance: 70.2
click at [304, 165] on div "Waste generated Date Waste (Kg) 646,189.20 tCO2e 2.65 Waste Generation (kg) 1/1…" at bounding box center [586, 380] width 1035 height 540
click at [338, 159] on h3 "Waste (Kg)" at bounding box center [447, 160] width 260 height 10
drag, startPoint x: 384, startPoint y: 177, endPoint x: 305, endPoint y: 175, distance: 79.1
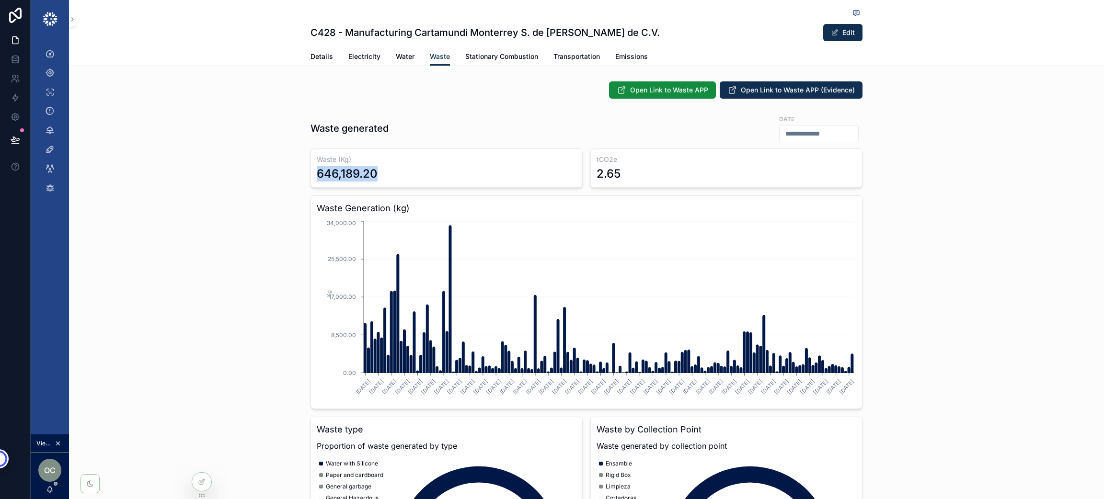
click at [310, 175] on div "Waste (Kg) 646,189.20" at bounding box center [446, 168] width 272 height 39
click at [276, 131] on div "Waste generated Date Waste (Kg) 646,189.20 tCO2e 2.65 Waste Generation (kg) 1/1…" at bounding box center [586, 380] width 1035 height 540
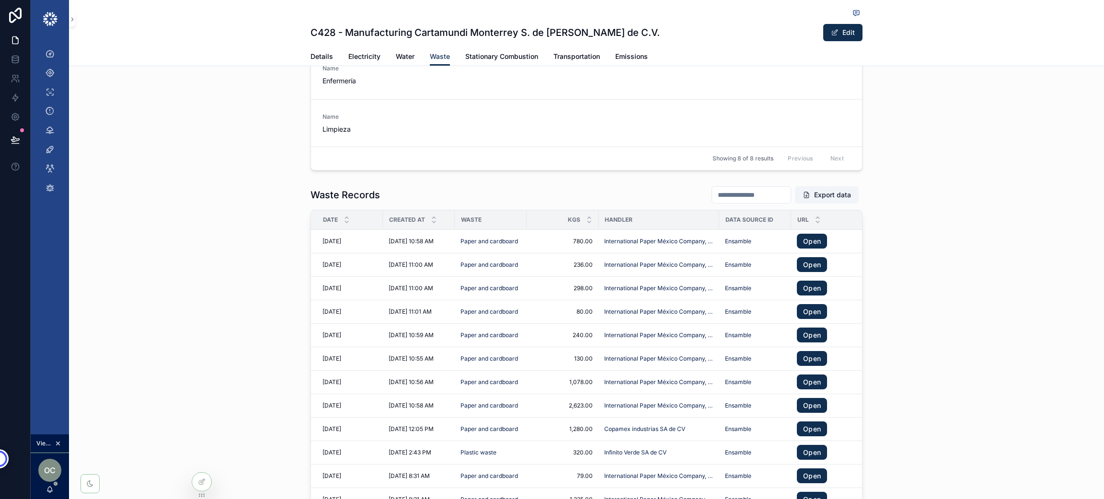
scroll to position [934, 0]
